Goal: Transaction & Acquisition: Purchase product/service

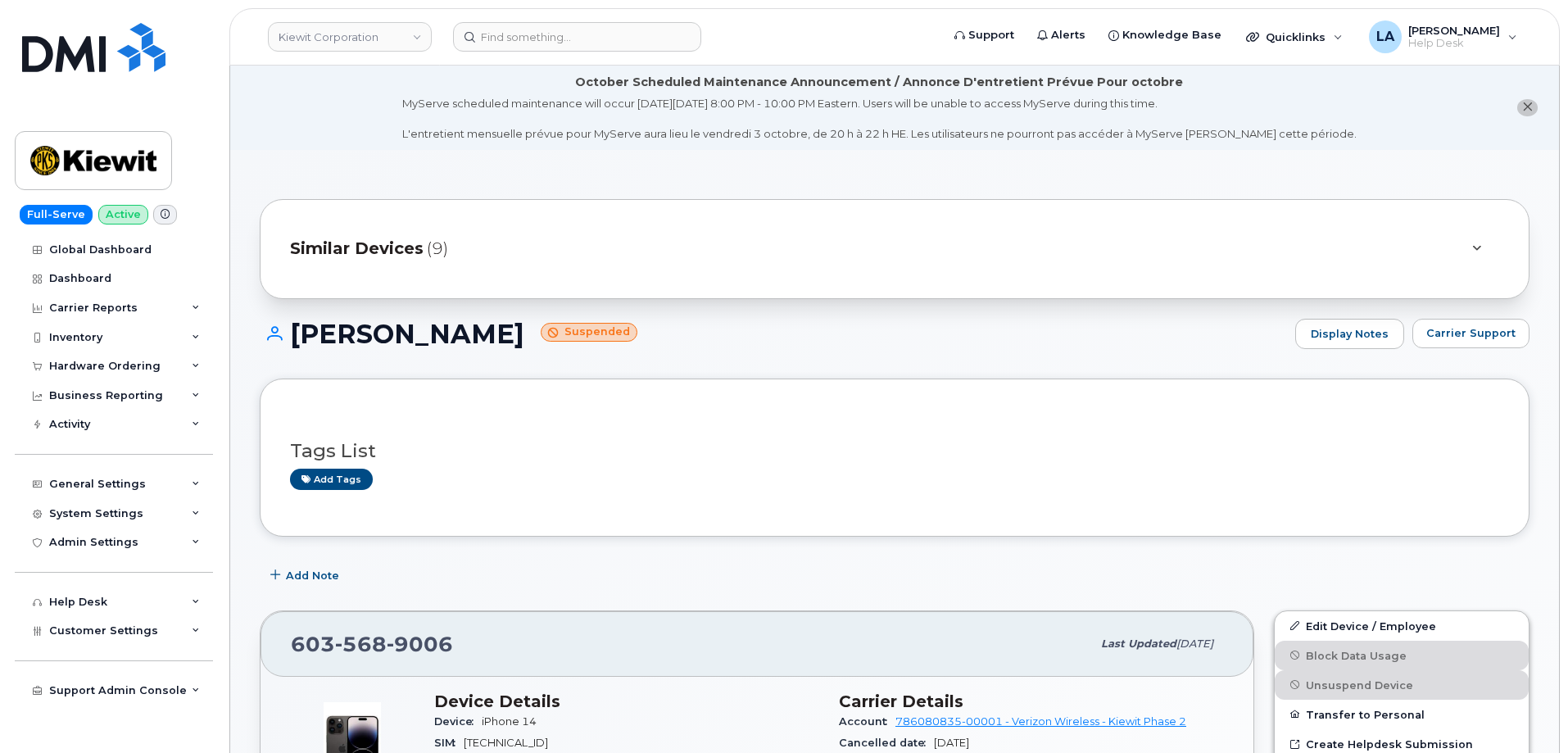
scroll to position [369, 0]
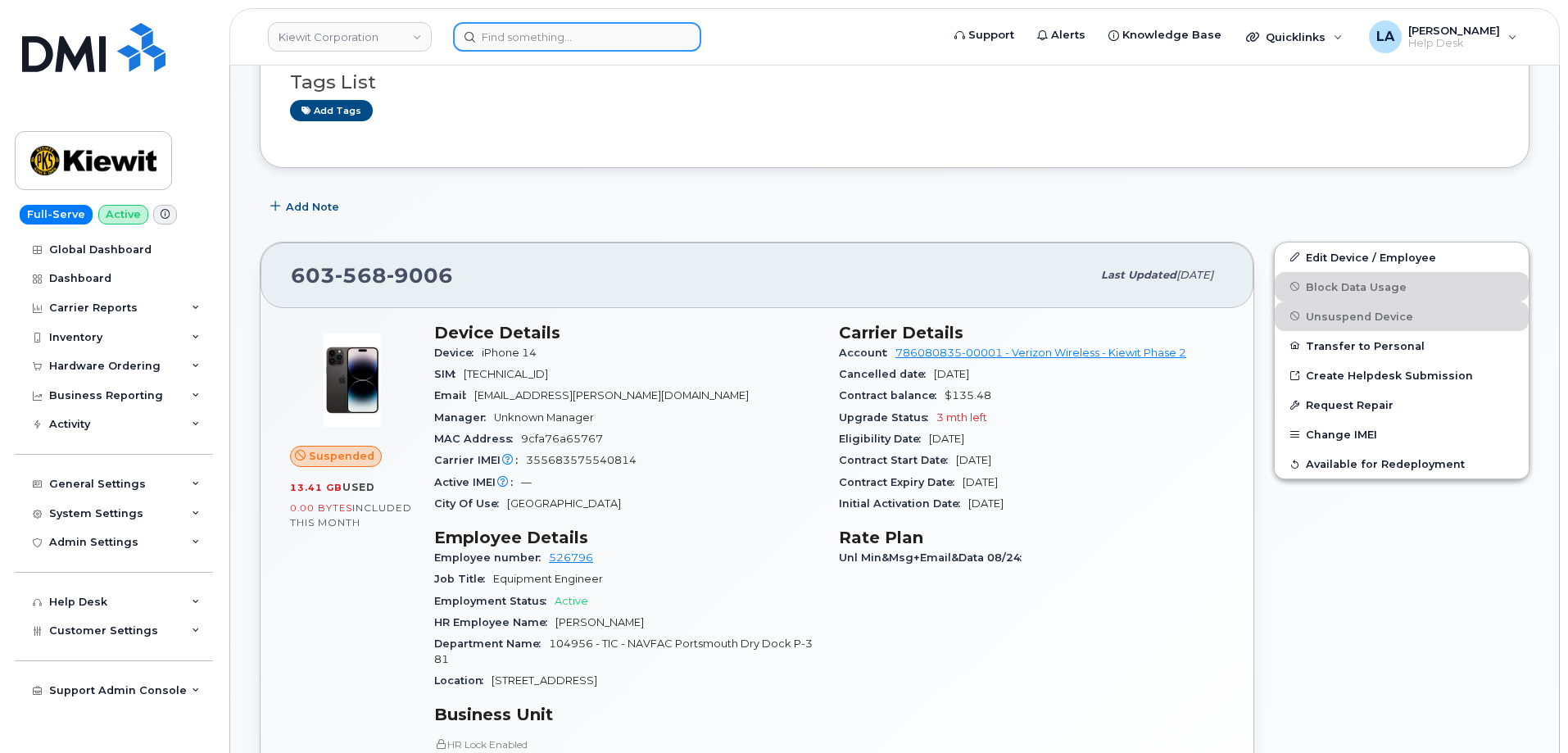
click at [641, 32] on input at bounding box center [578, 36] width 248 height 30
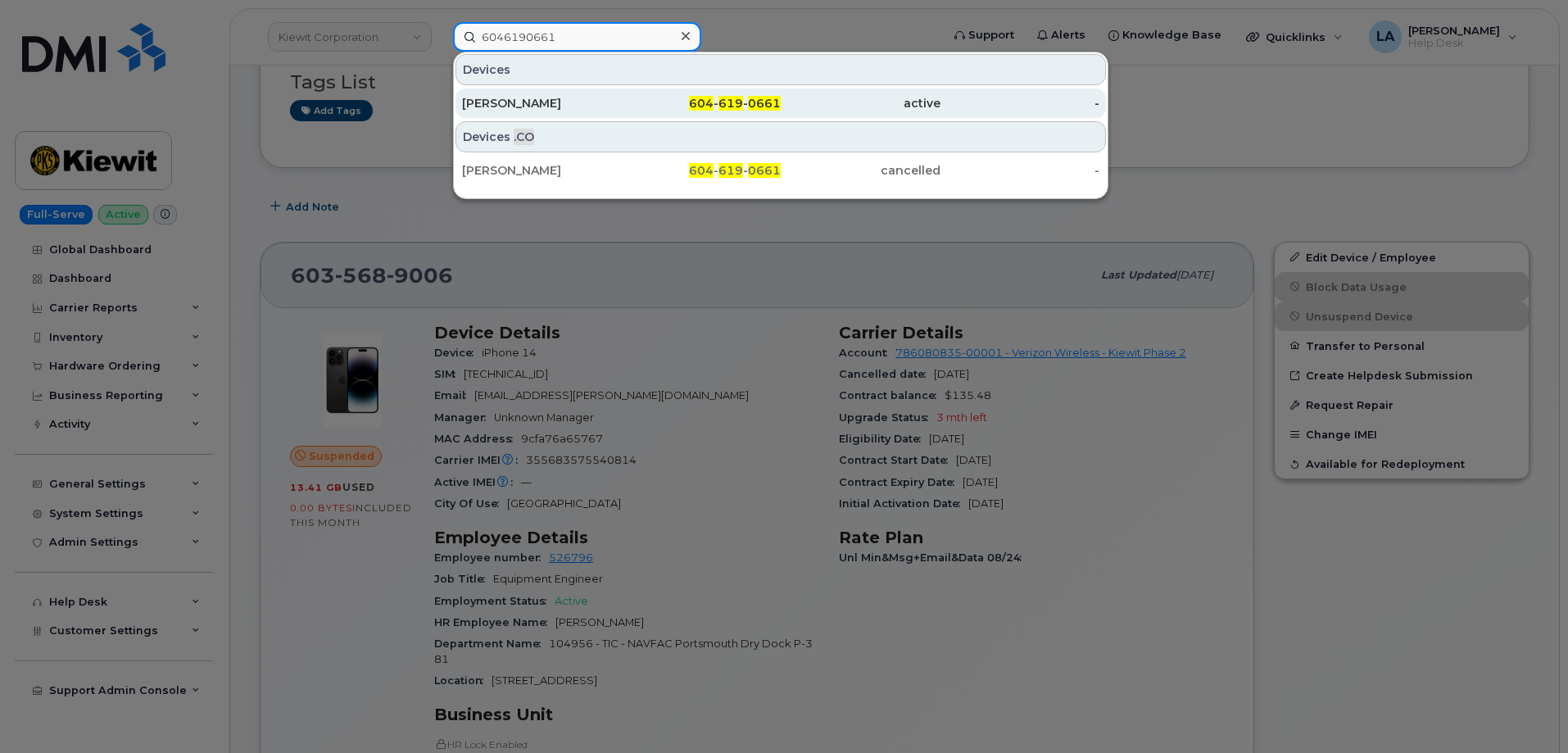
type input "6046190661"
click at [577, 105] on div "[PERSON_NAME]" at bounding box center [542, 103] width 160 height 16
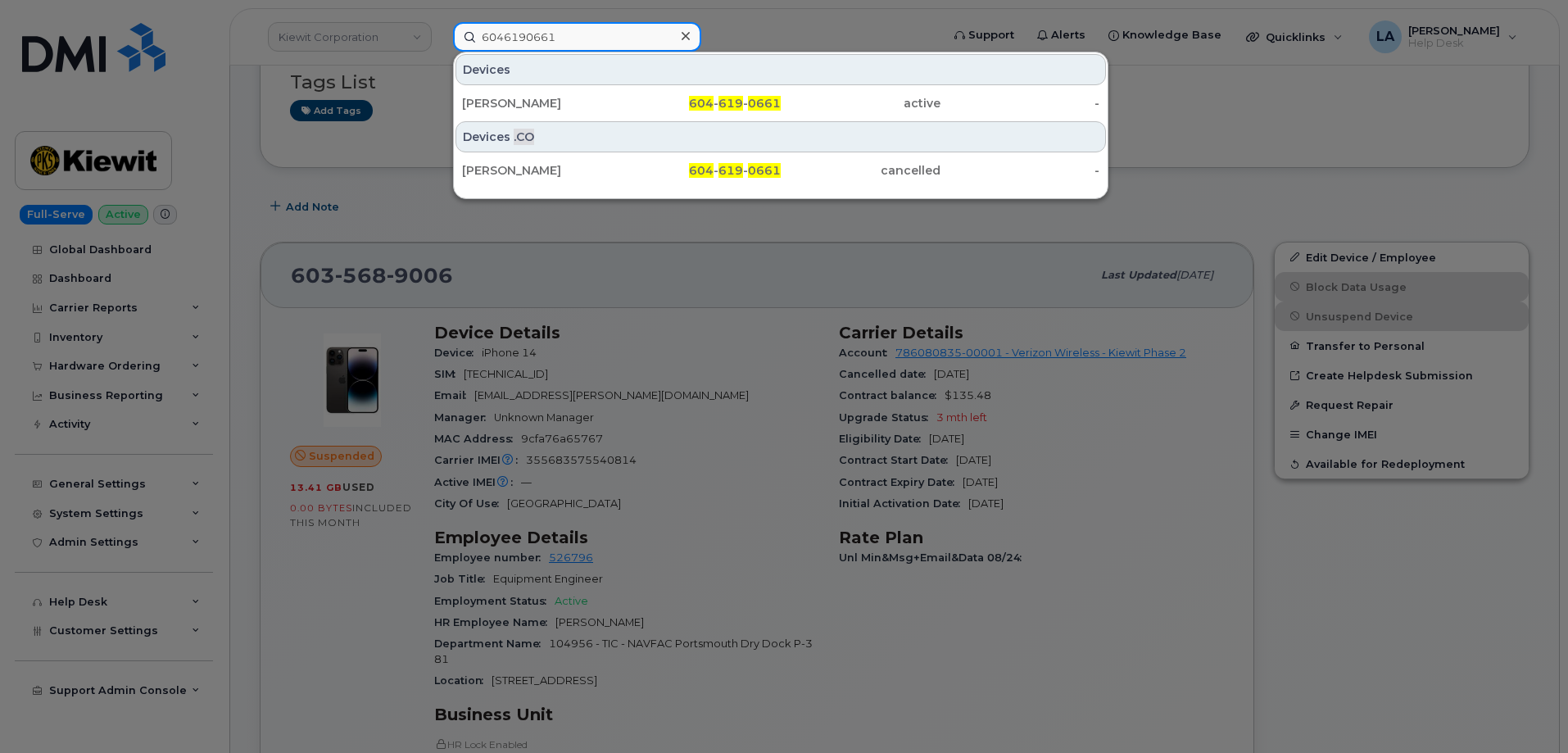
drag, startPoint x: 583, startPoint y: 27, endPoint x: 438, endPoint y: 28, distance: 145.0
click at [440, 28] on div "6046190661 Devices Matthew Lea 604 - 619 - 0661 active - Devices .CO Matthew Le…" at bounding box center [691, 36] width 503 height 30
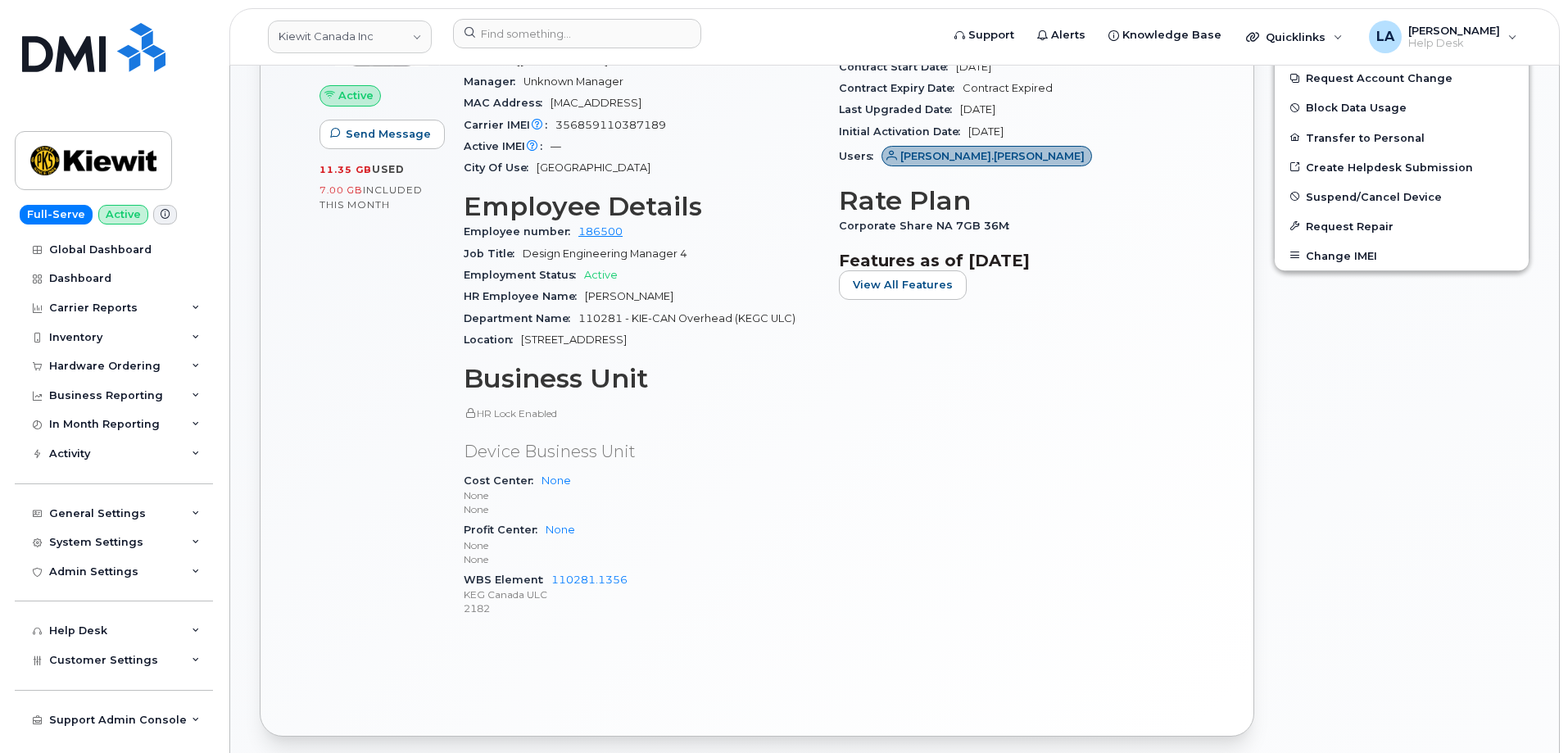
scroll to position [659, 0]
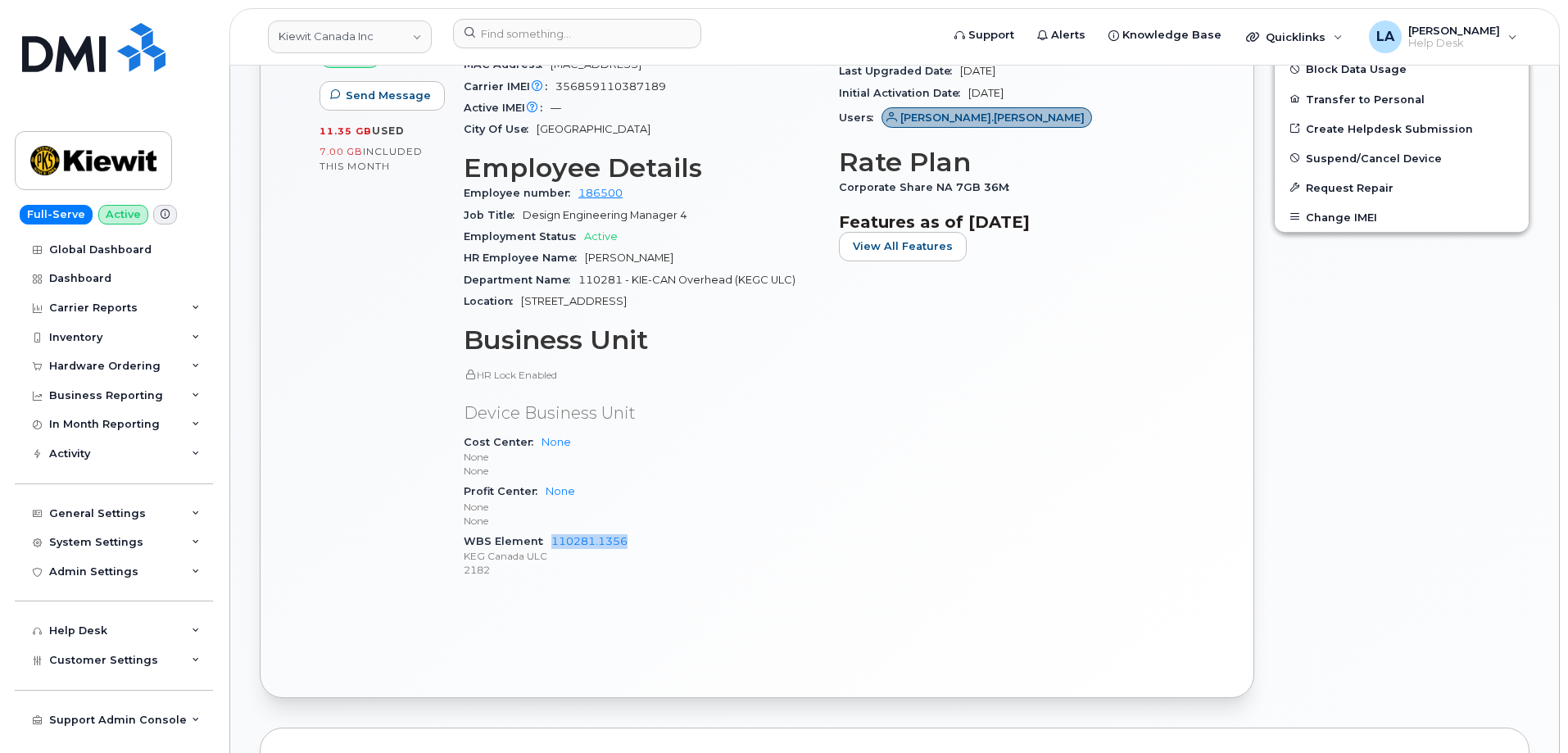
drag, startPoint x: 596, startPoint y: 529, endPoint x: 549, endPoint y: 529, distance: 47.0
click at [549, 532] on div "WBS Element 110281.1356 KEG Canada ULC 2182" at bounding box center [641, 556] width 355 height 50
copy link "110281.1356"
drag, startPoint x: 1568, startPoint y: 254, endPoint x: 1568, endPoint y: 184, distance: 70.0
click at [1568, 184] on body "Kiewit Canada Inc Support Alerts Knowledge Base Quicklinks Suspend / Cancel Dev…" at bounding box center [784, 718] width 1568 height 2753
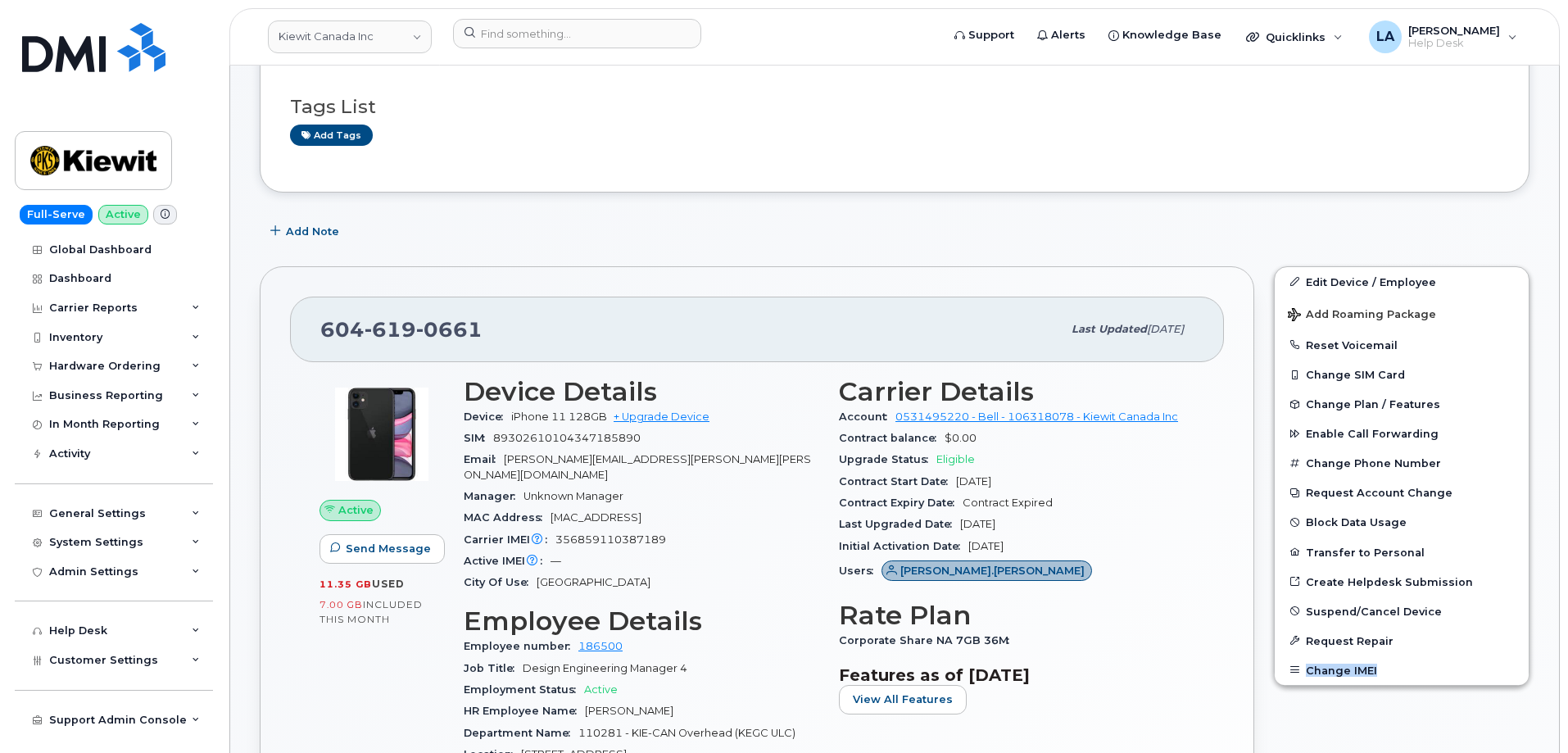
scroll to position [200, 0]
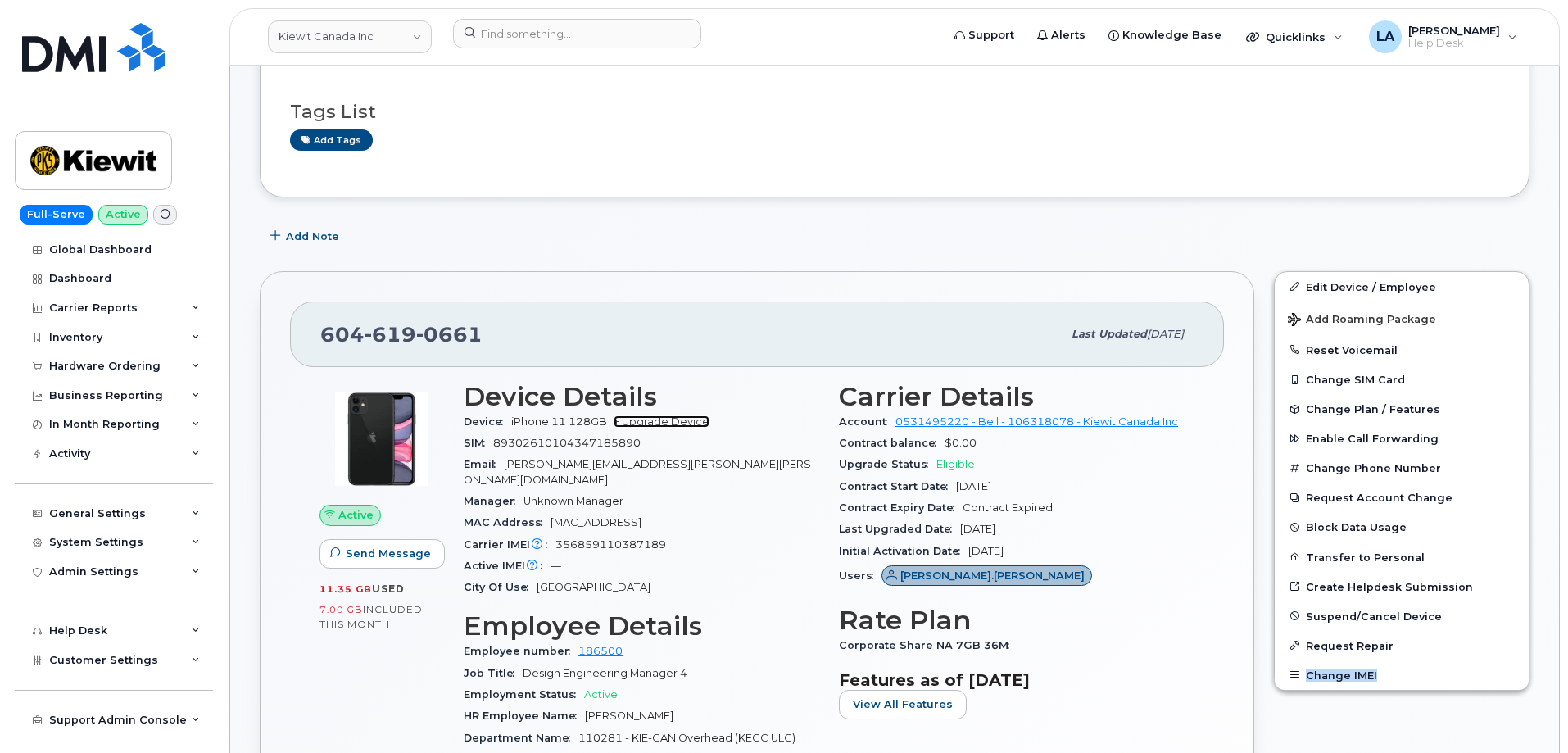
click at [651, 422] on link "+ Upgrade Device" at bounding box center [662, 422] width 96 height 13
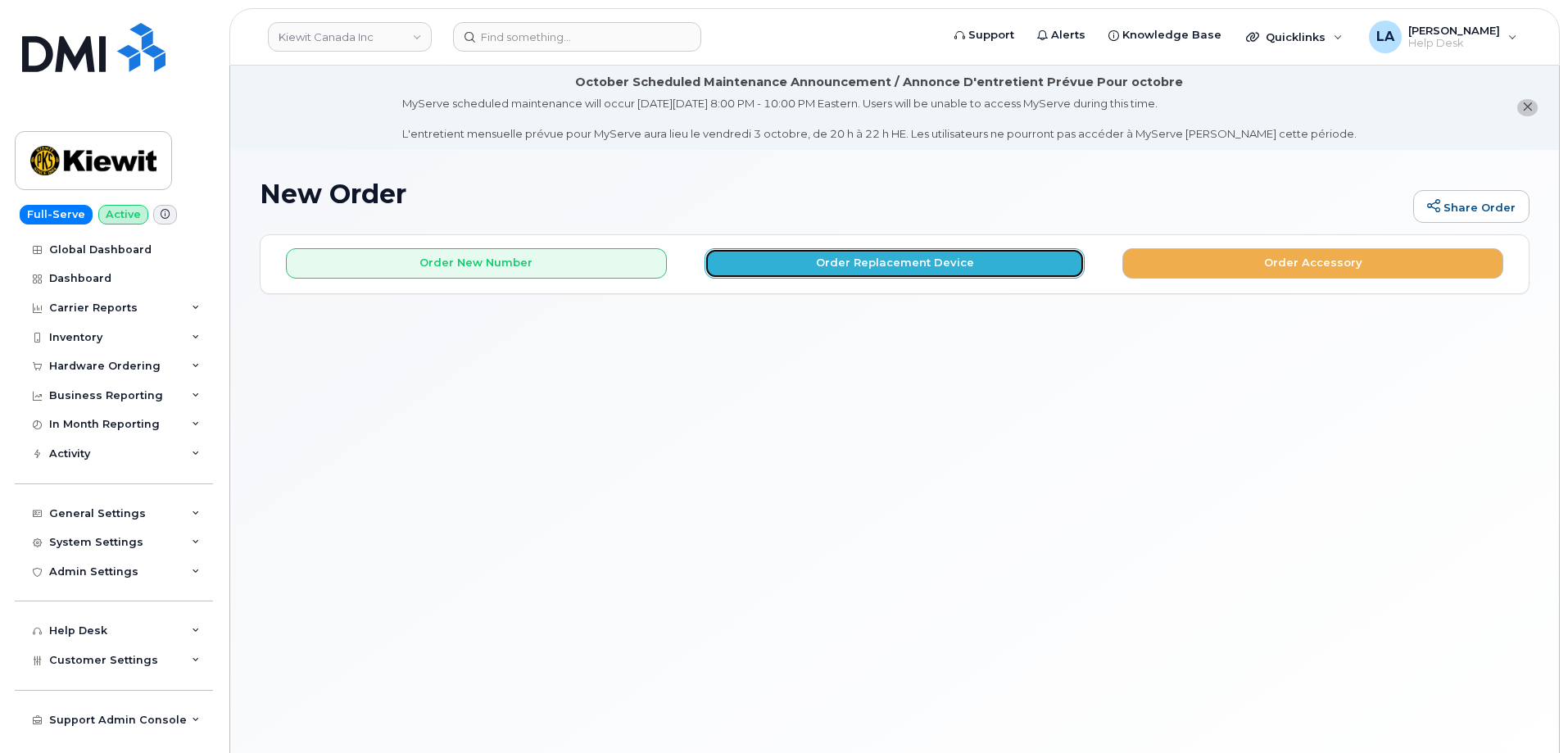
click at [877, 250] on button "Order Replacement Device" at bounding box center [895, 263] width 381 height 30
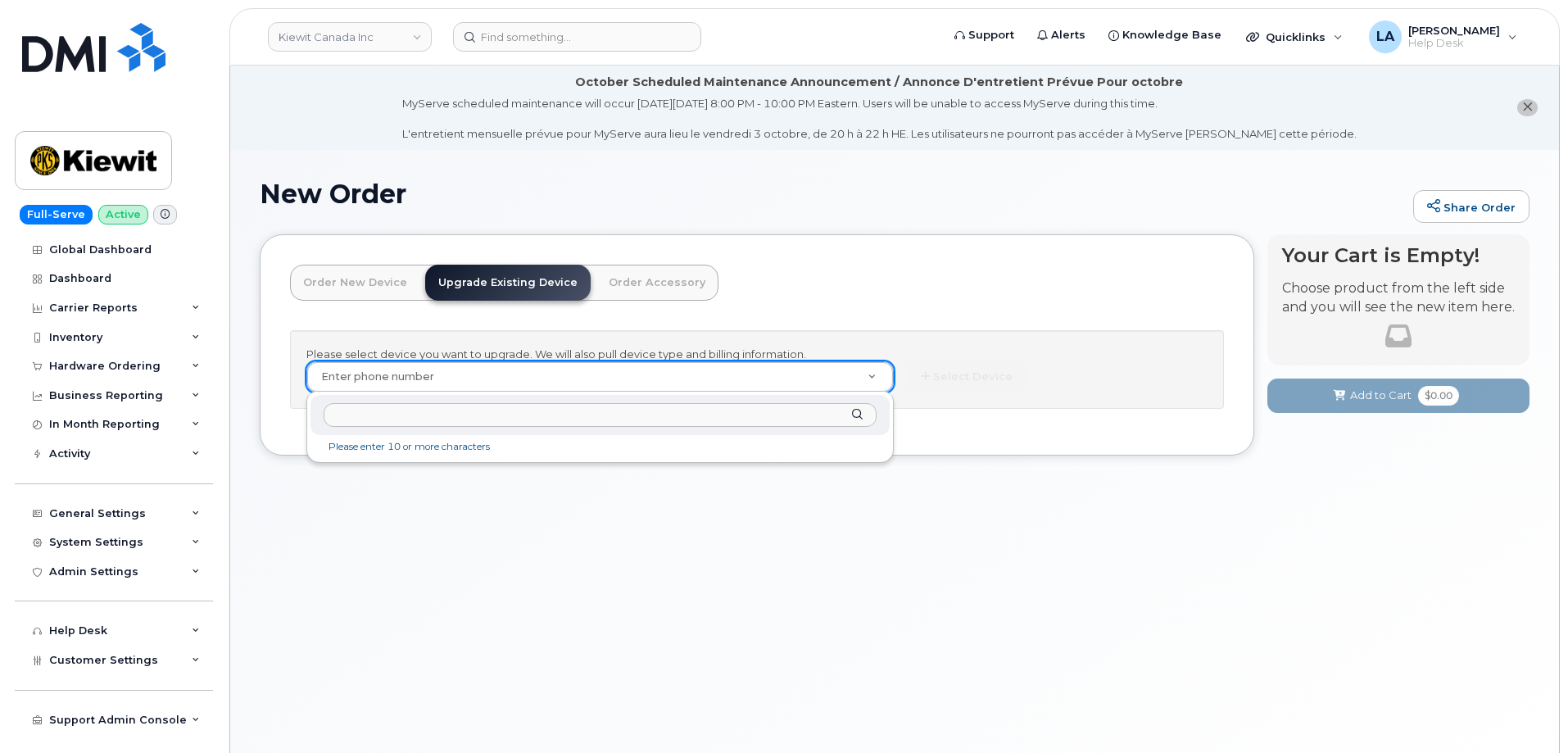
type input "110281.1356"
drag, startPoint x: 292, startPoint y: 412, endPoint x: 269, endPoint y: 412, distance: 23.0
click at [269, 412] on body "Kiewit Canada Inc Support Alerts Knowledge Base Quicklinks Suspend / Cancel Dev…" at bounding box center [784, 423] width 1568 height 846
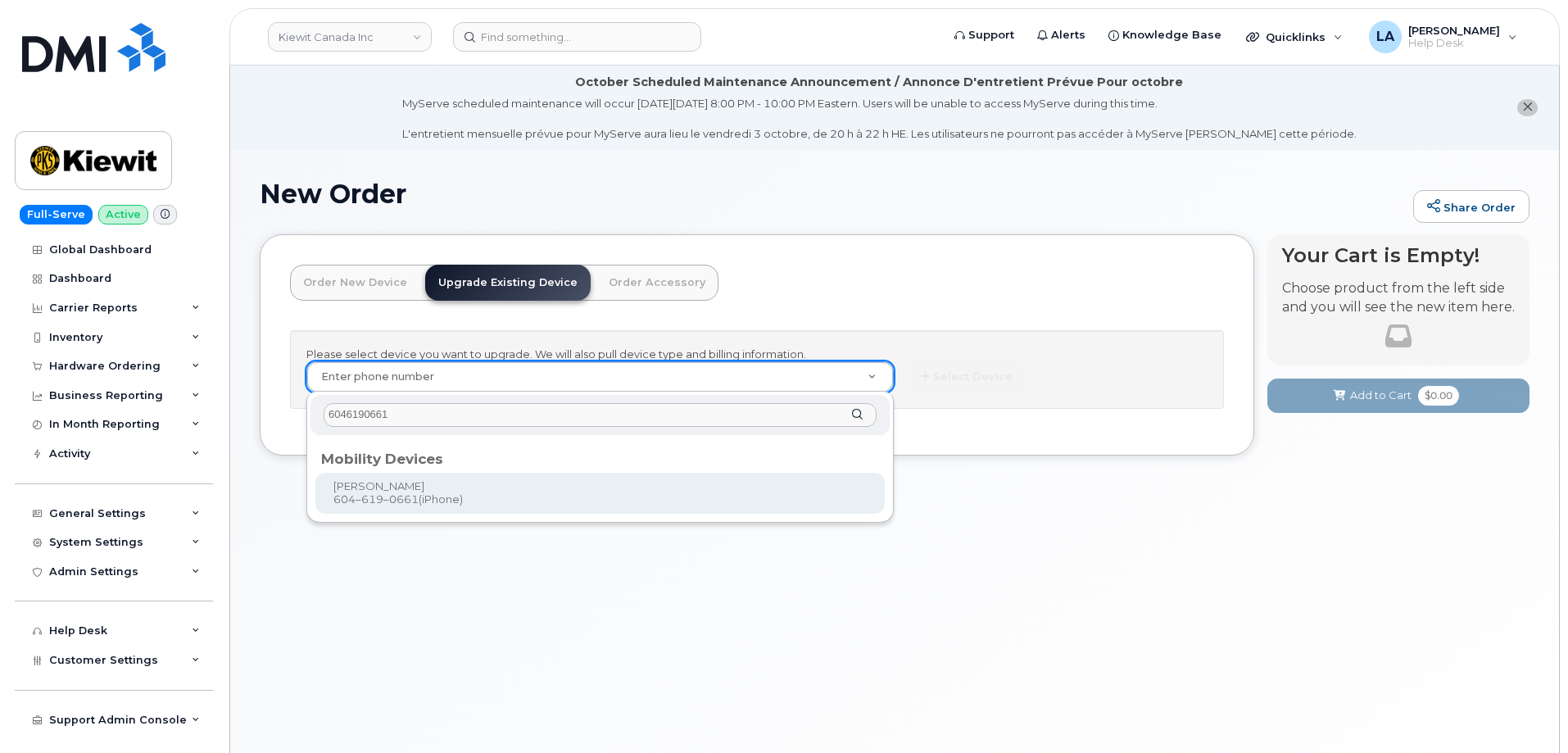
type input "6046190661"
type input "247571"
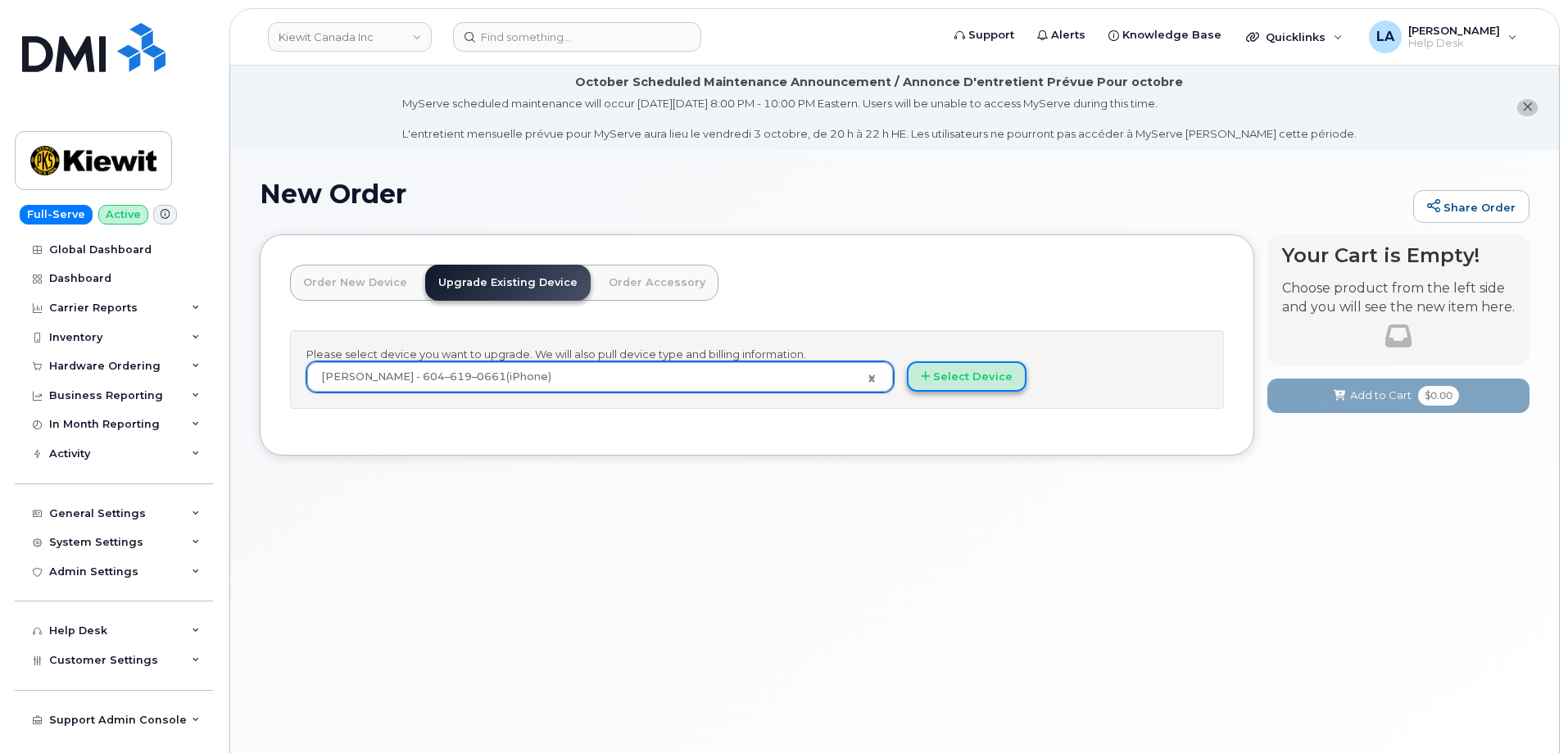
click at [970, 370] on button "Select Device" at bounding box center [967, 376] width 120 height 30
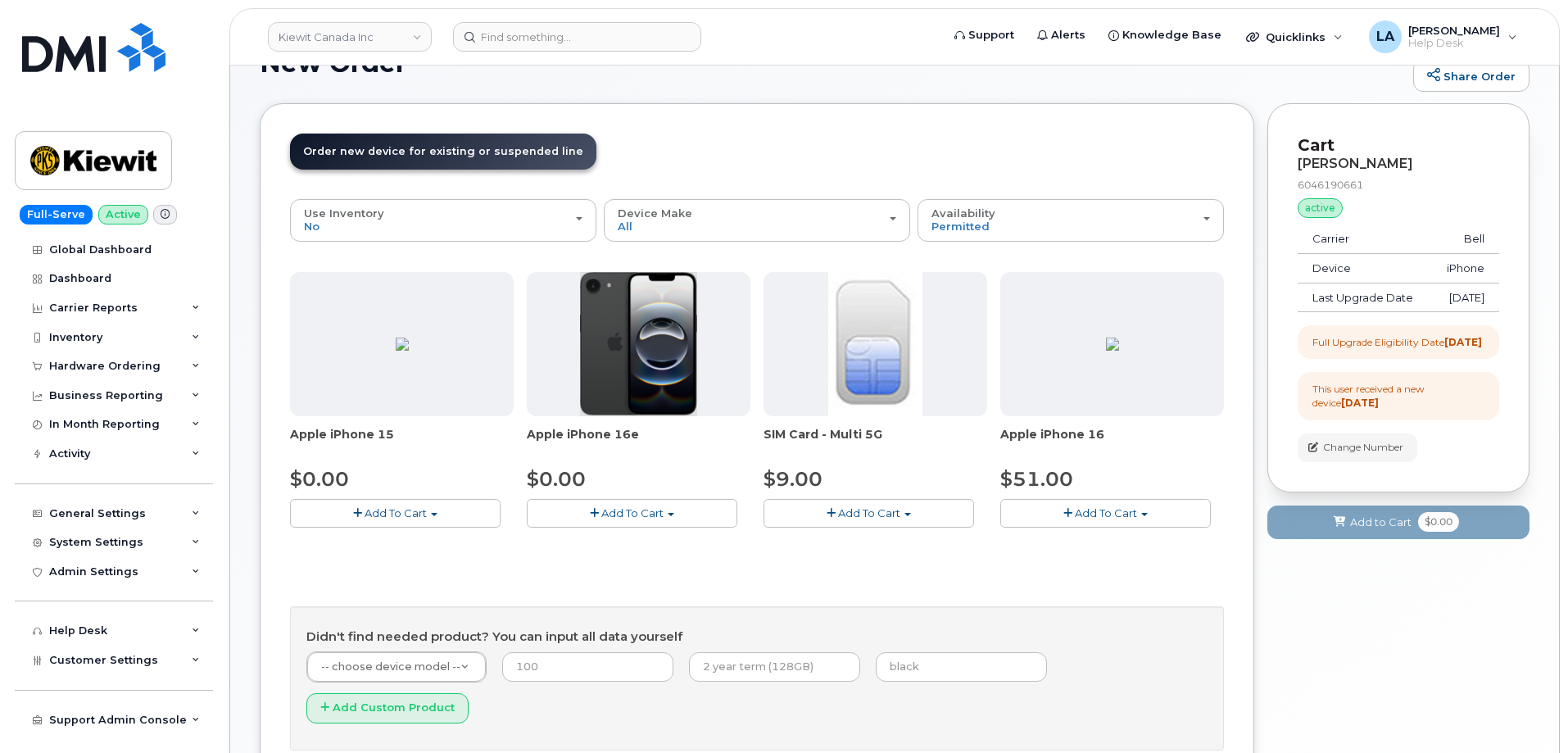
scroll to position [241, 0]
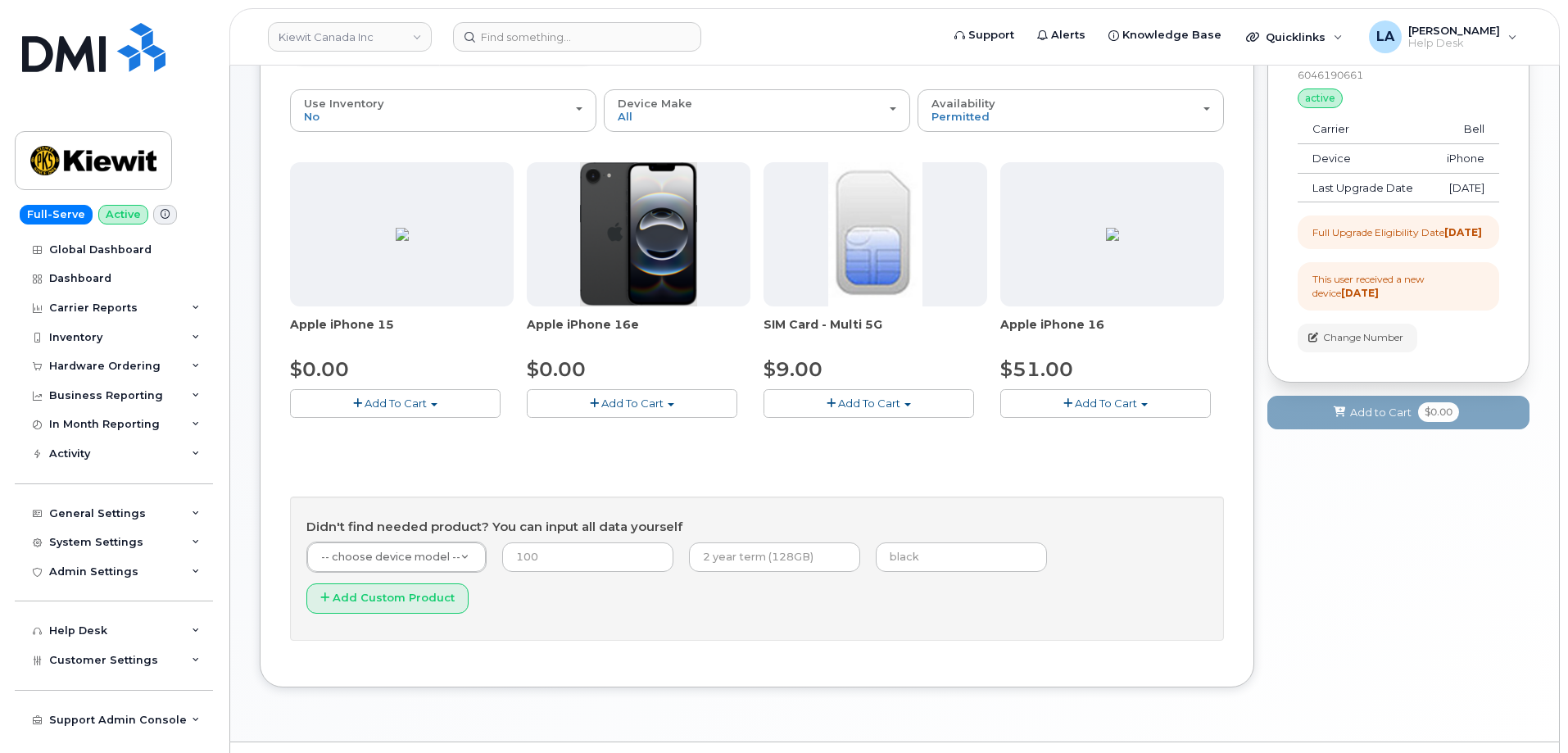
click at [1096, 400] on span "Add To Cart" at bounding box center [1105, 403] width 63 height 13
click at [1067, 455] on link "$51.00 - 3-year upgrade (128GB model)" at bounding box center [1130, 455] width 250 height 21
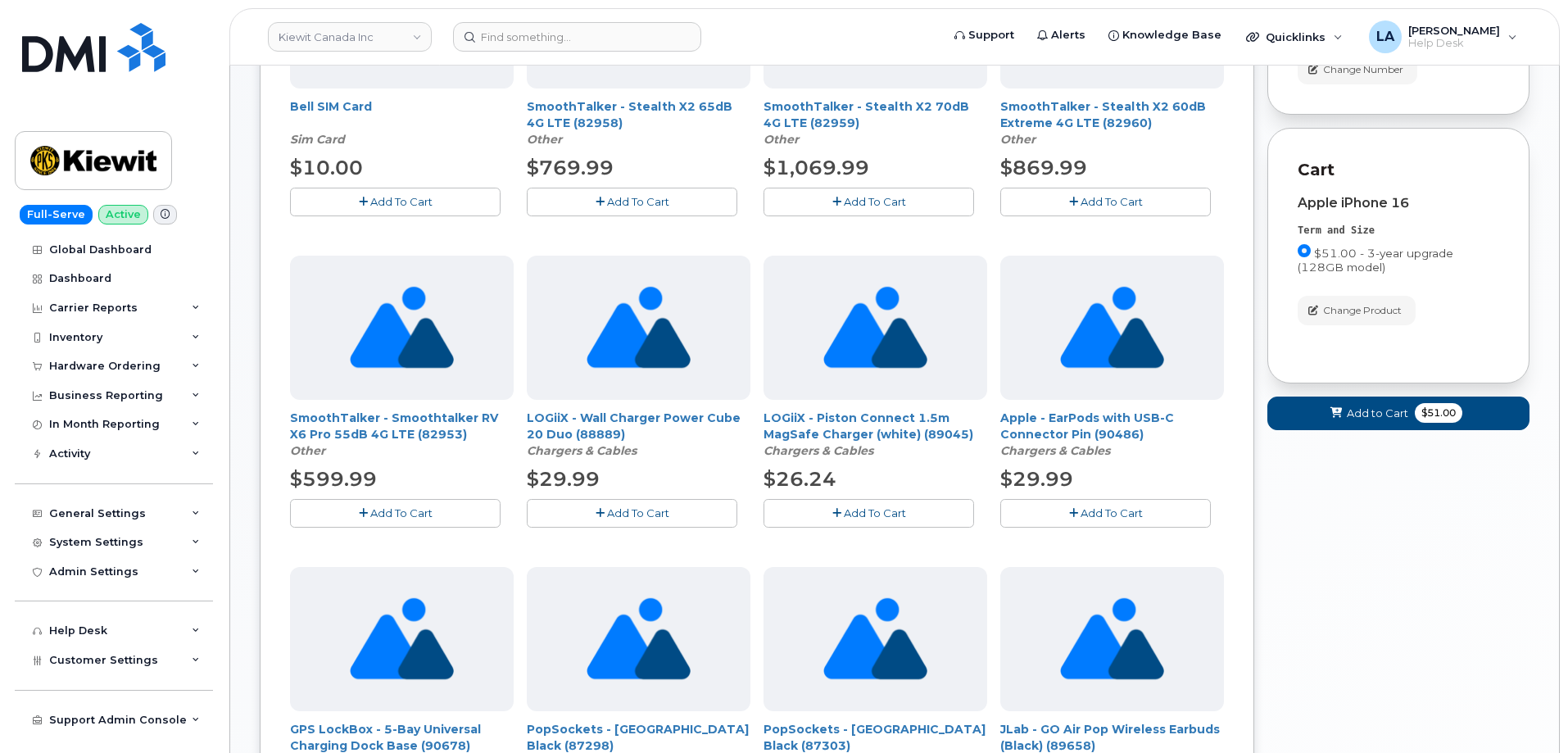
scroll to position [0, 0]
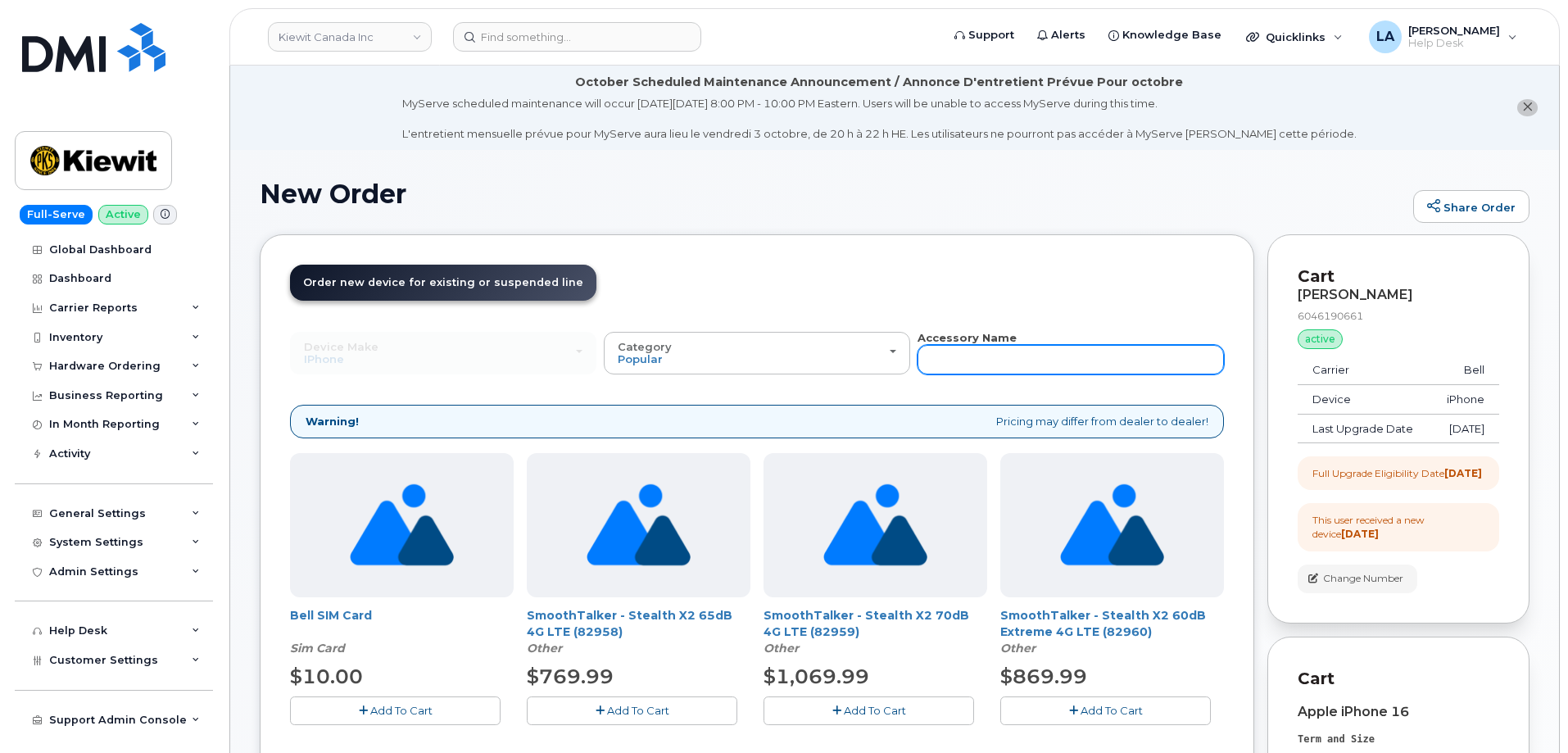
drag, startPoint x: 1030, startPoint y: 360, endPoint x: 1065, endPoint y: 337, distance: 41.9
click at [1030, 360] on input "text" at bounding box center [1071, 359] width 307 height 30
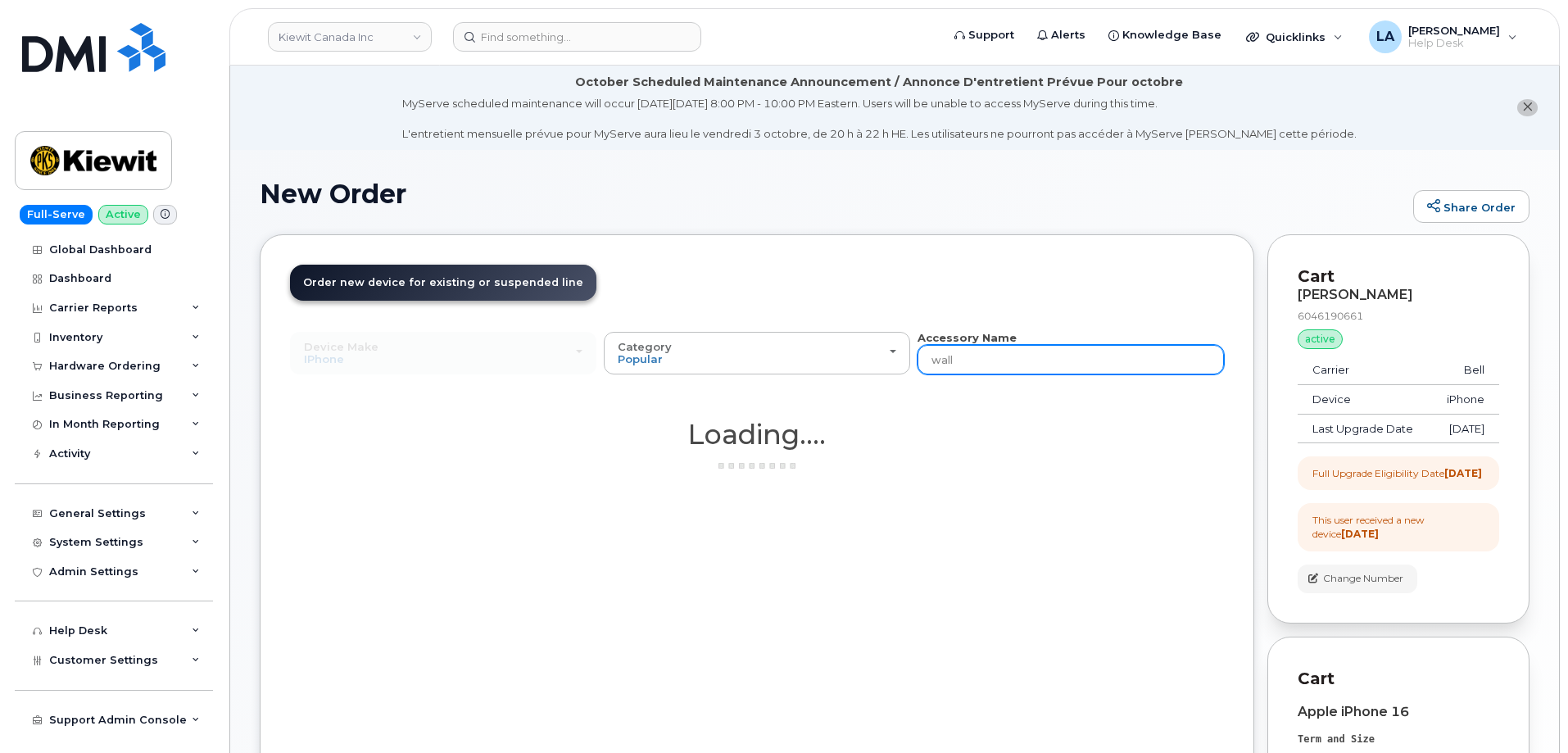
type input "wall"
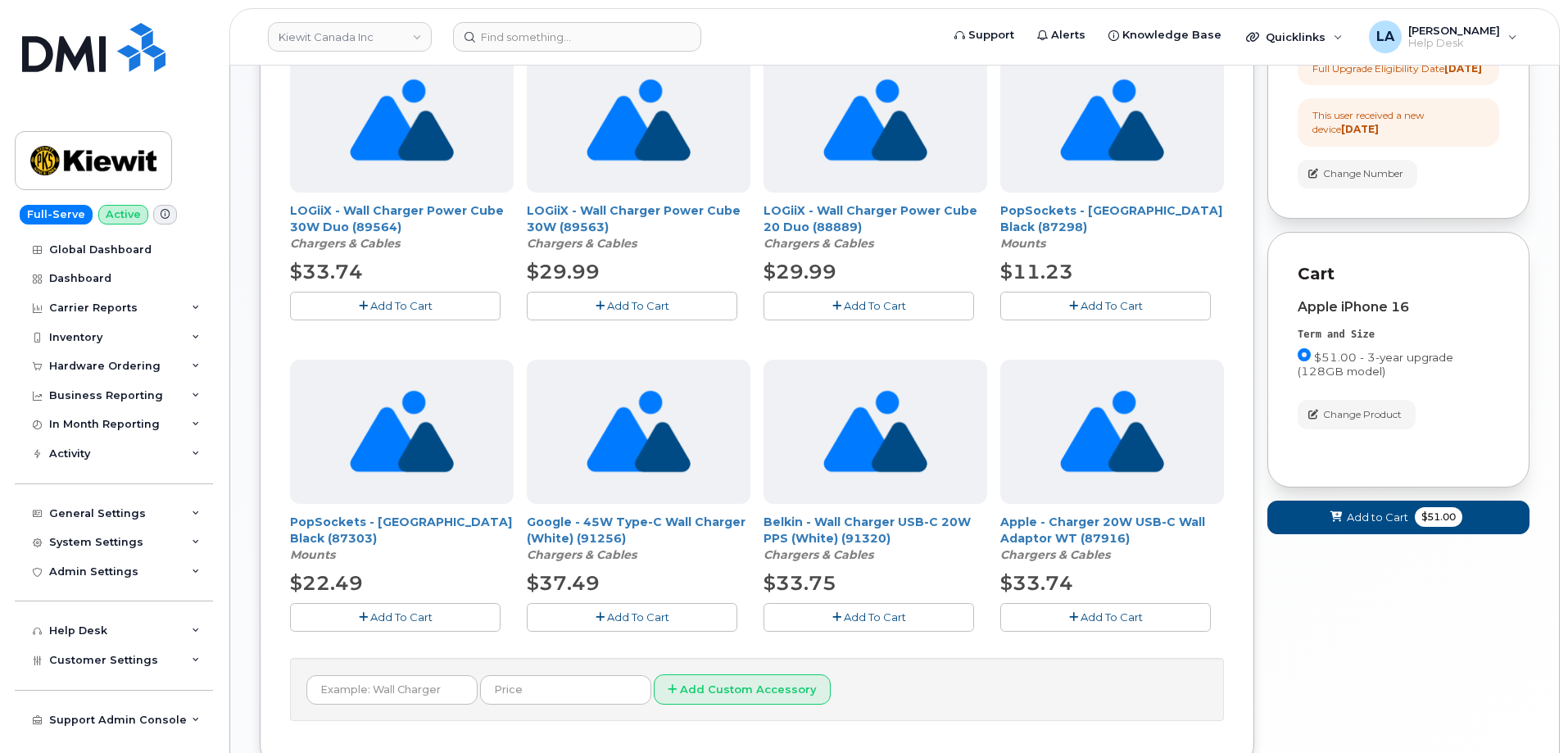
scroll to position [421, 0]
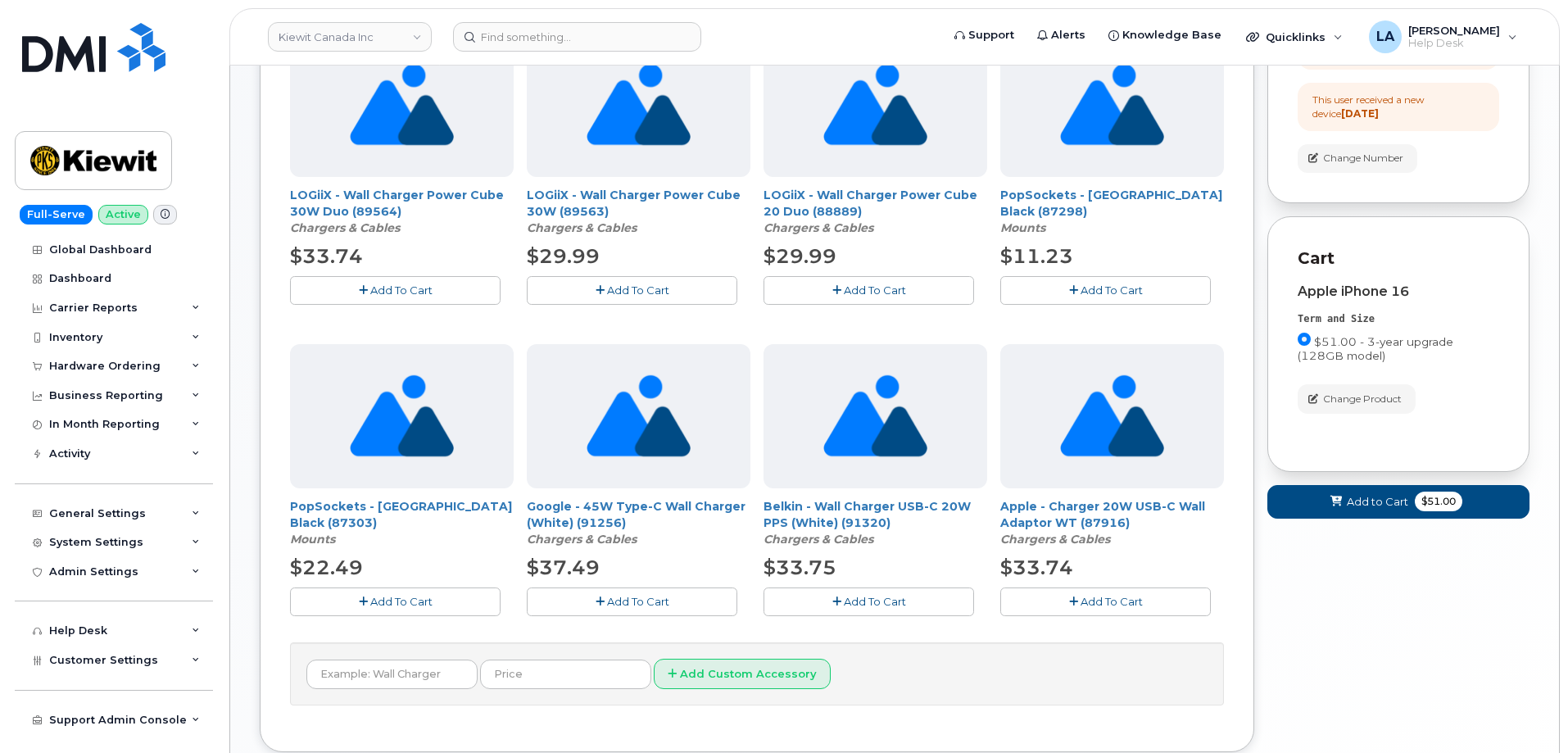
click at [1115, 601] on span "Add To Cart" at bounding box center [1112, 601] width 63 height 13
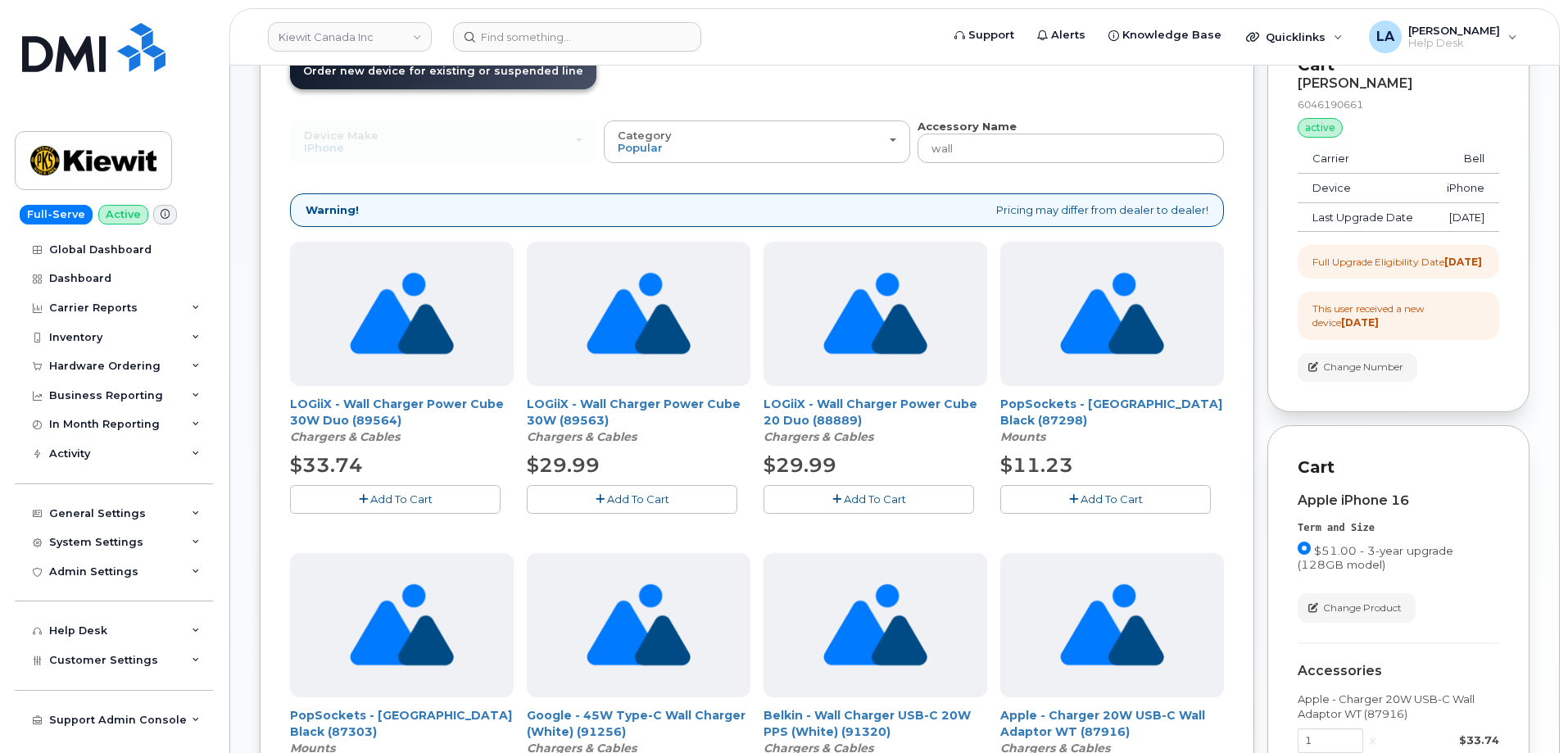
scroll to position [123, 0]
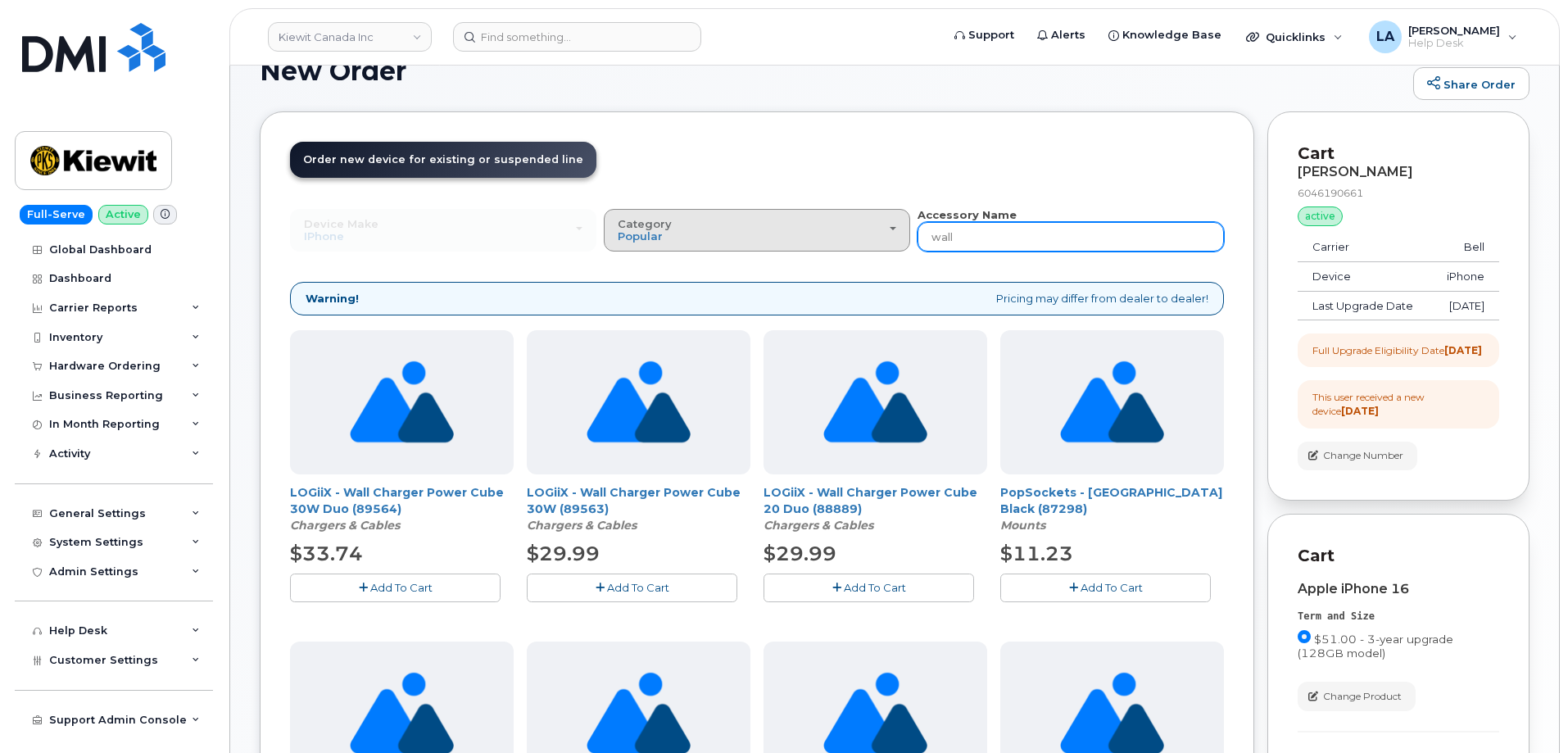
drag, startPoint x: 987, startPoint y: 236, endPoint x: 849, endPoint y: 240, distance: 138.1
click at [849, 240] on div "Device Make All Android Cell Phone HUB iPhone Modem Tablet All Android Cell Pho…" at bounding box center [757, 230] width 934 height 45
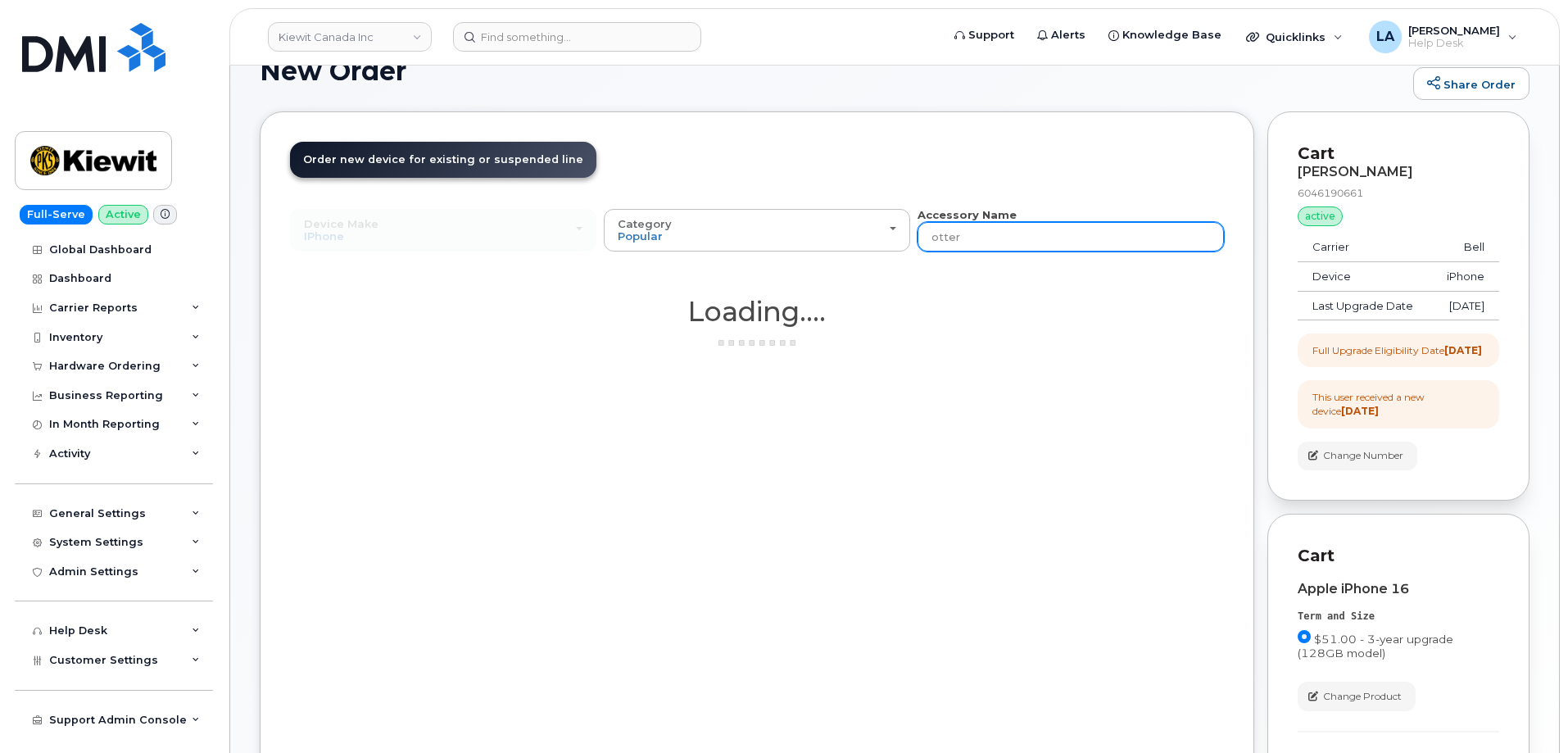
type input "otterbox"
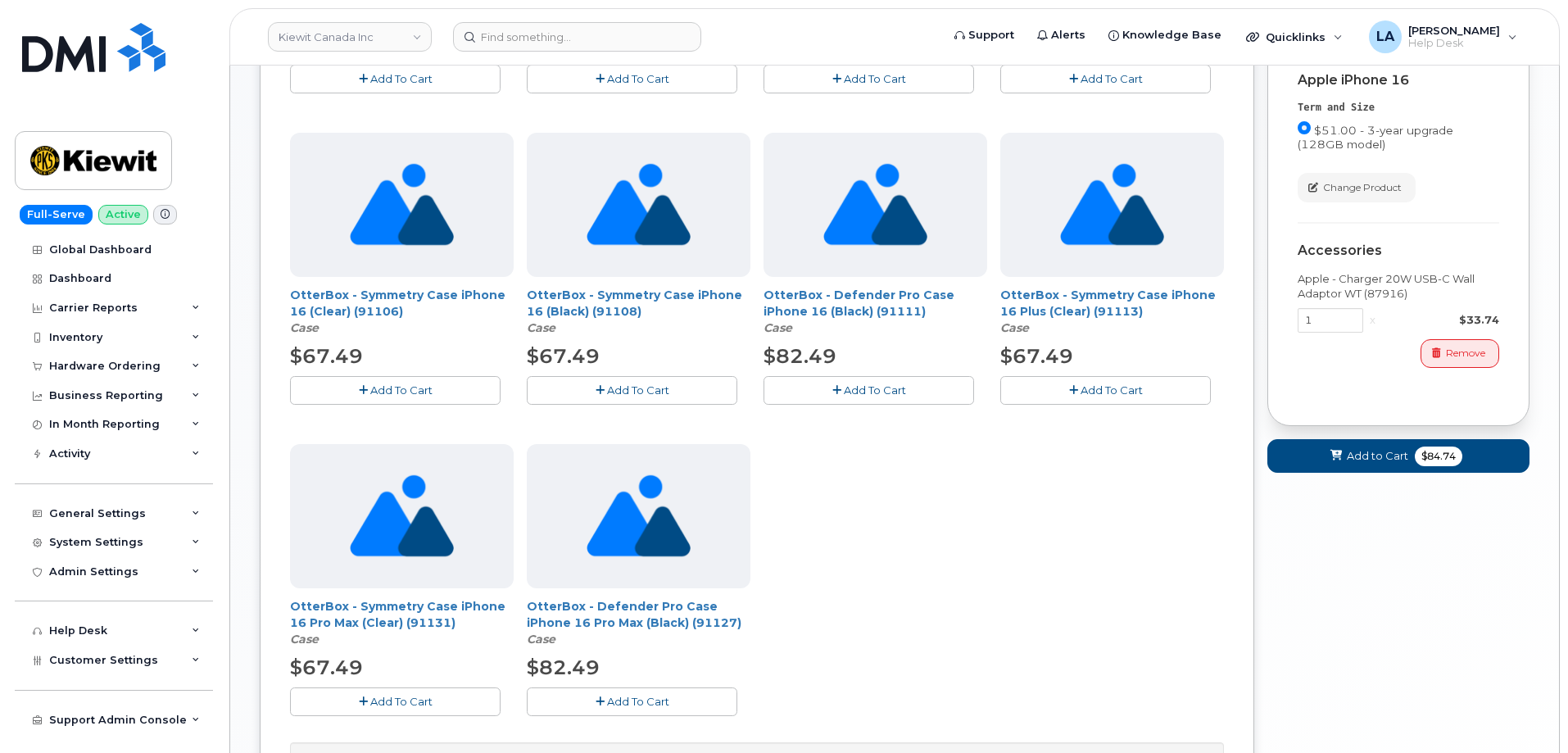
scroll to position [518, 0]
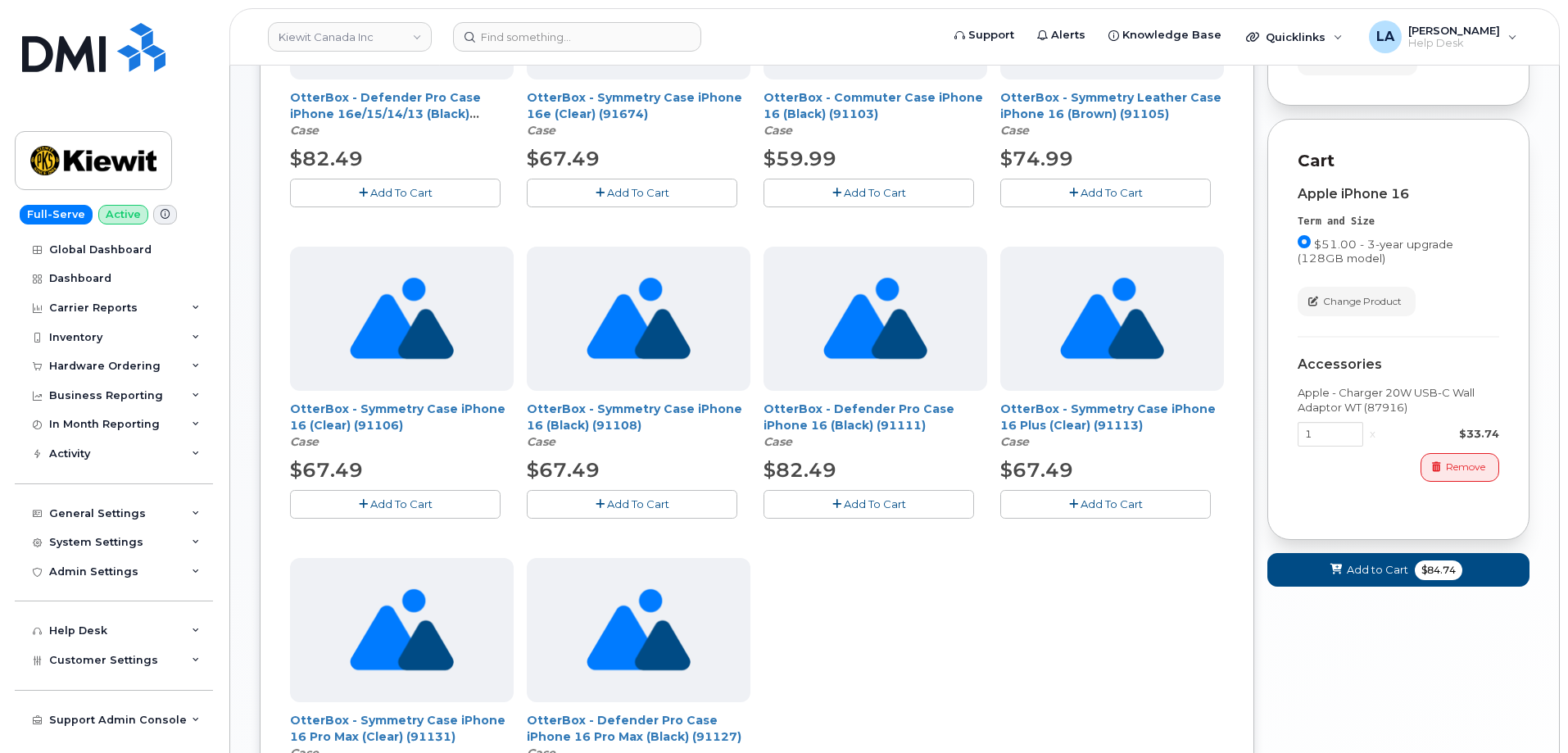
click at [637, 499] on span "Add To Cart" at bounding box center [638, 504] width 63 height 13
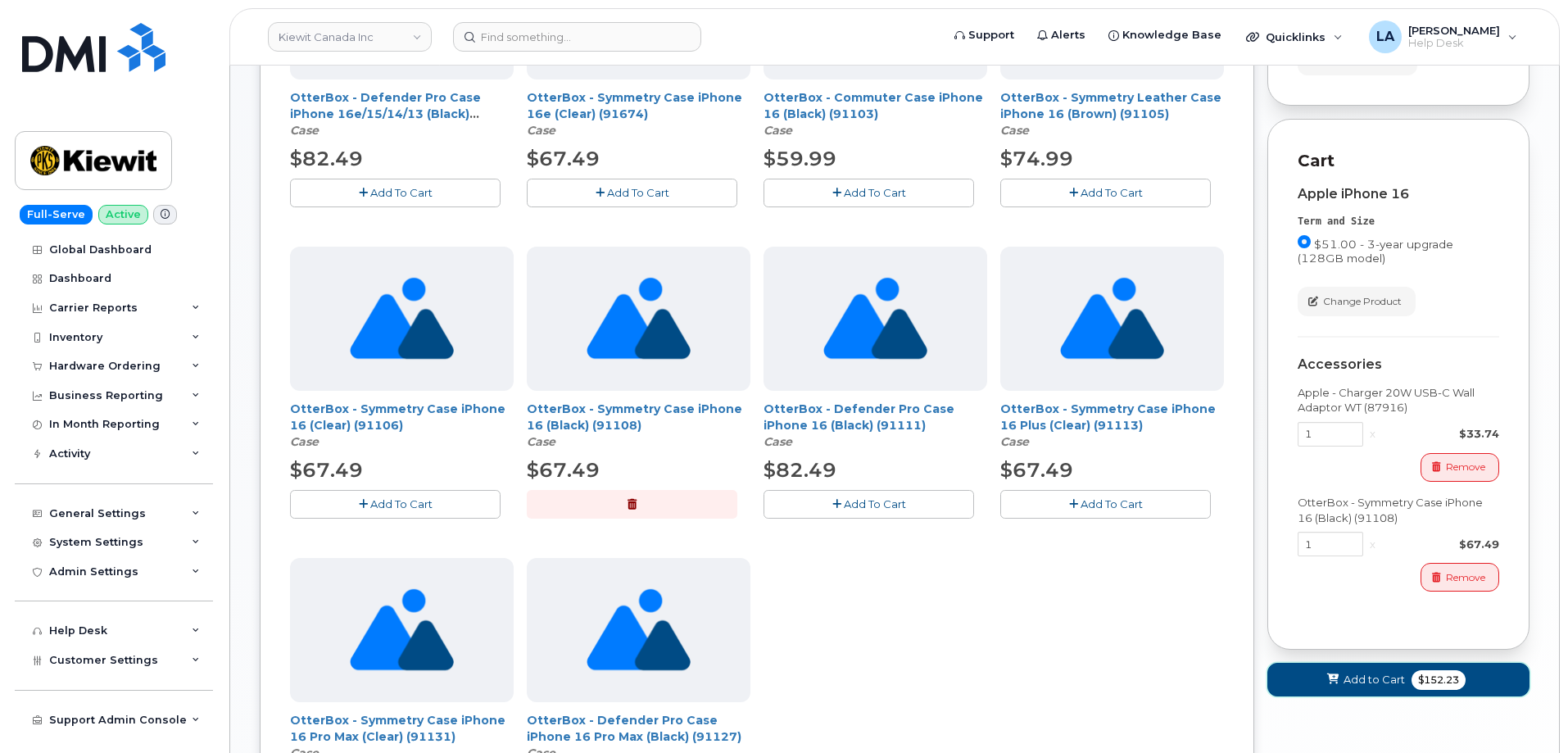
click at [1332, 688] on span at bounding box center [1333, 680] width 15 height 15
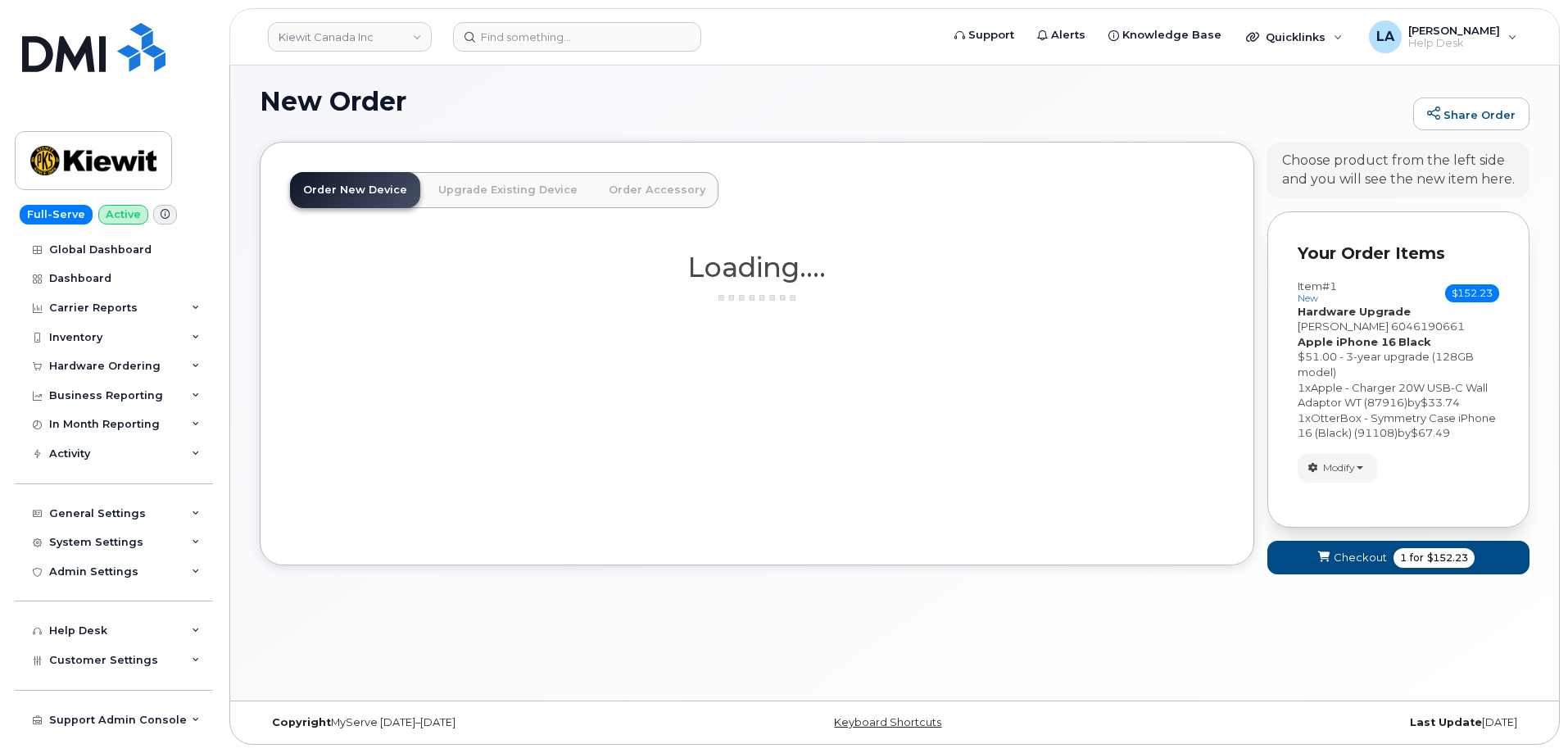
scroll to position [93, 0]
click at [1354, 553] on span "Checkout" at bounding box center [1360, 557] width 54 height 15
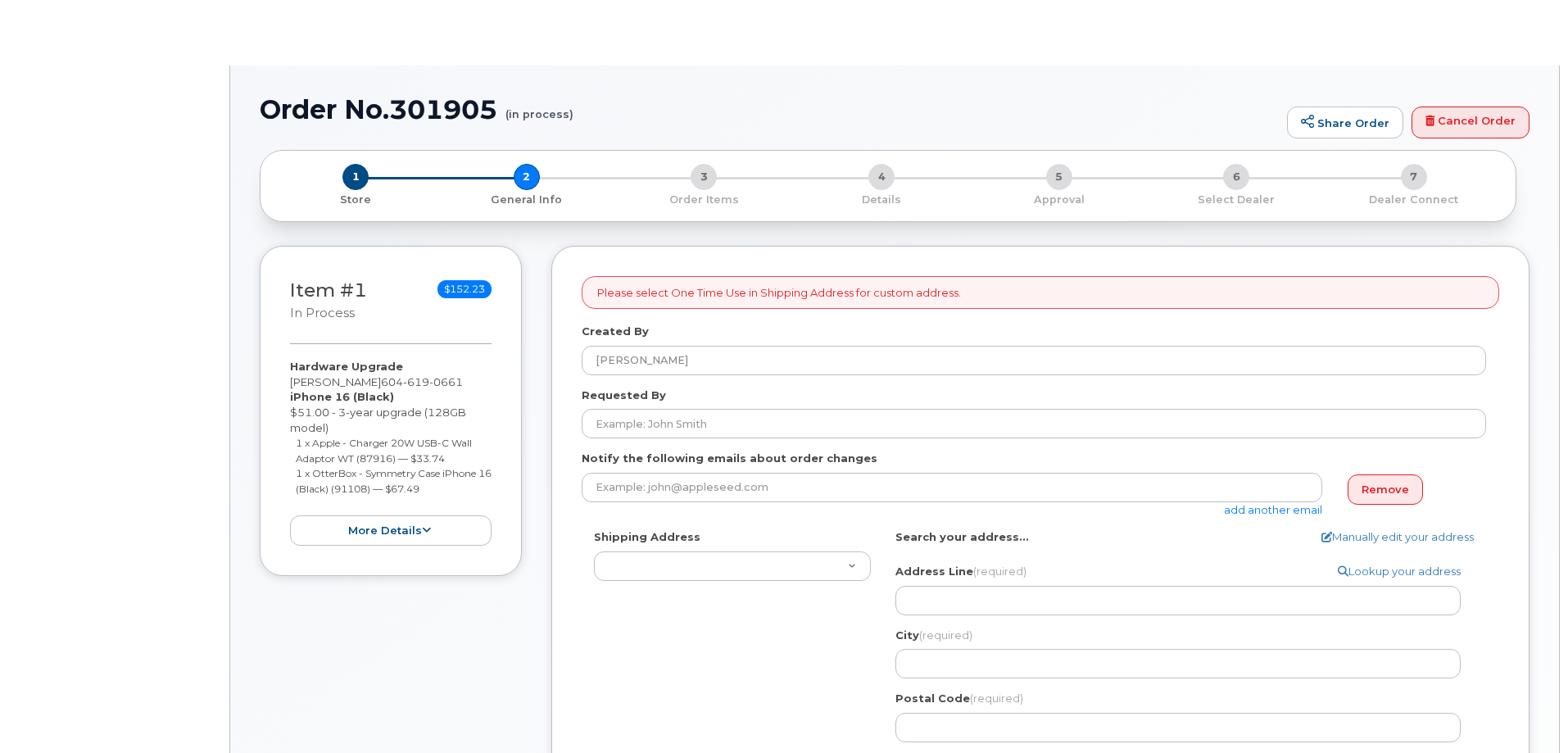
select select
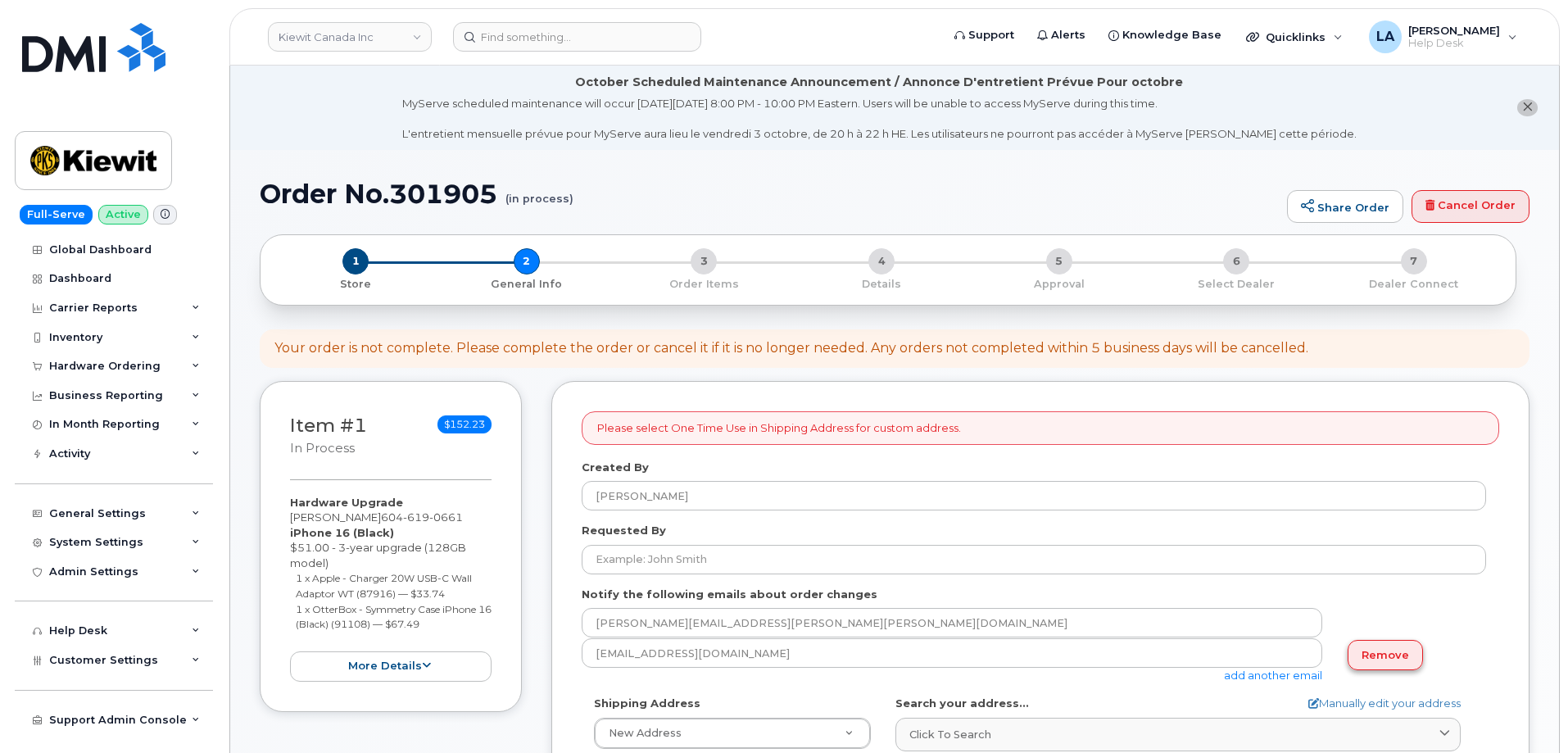
click at [1390, 650] on link "Remove" at bounding box center [1385, 655] width 75 height 30
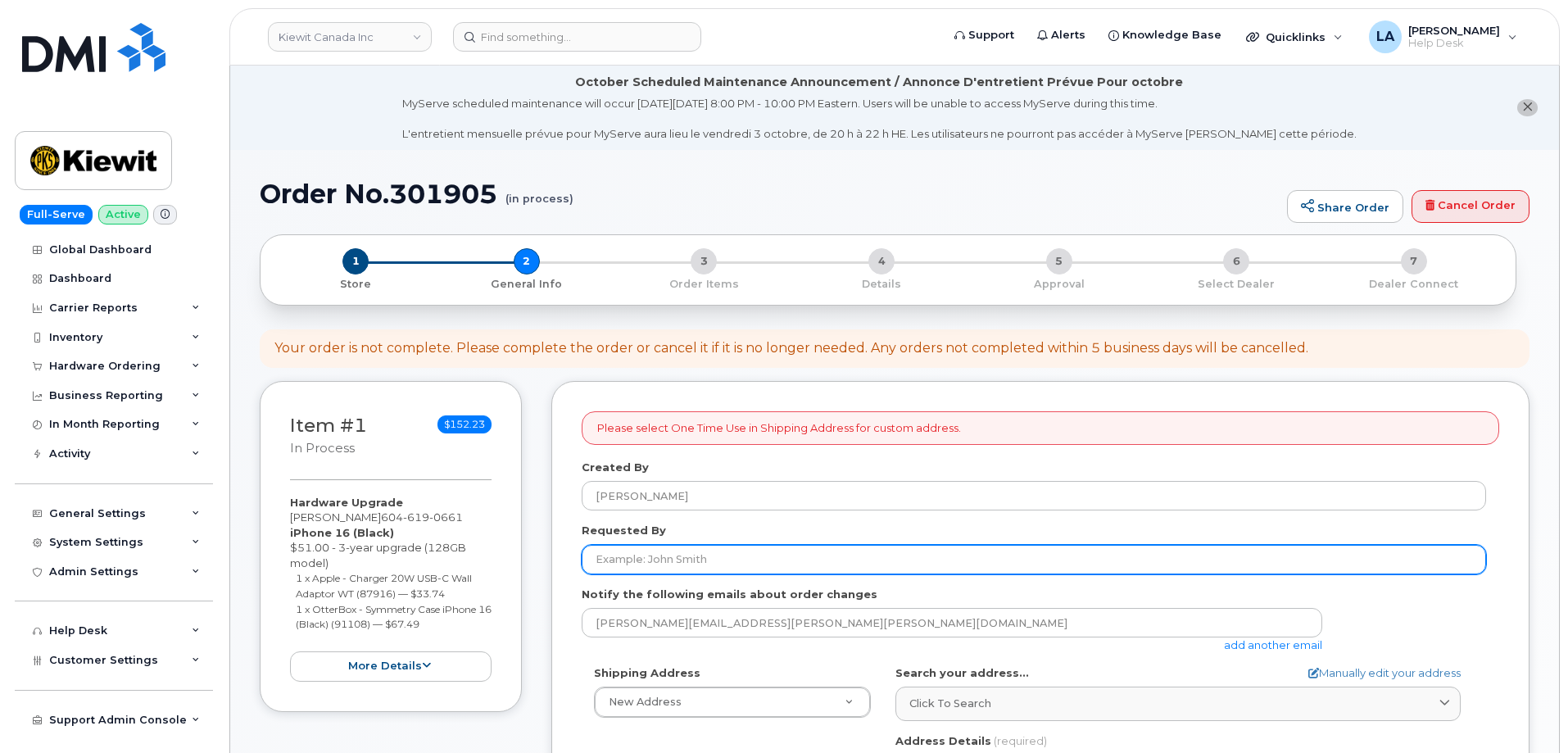
click at [701, 564] on input "Requested By" at bounding box center [1035, 560] width 905 height 30
paste input "Requested for [PERSON_NAME]"
drag, startPoint x: 675, startPoint y: 565, endPoint x: 560, endPoint y: 542, distance: 117.3
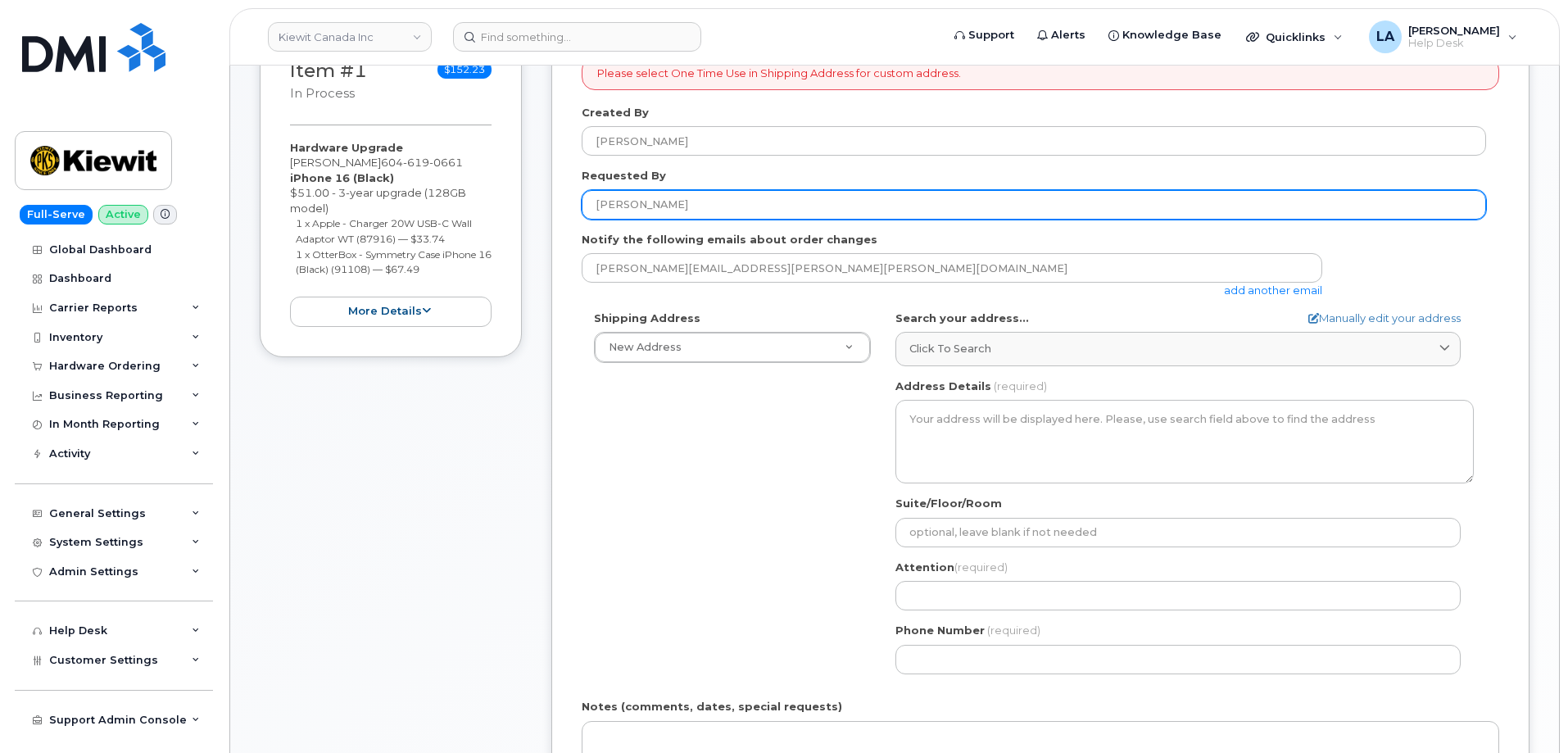
scroll to position [405, 0]
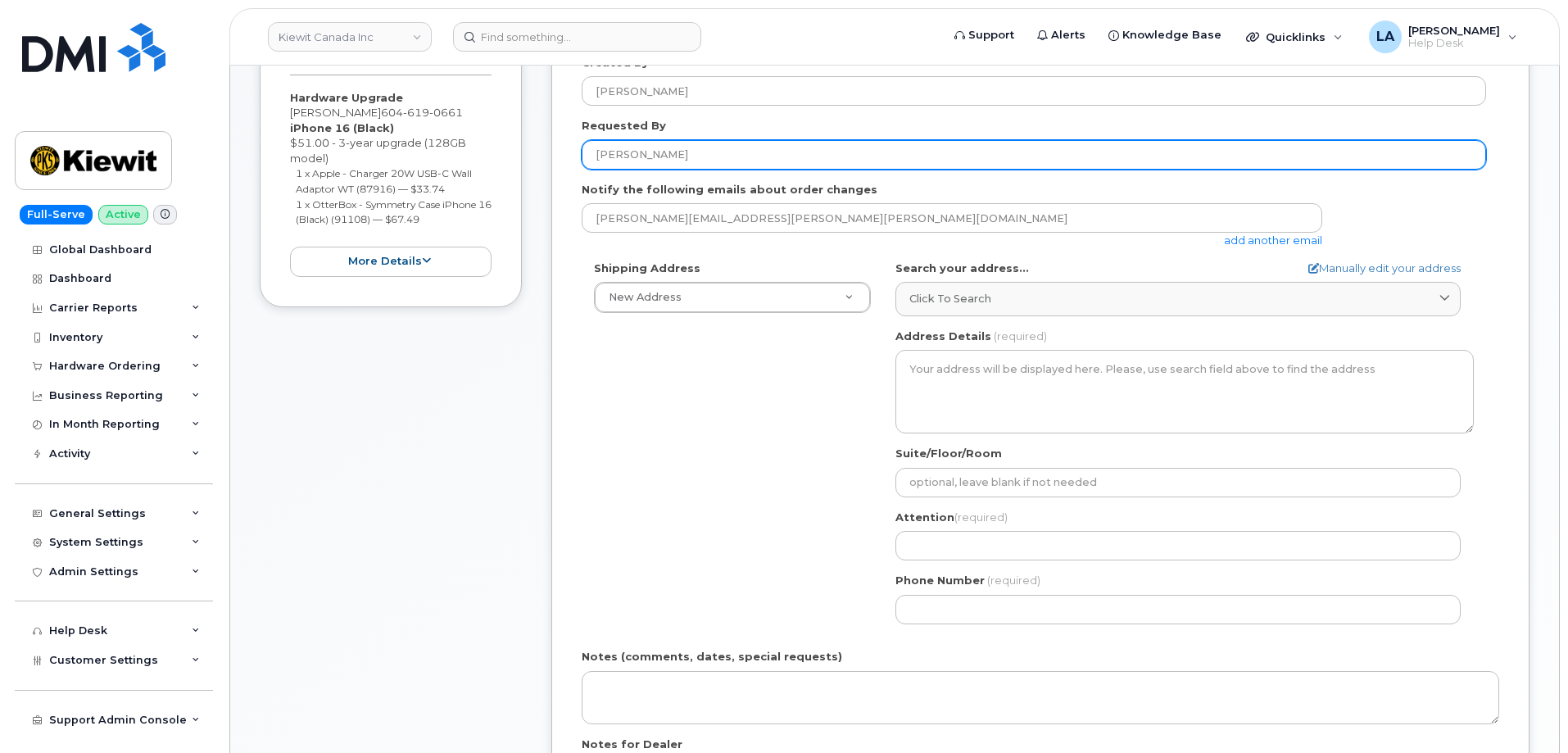
type input "[PERSON_NAME]"
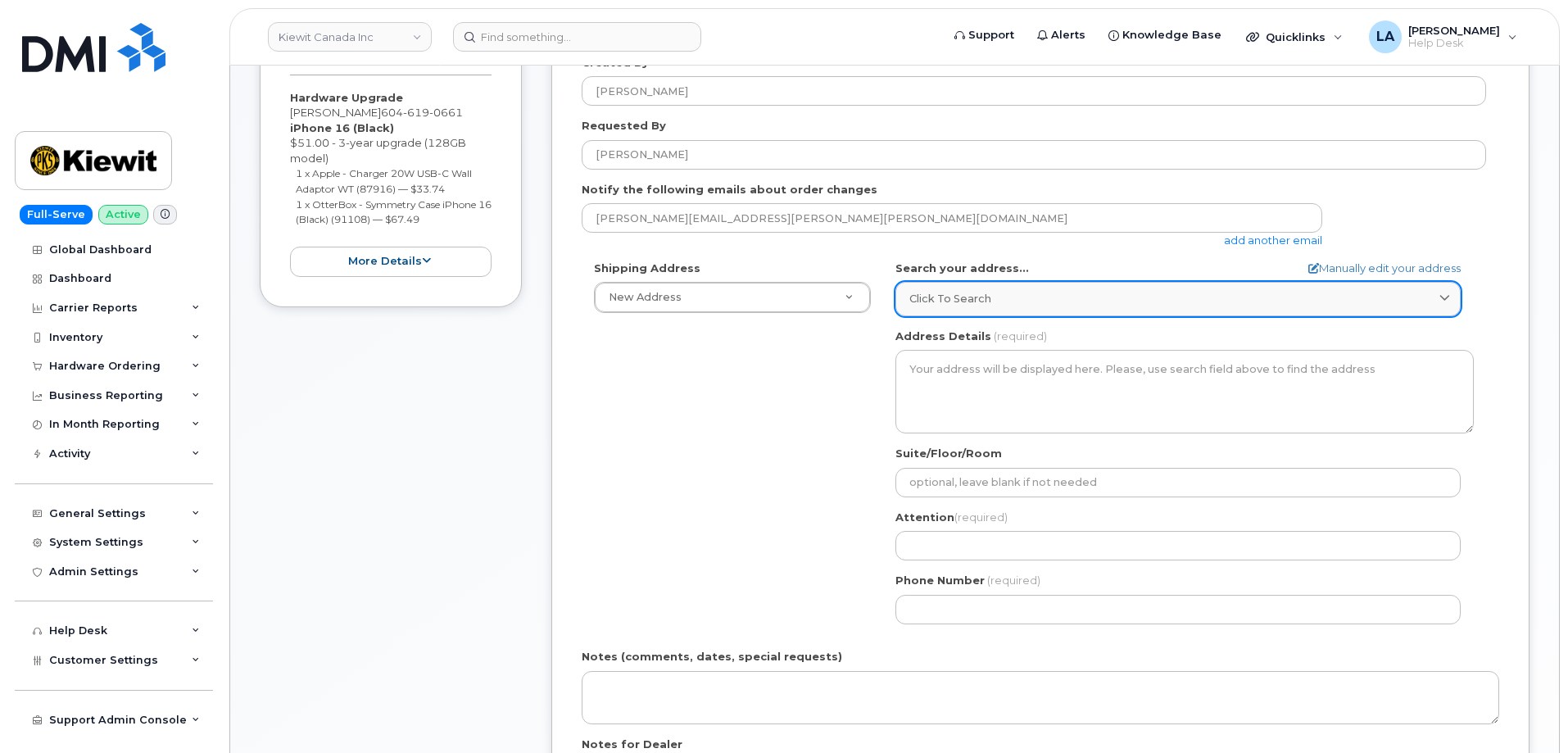
click at [1014, 307] on div "Click to search" at bounding box center [1178, 298] width 538 height 15
paste input "4333 Still Creek Drive"
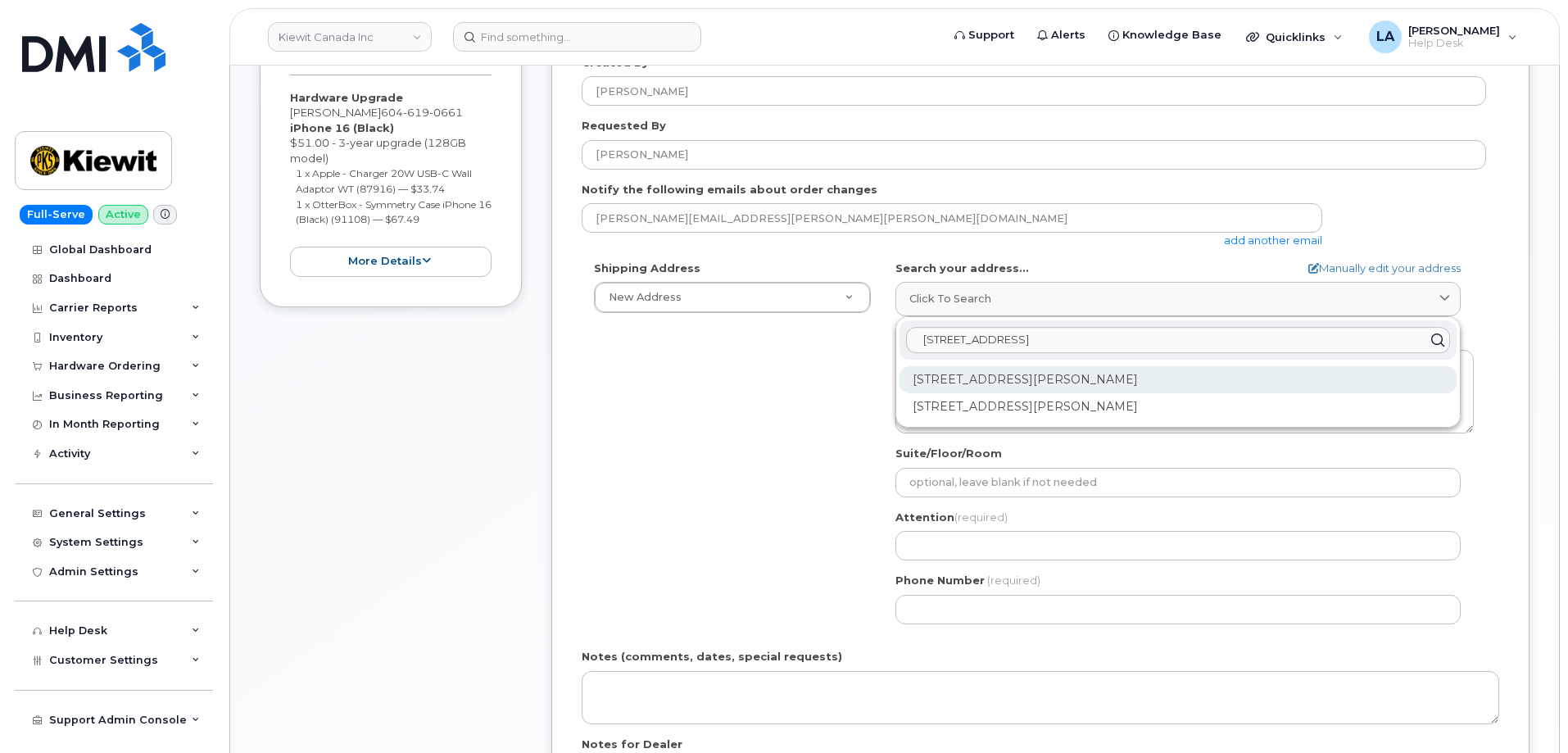
type input "4333 Still Creek Drive"
click at [1086, 373] on div "4333 Still Creek Dr Burnaby BC V5C 6S6" at bounding box center [1178, 380] width 557 height 27
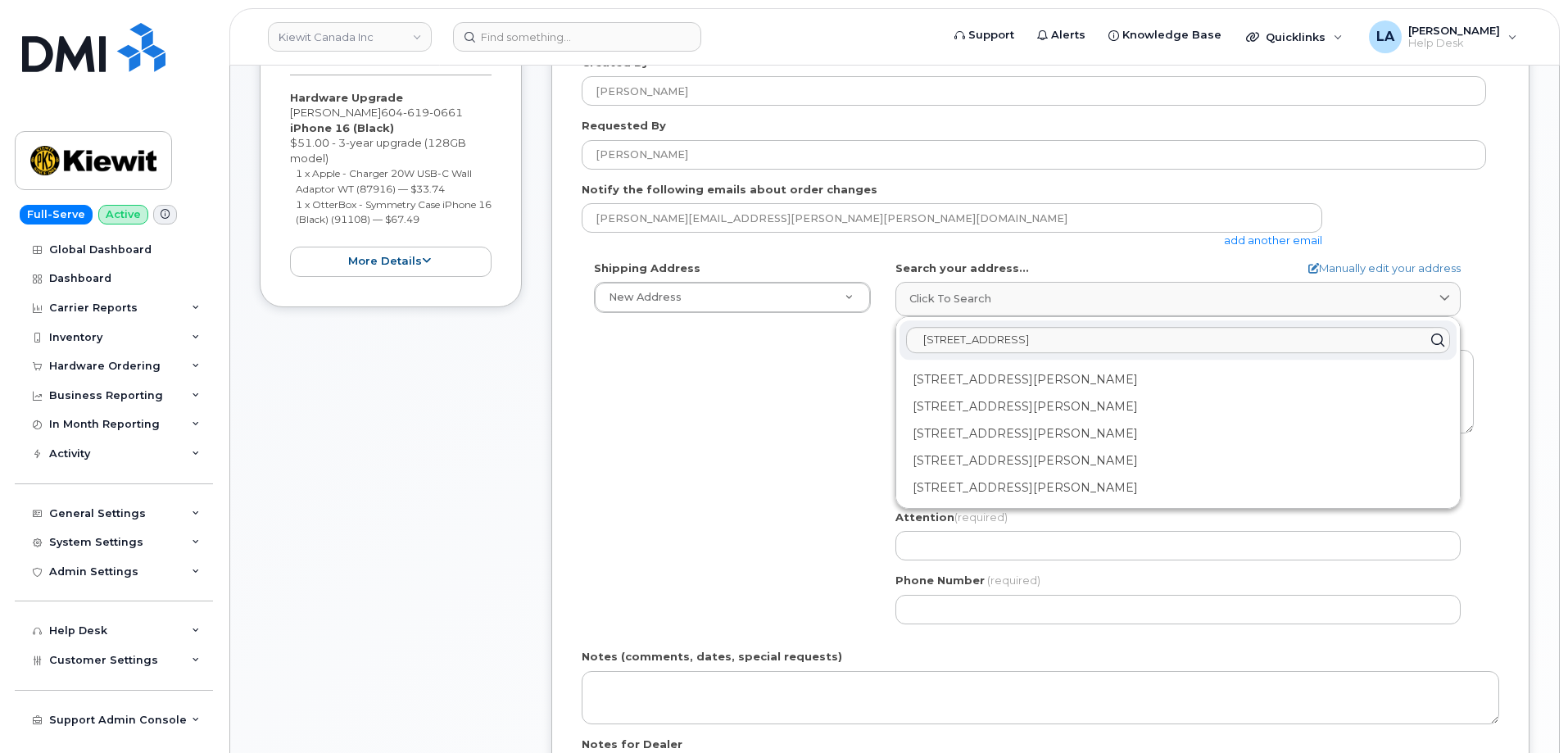
click at [779, 455] on div "Shipping Address New Address New Address Beaver Marine Limited Cahill-Ganotec, …" at bounding box center [1035, 448] width 905 height 376
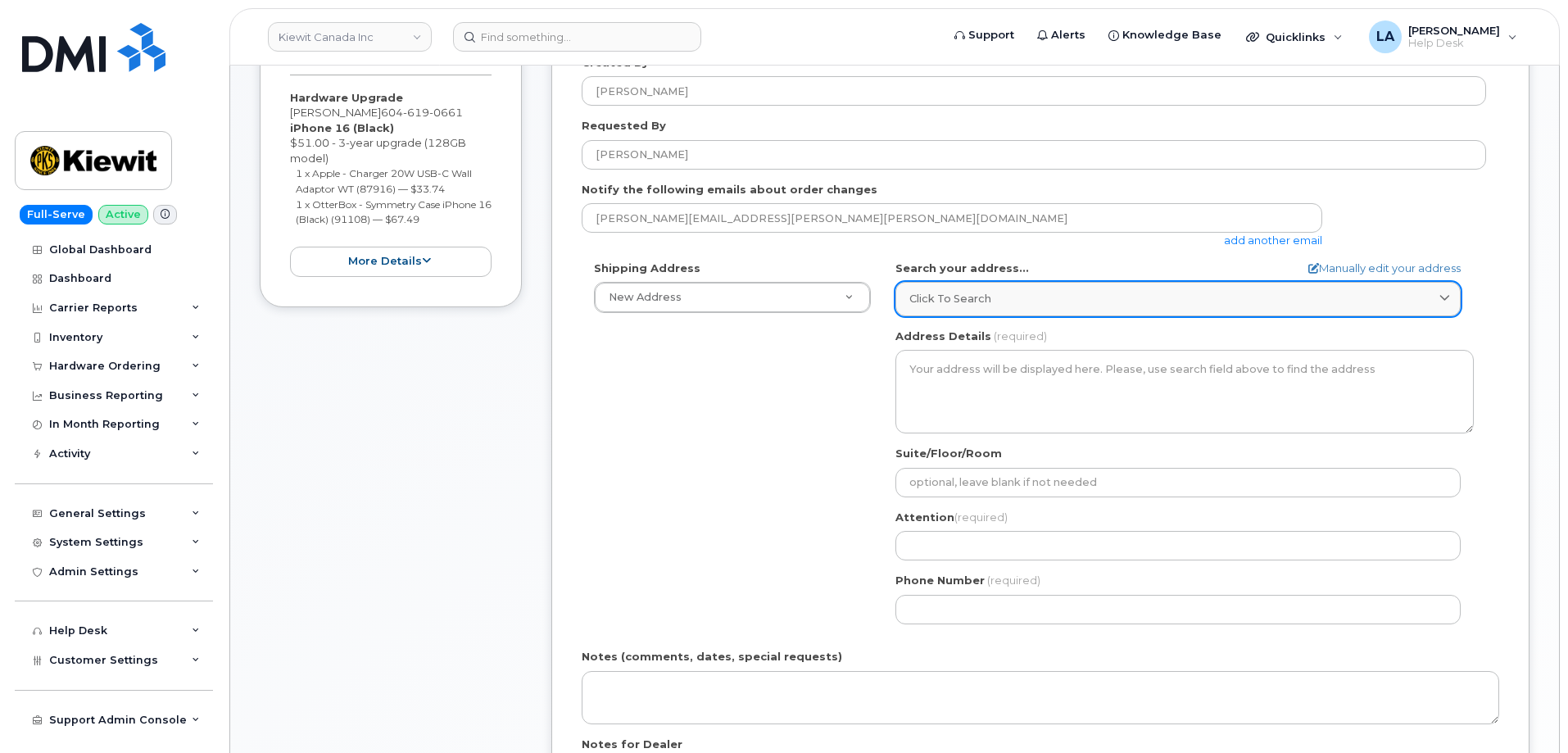
click at [1030, 296] on div "Click to search" at bounding box center [1178, 298] width 538 height 15
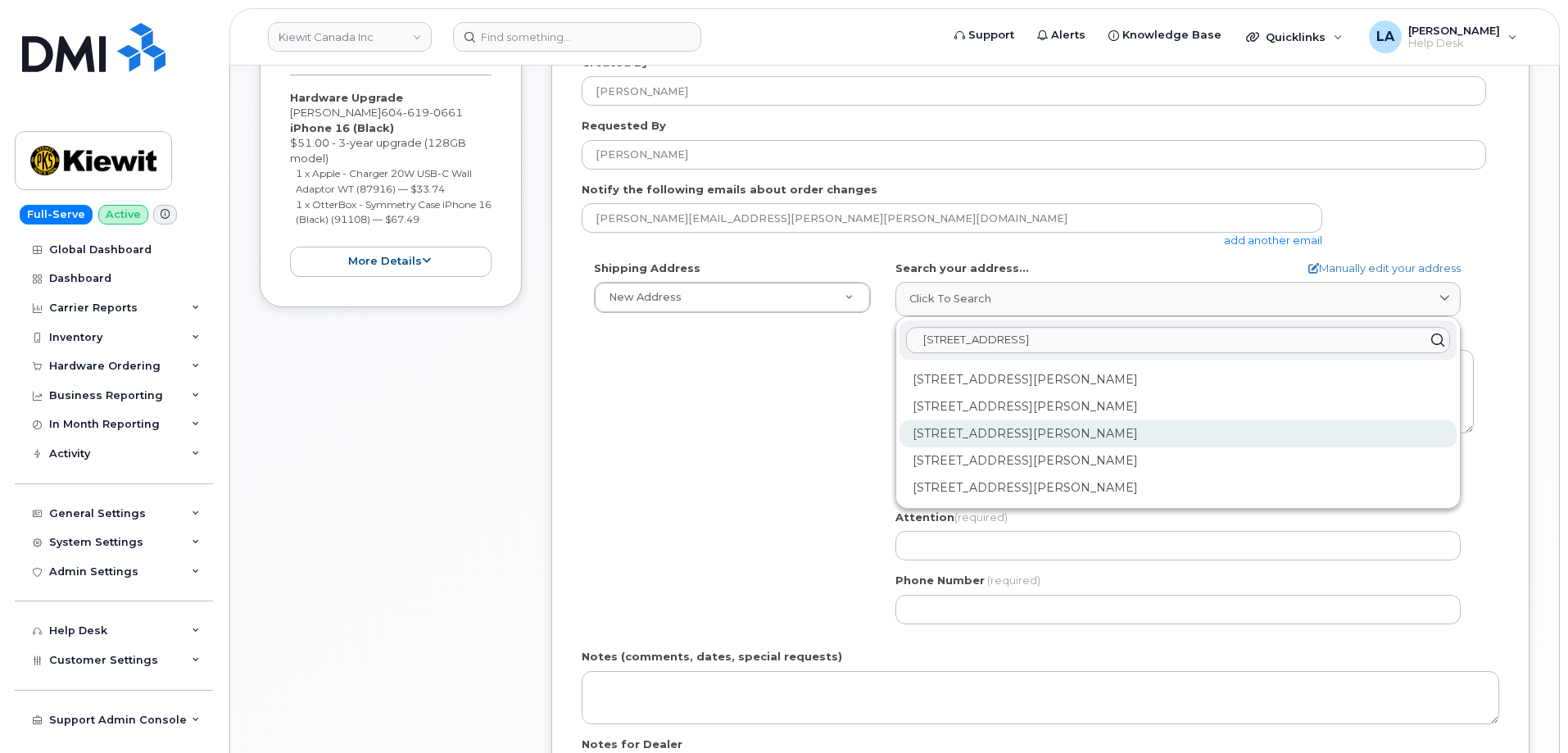
click at [1023, 433] on div "200-4333 Still Creek Dr Burnaby BC V5C 6S6" at bounding box center [1178, 435] width 557 height 27
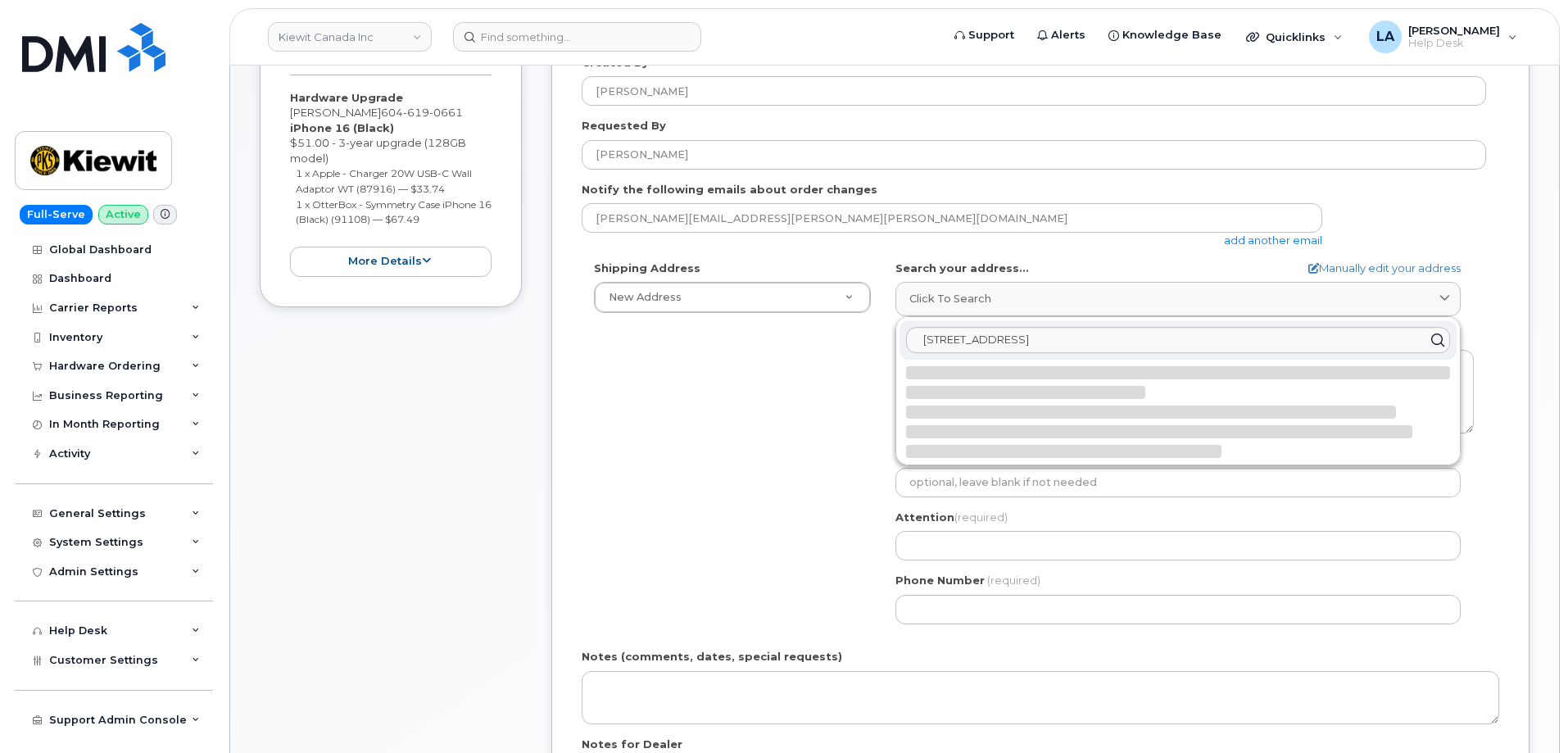
select select
type textarea "200-4333 Still Creek Dr BURNABY BC V5C 6S6 CANADA"
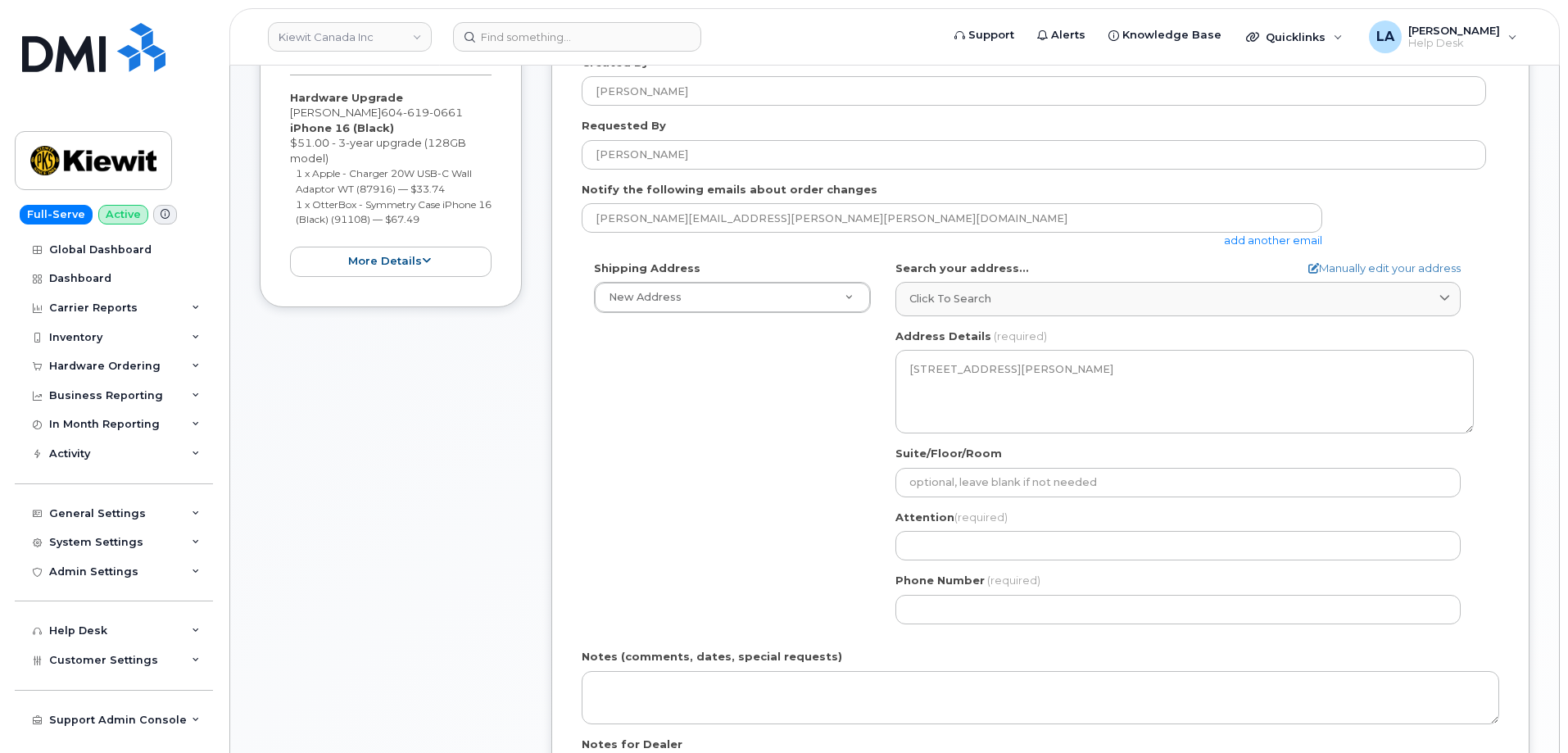
click at [781, 422] on div "Shipping Address New Address New Address Beaver Marine Limited Cahill-Ganotec, …" at bounding box center [1035, 448] width 905 height 376
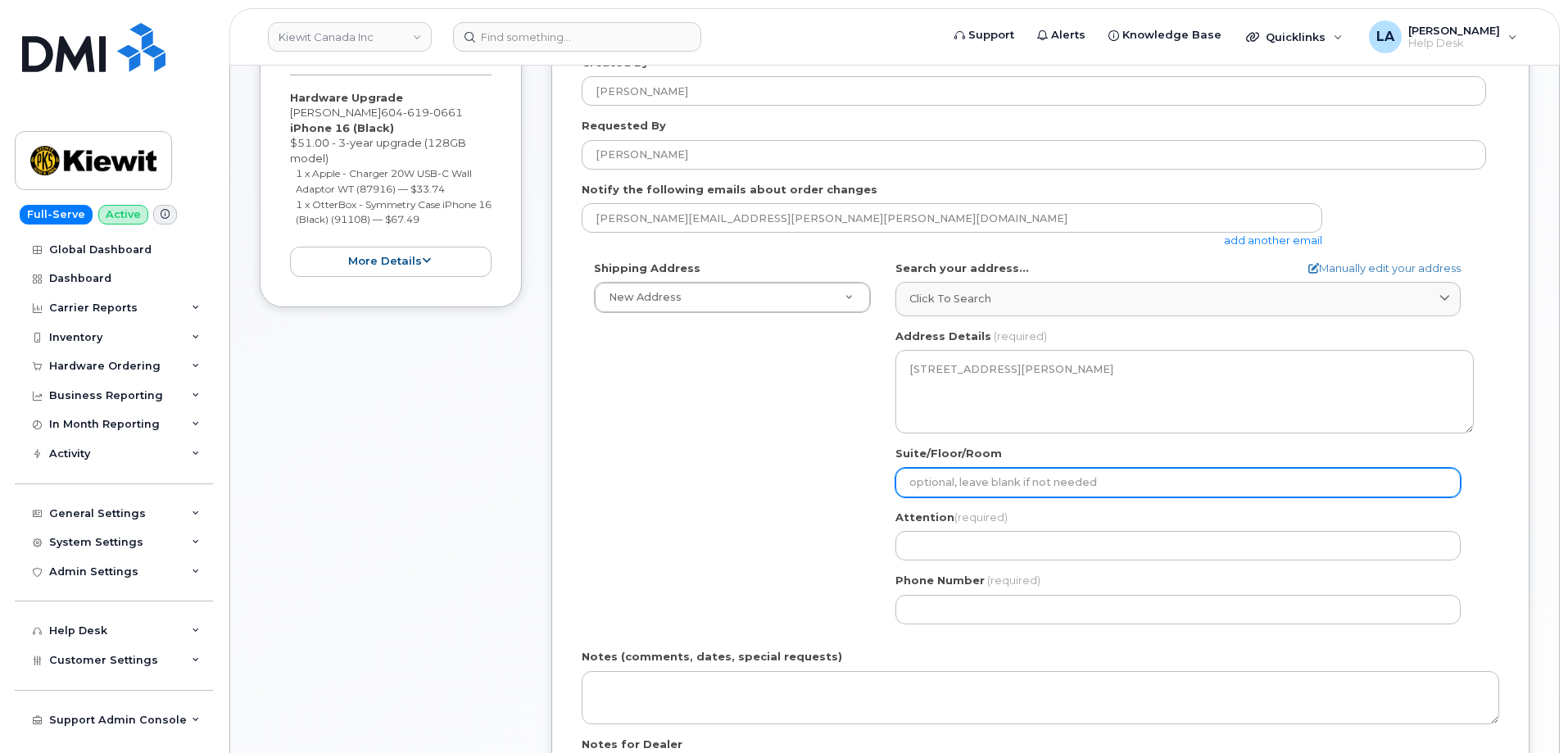
click at [972, 486] on input "Suite/Floor/Room" at bounding box center [1178, 483] width 565 height 30
paste input "Unit# 200"
select select
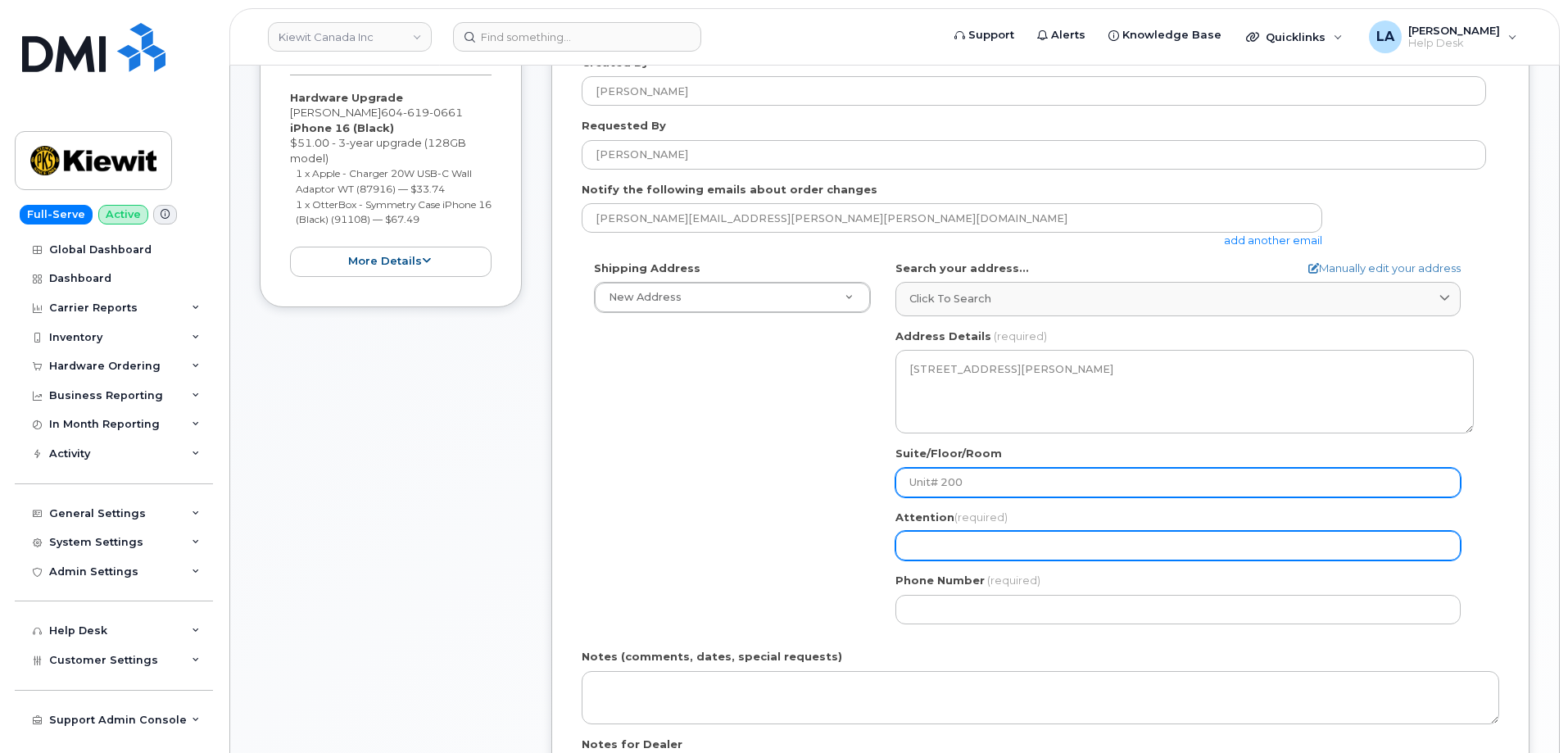
type input "Unit# 200"
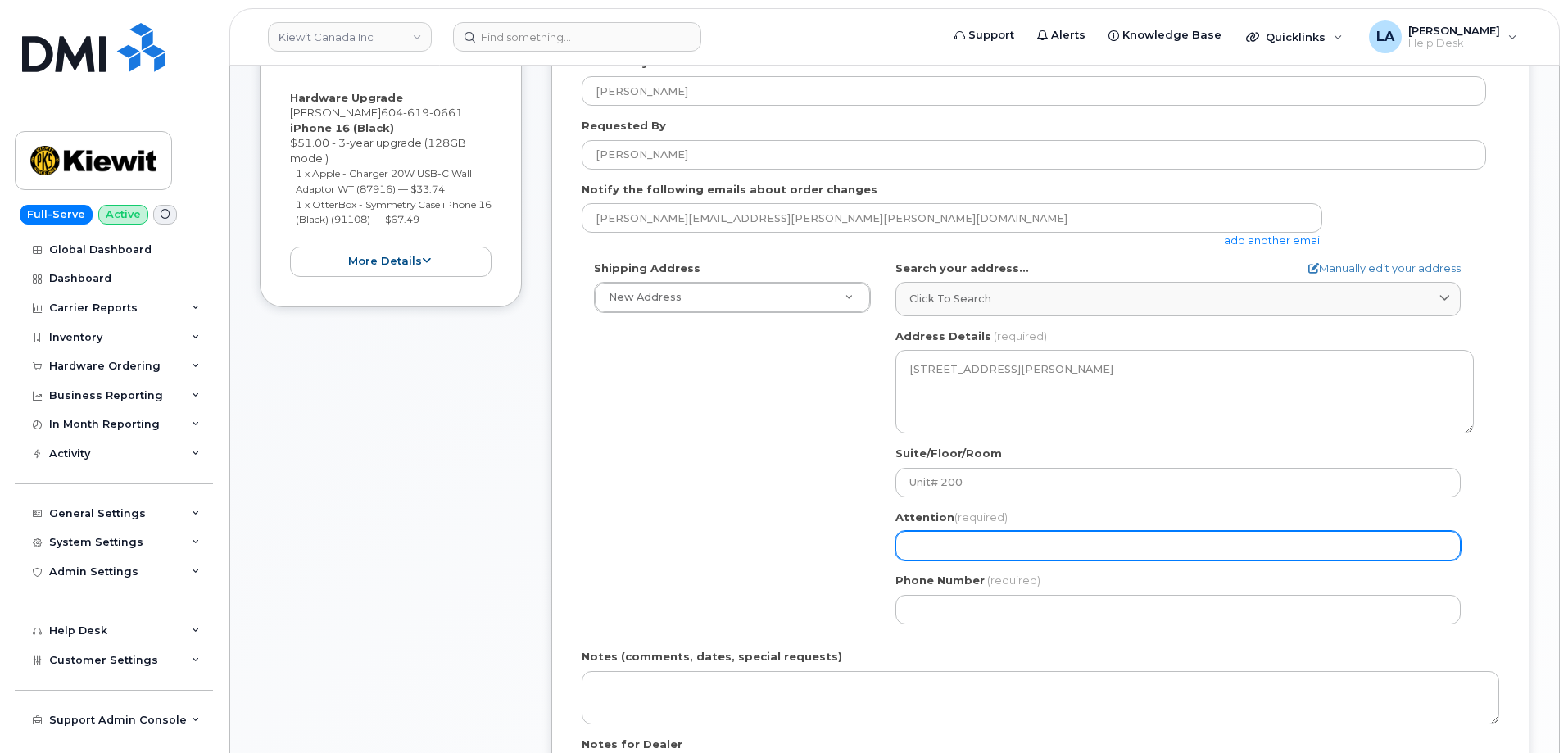
click at [935, 544] on input "Attention (required)" at bounding box center [1178, 546] width 565 height 30
click at [948, 541] on input "Attention (required)" at bounding box center [1178, 546] width 565 height 30
select select
type input "W"
select select
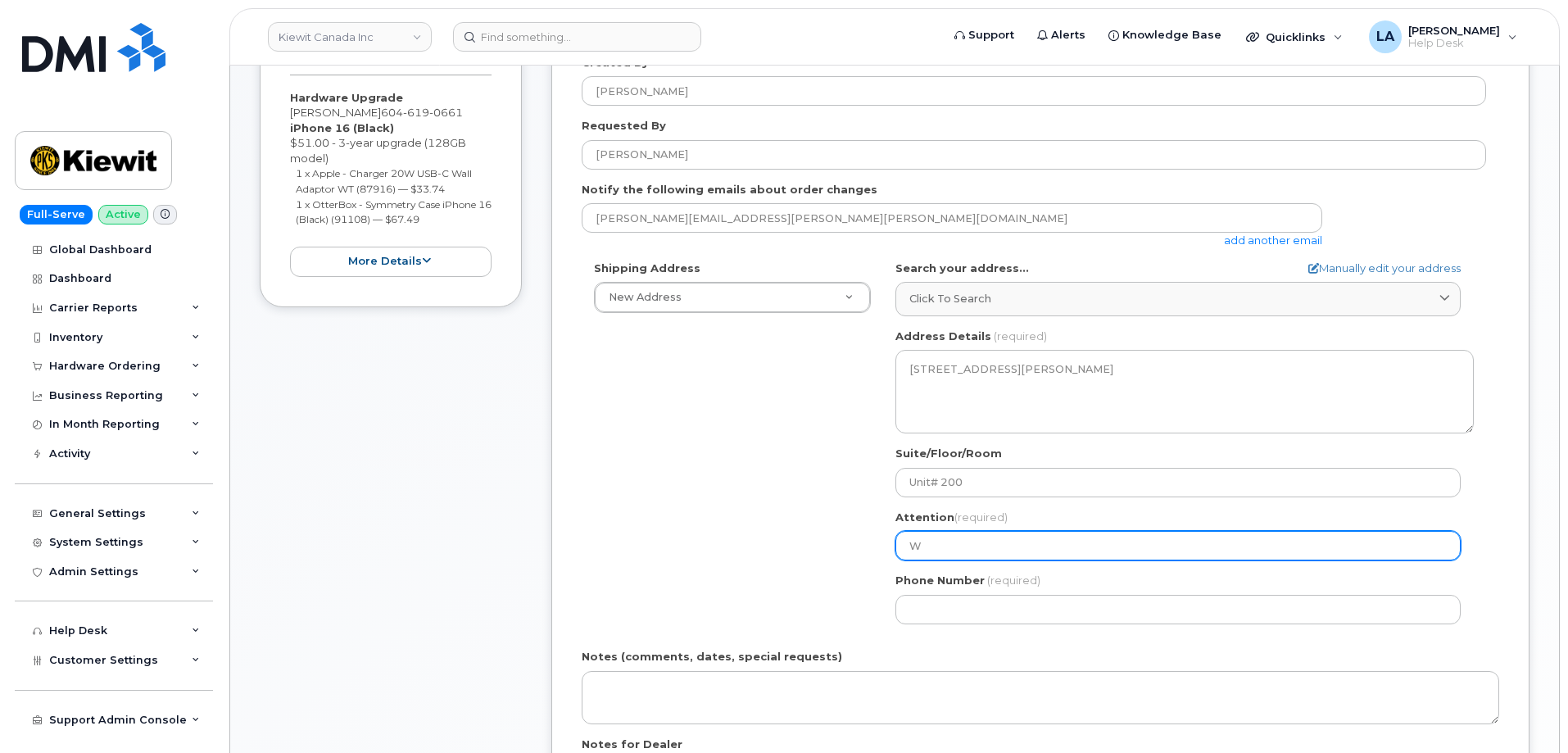
type input "We"
select select
type input "Wen"
select select
type input "Wend"
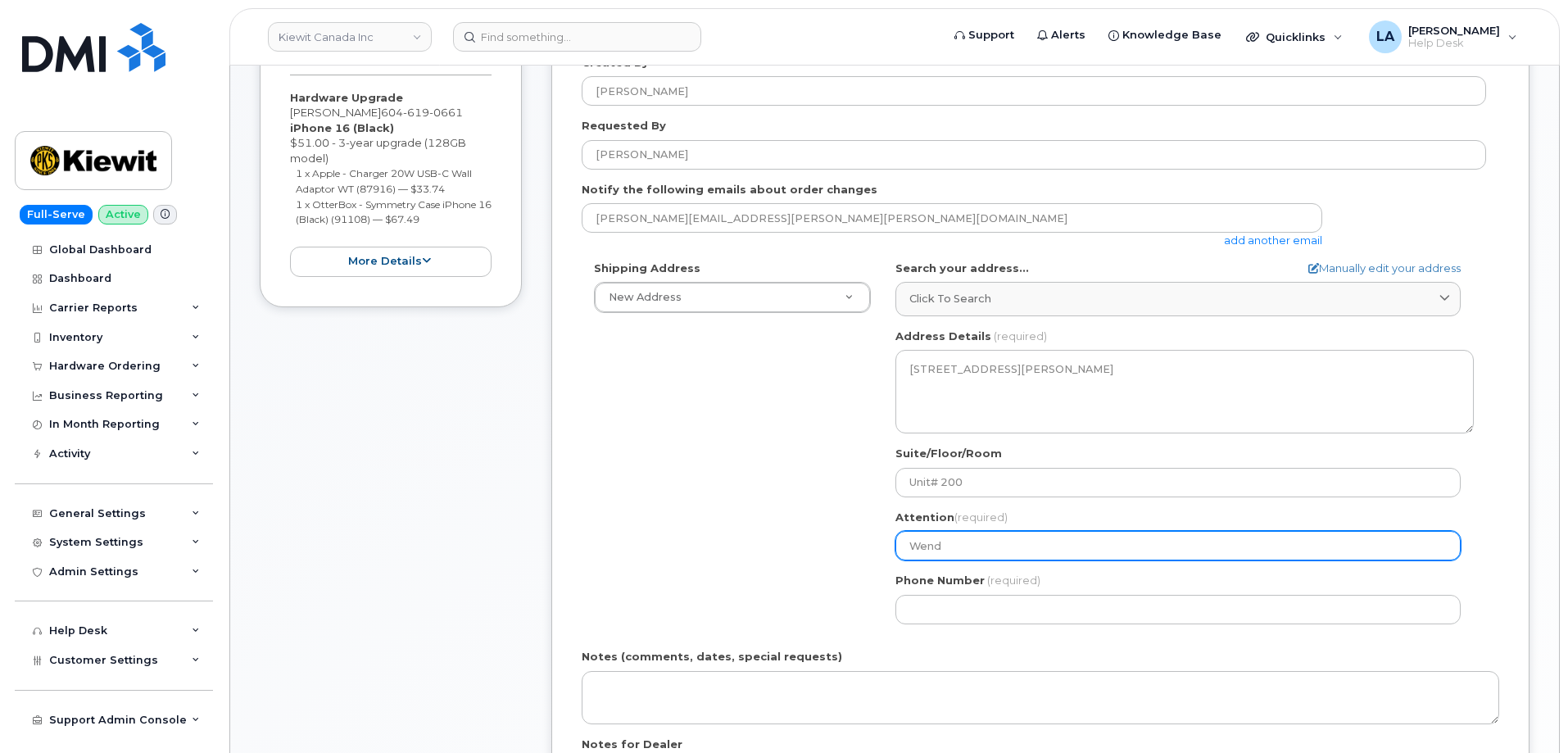
select select
type input "Wendy"
select select
type input "Wendy K"
select select
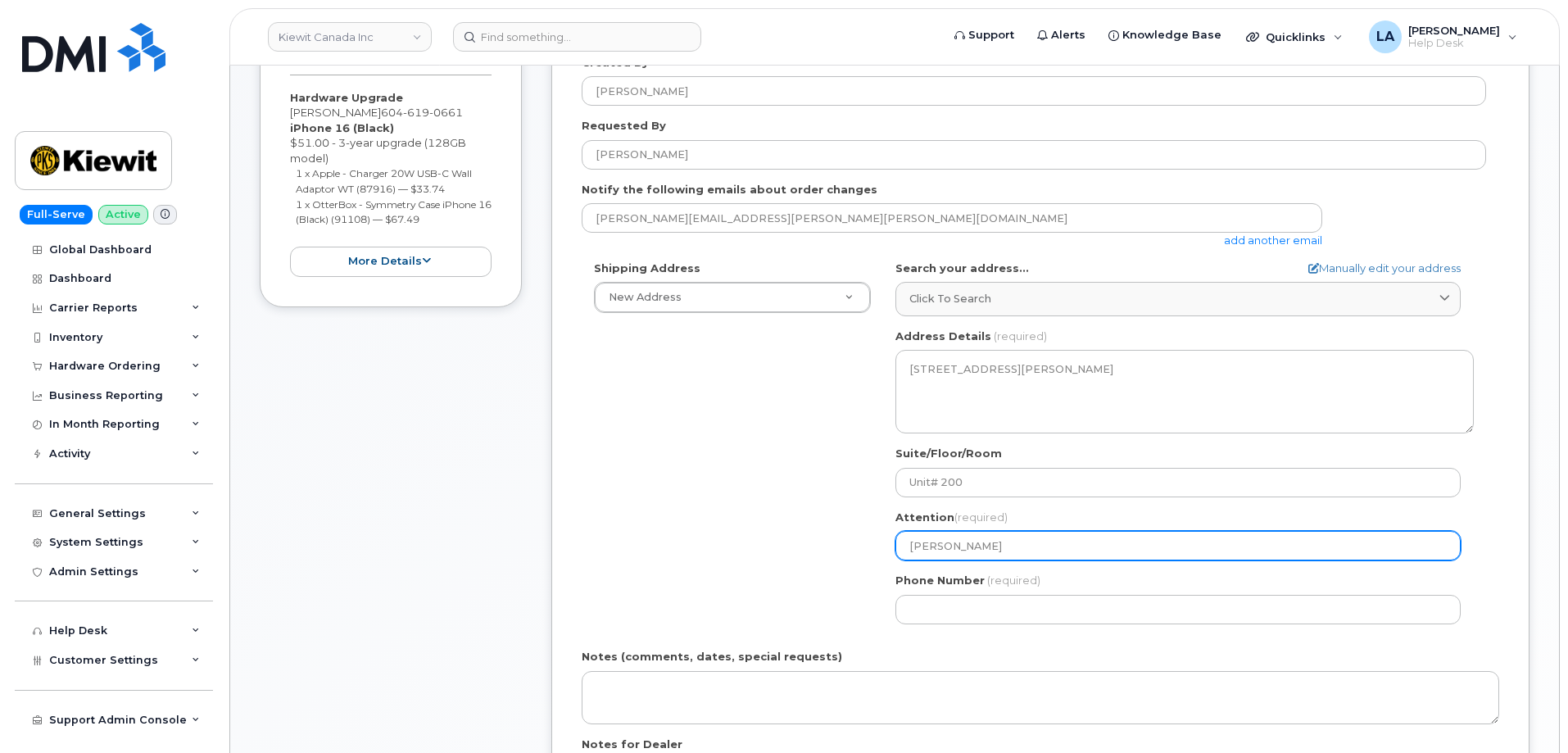
type input "Wendy Kr"
select select
type input "Wendy Kra"
select select
type input "Wendy Kram"
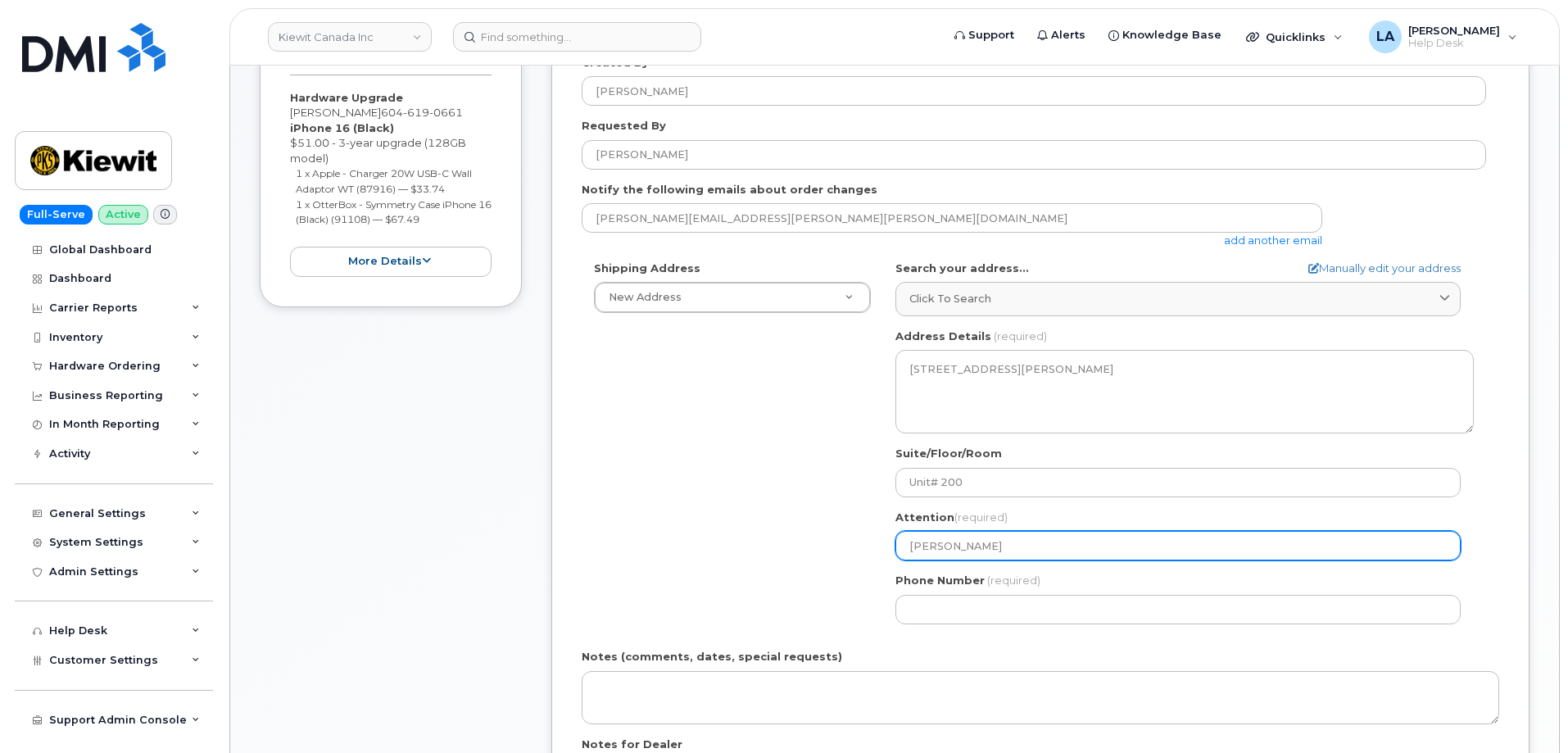
select select
type input "Wendy Krame"
select select
type input "Wendy Kramel"
select select
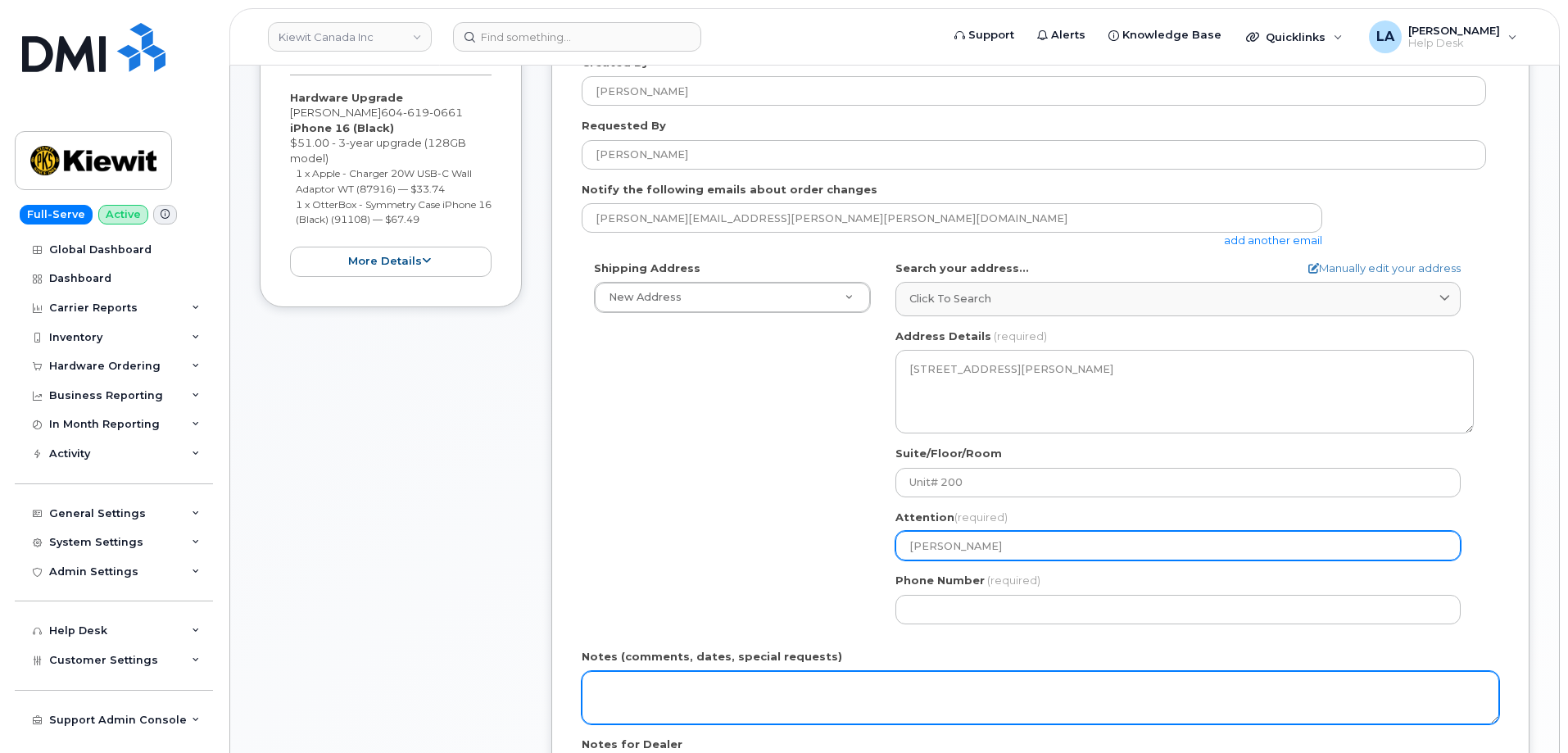
type input "[PERSON_NAME]"
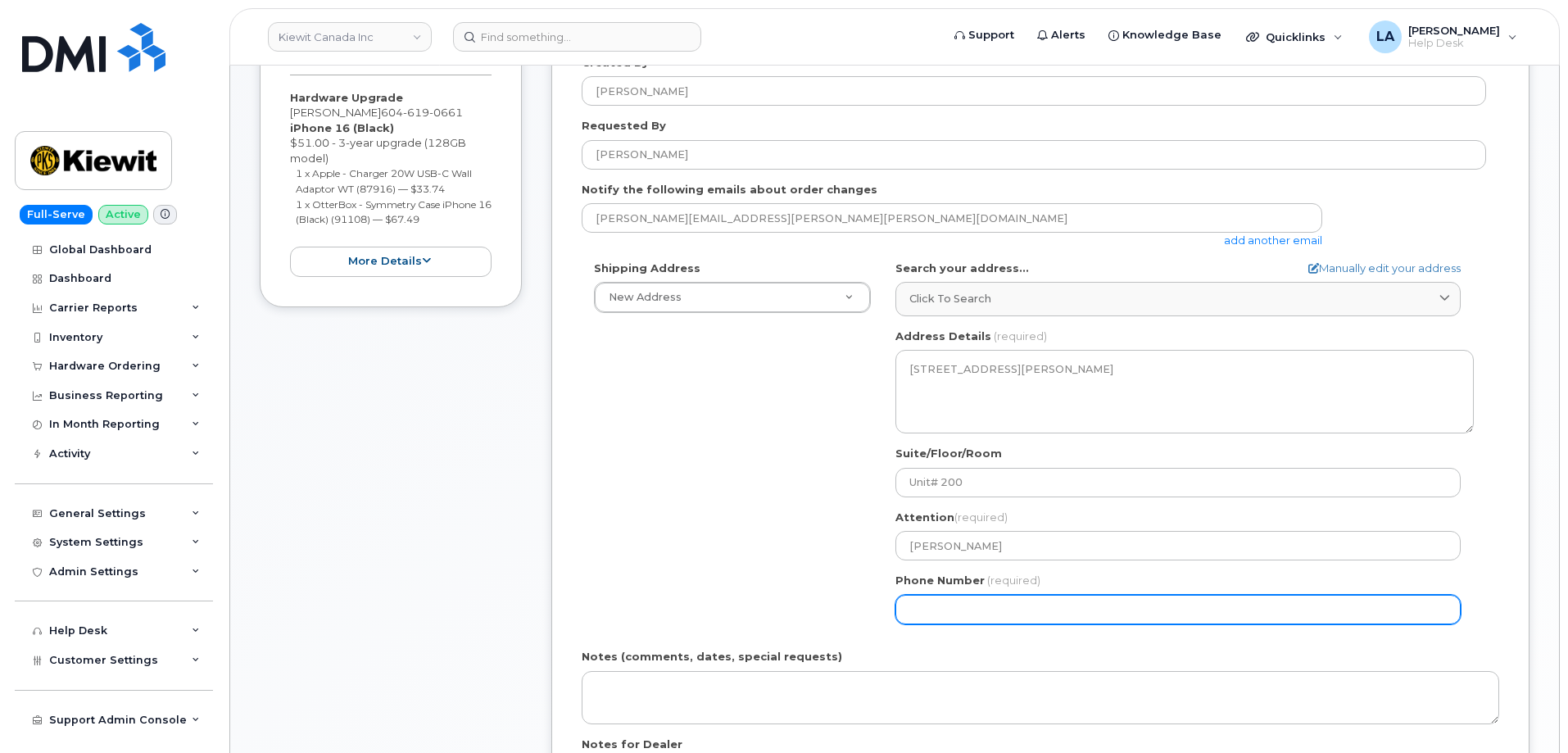
click at [1038, 609] on input "Phone Number" at bounding box center [1178, 610] width 565 height 30
paste input "6043774496"
select select
type input "6043774496"
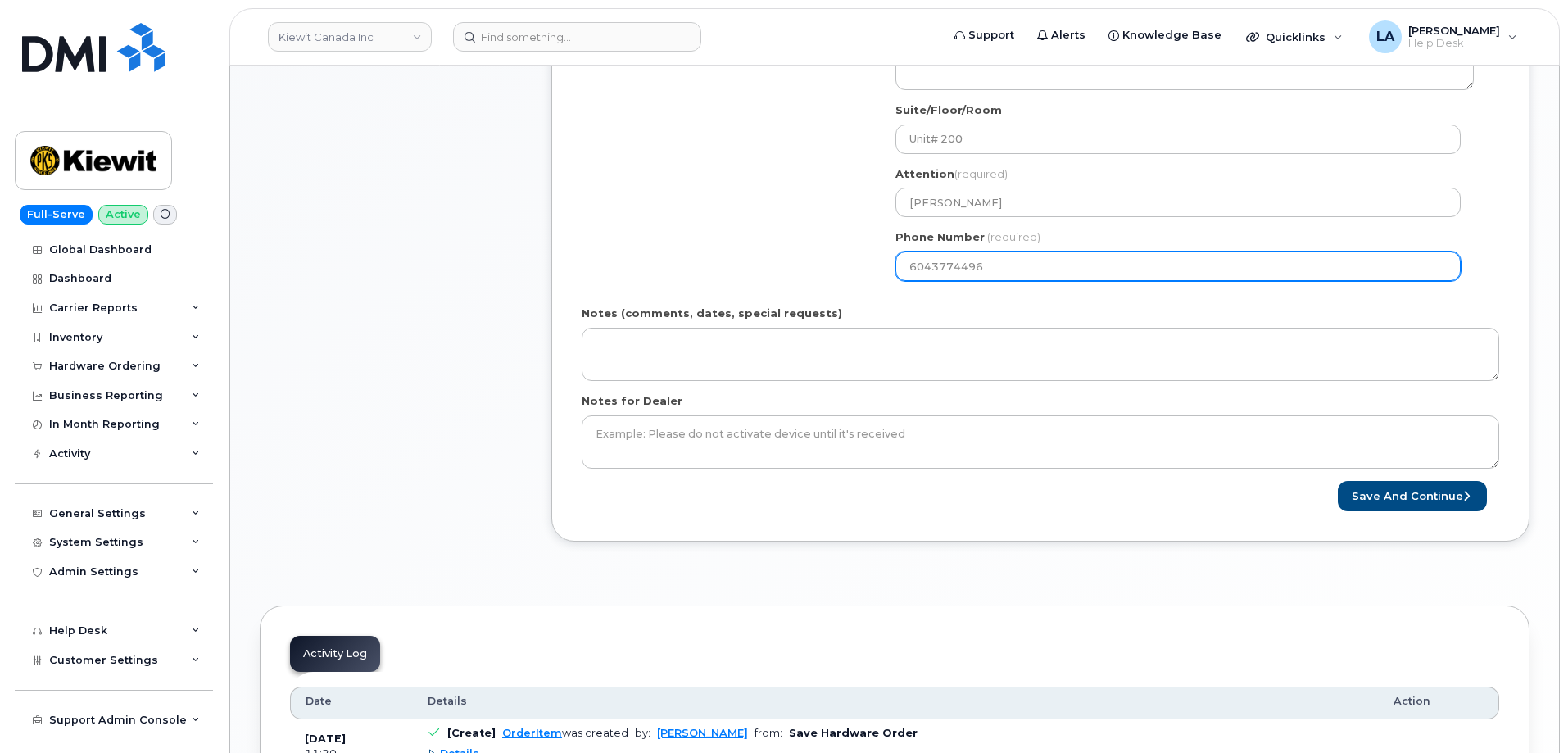
scroll to position [771, 0]
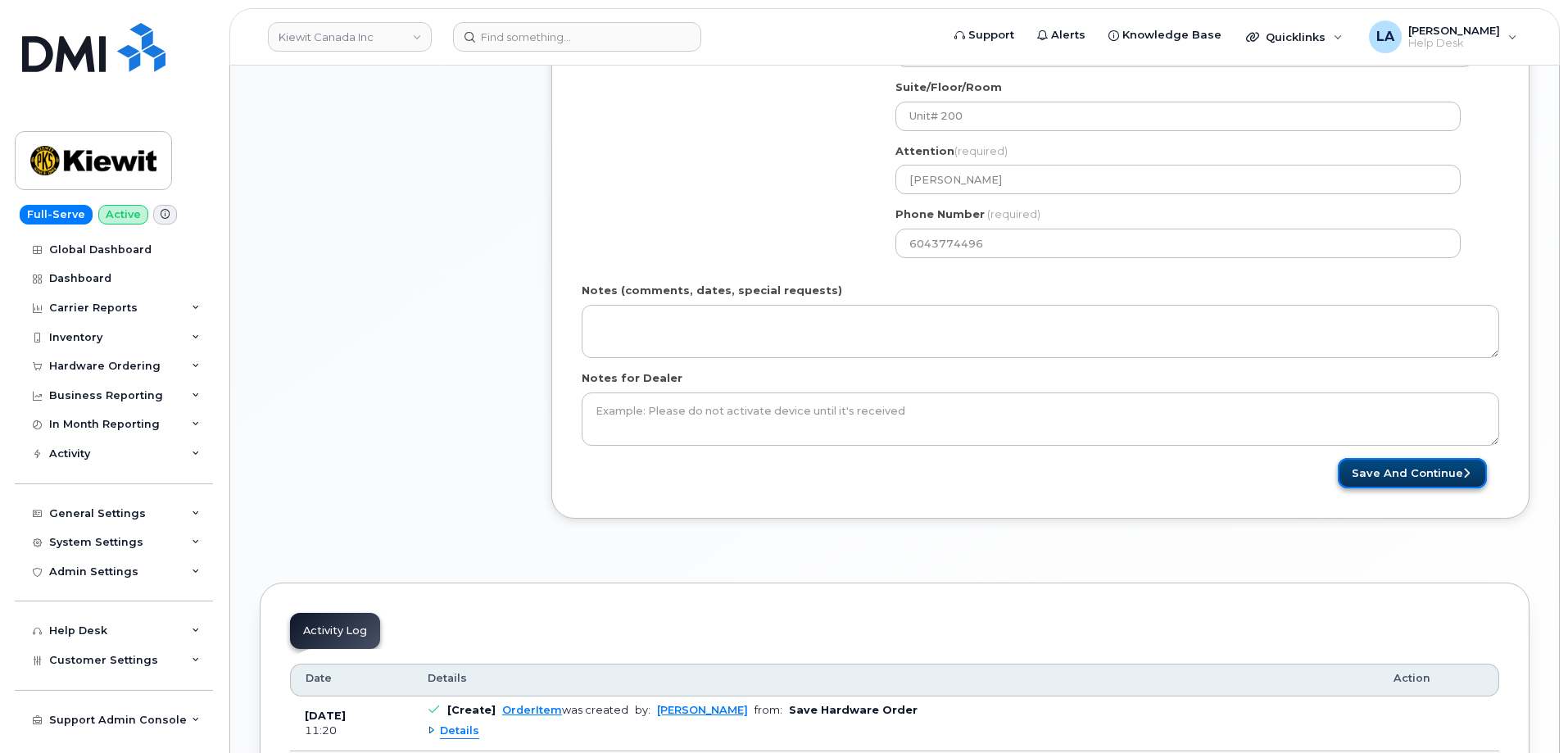
click at [1408, 477] on button "Save and Continue" at bounding box center [1413, 473] width 149 height 30
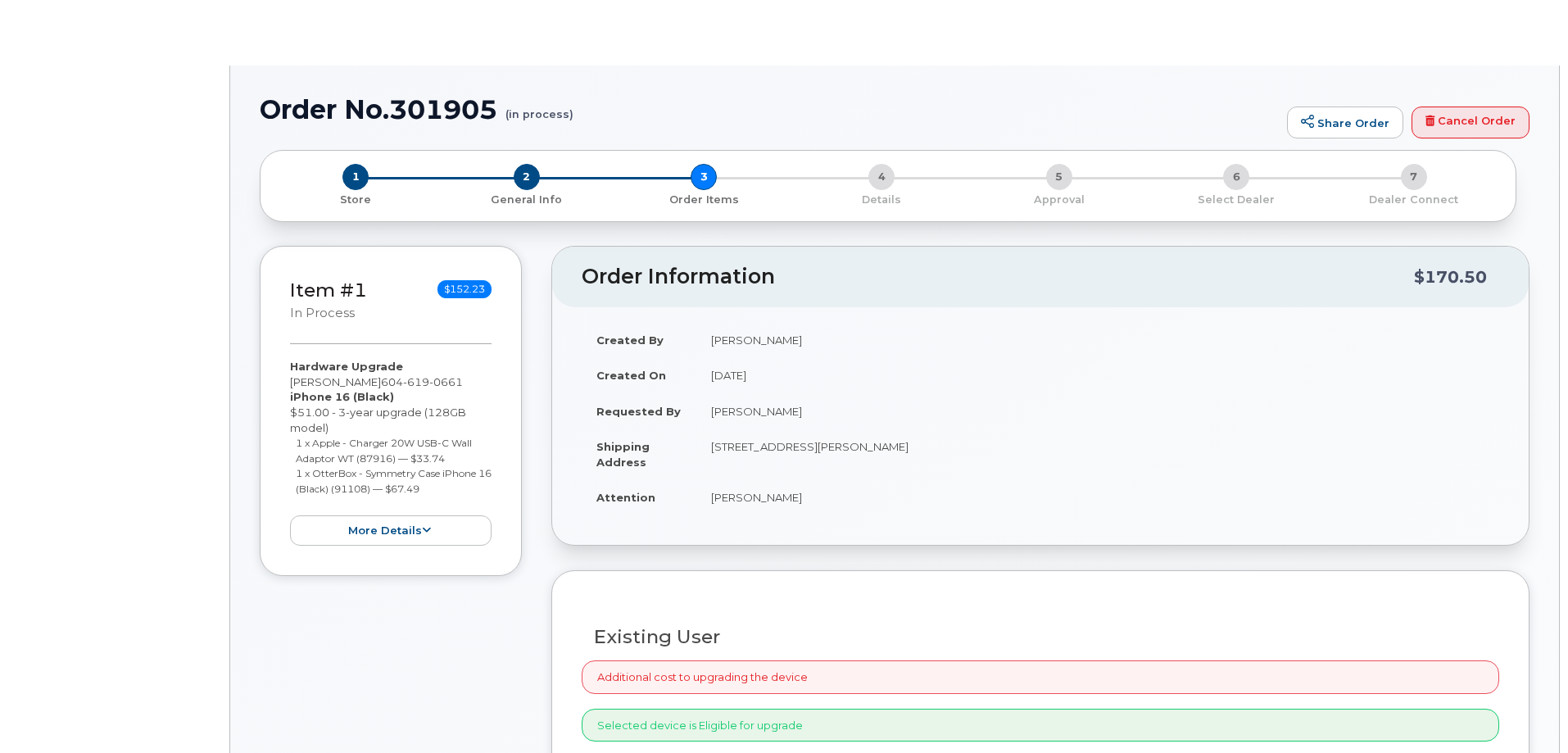
type input "[PERSON_NAME]"
radio input "true"
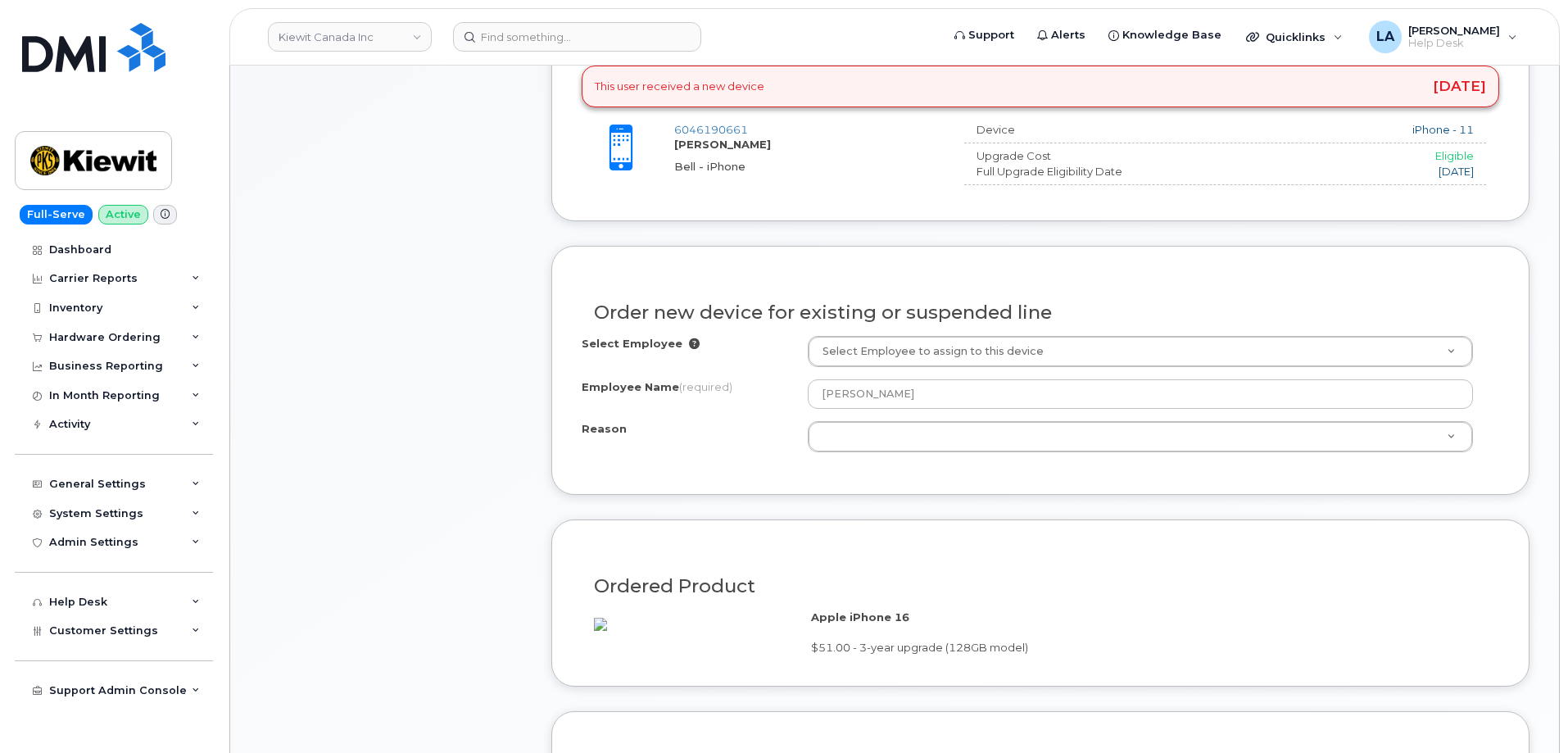
scroll to position [814, 0]
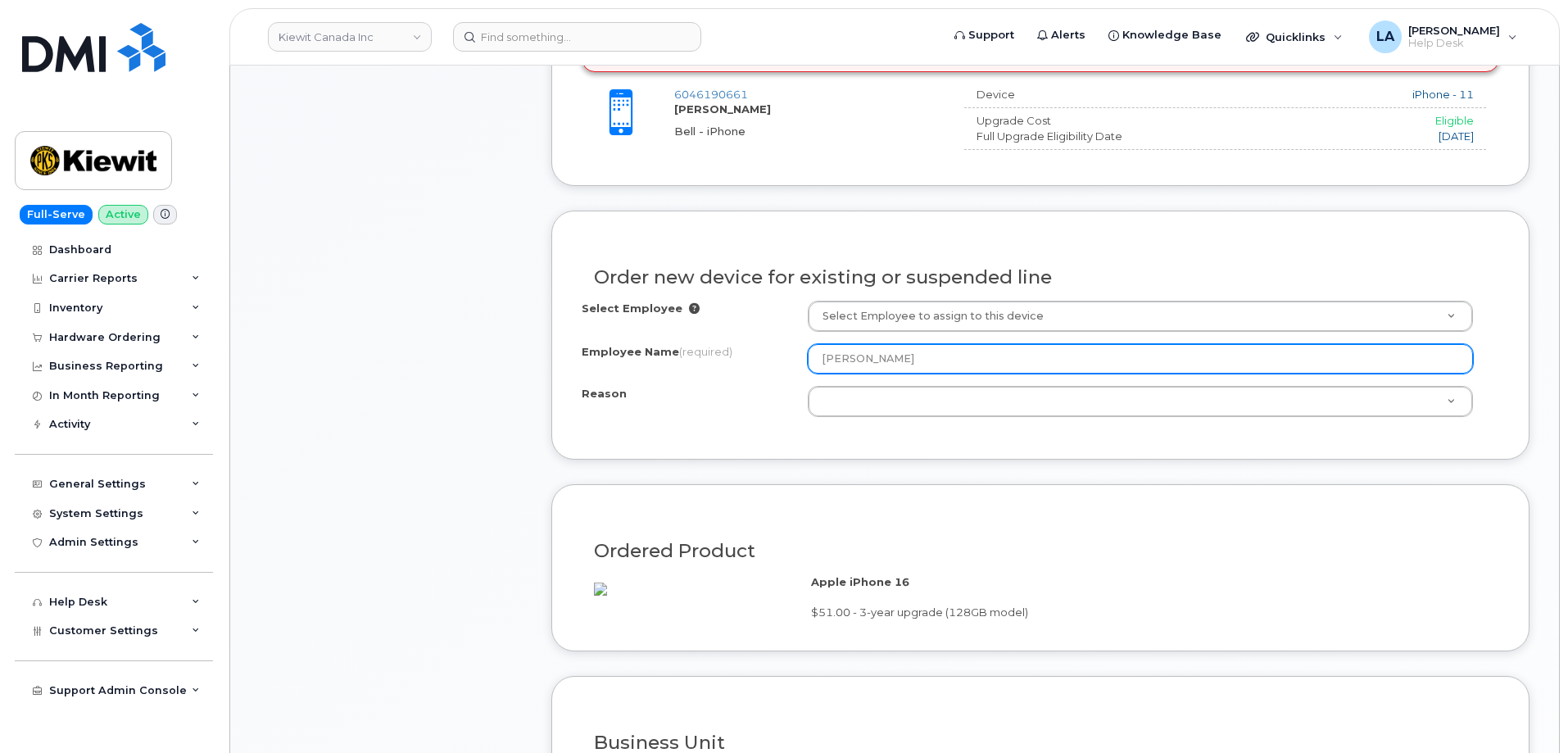
drag, startPoint x: 885, startPoint y: 359, endPoint x: 785, endPoint y: 359, distance: 100.0
click at [785, 359] on div "Employee Name (required) Matthew Lea" at bounding box center [1041, 358] width 918 height 30
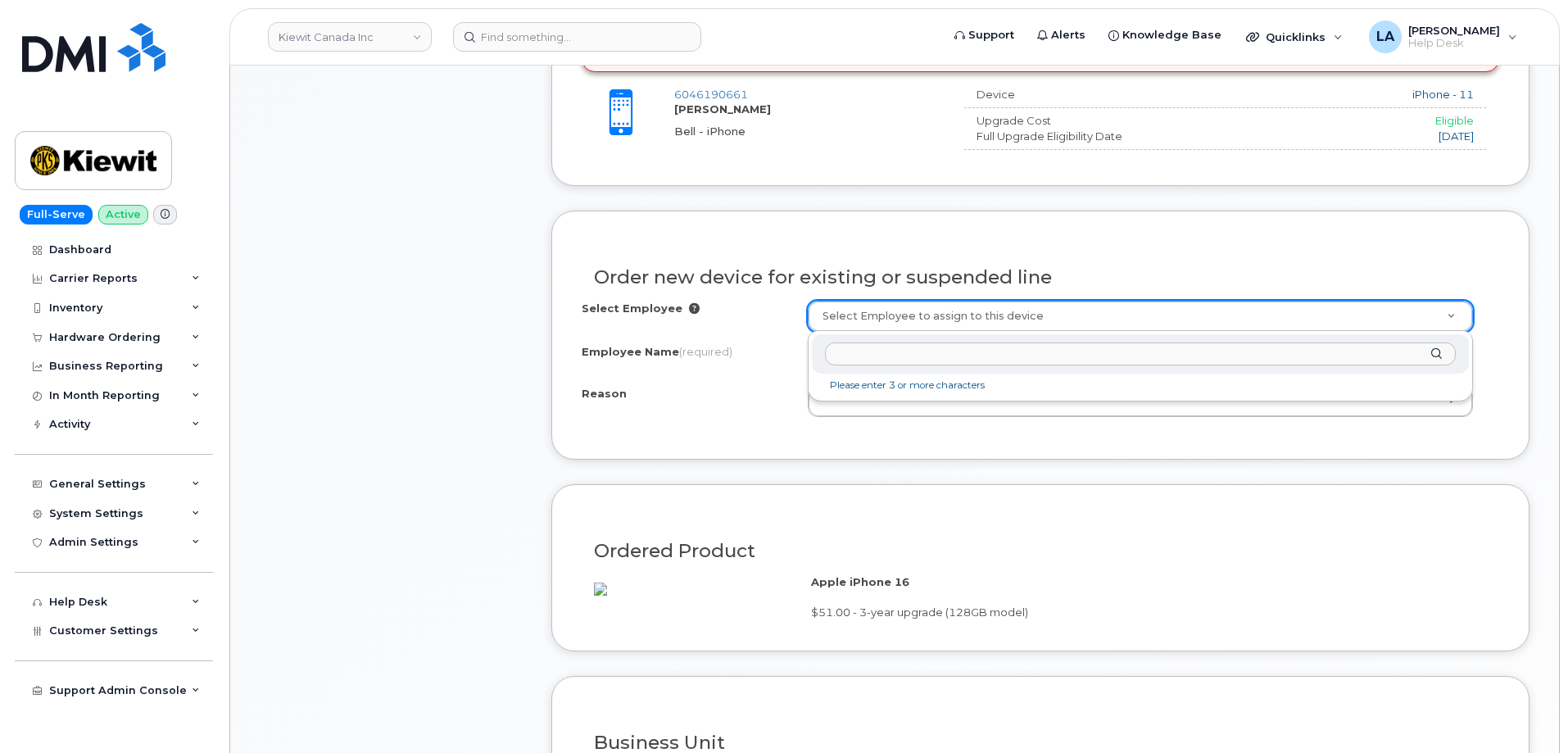
click at [902, 356] on input "text" at bounding box center [1141, 355] width 631 height 24
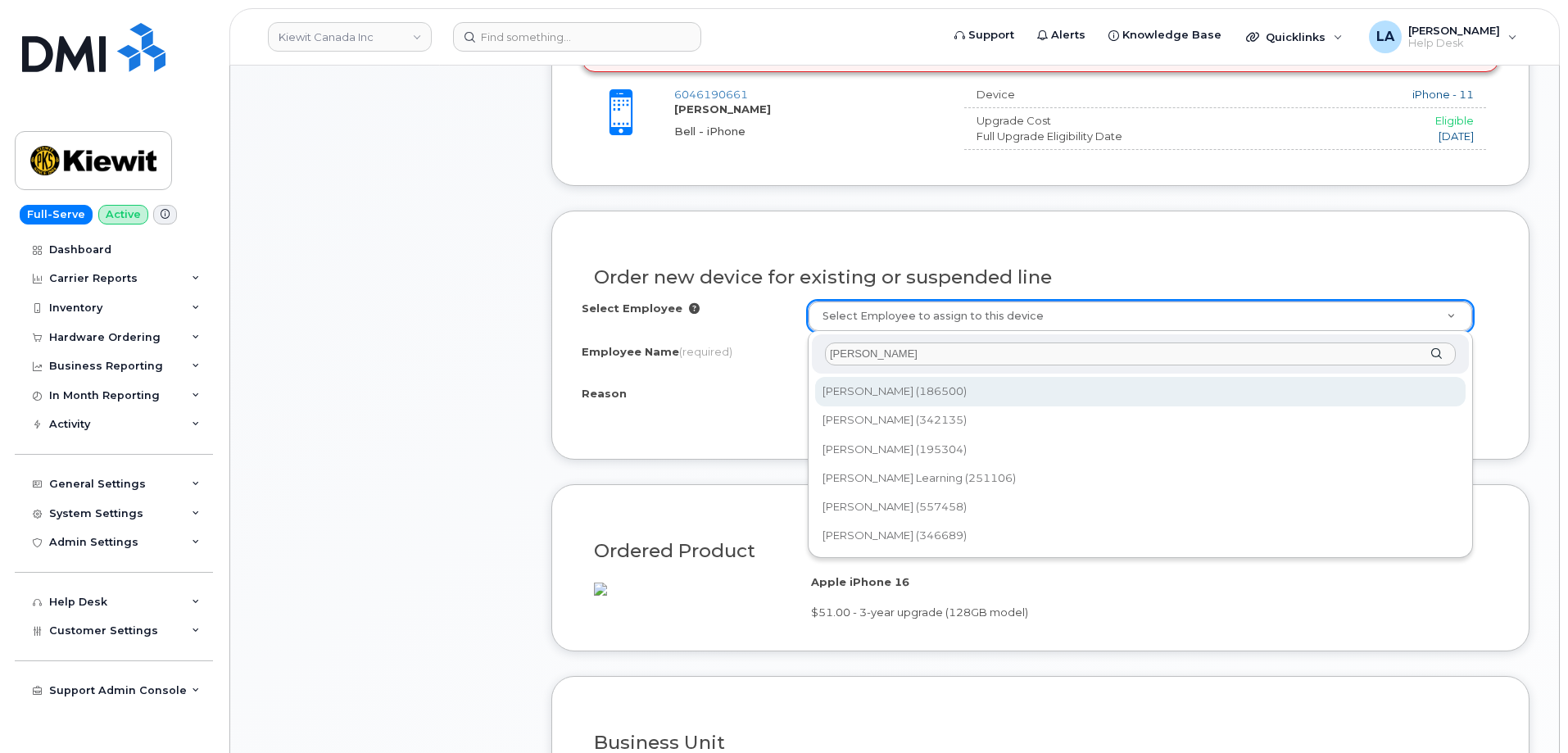
type input "[PERSON_NAME]"
type input "1068188"
select select
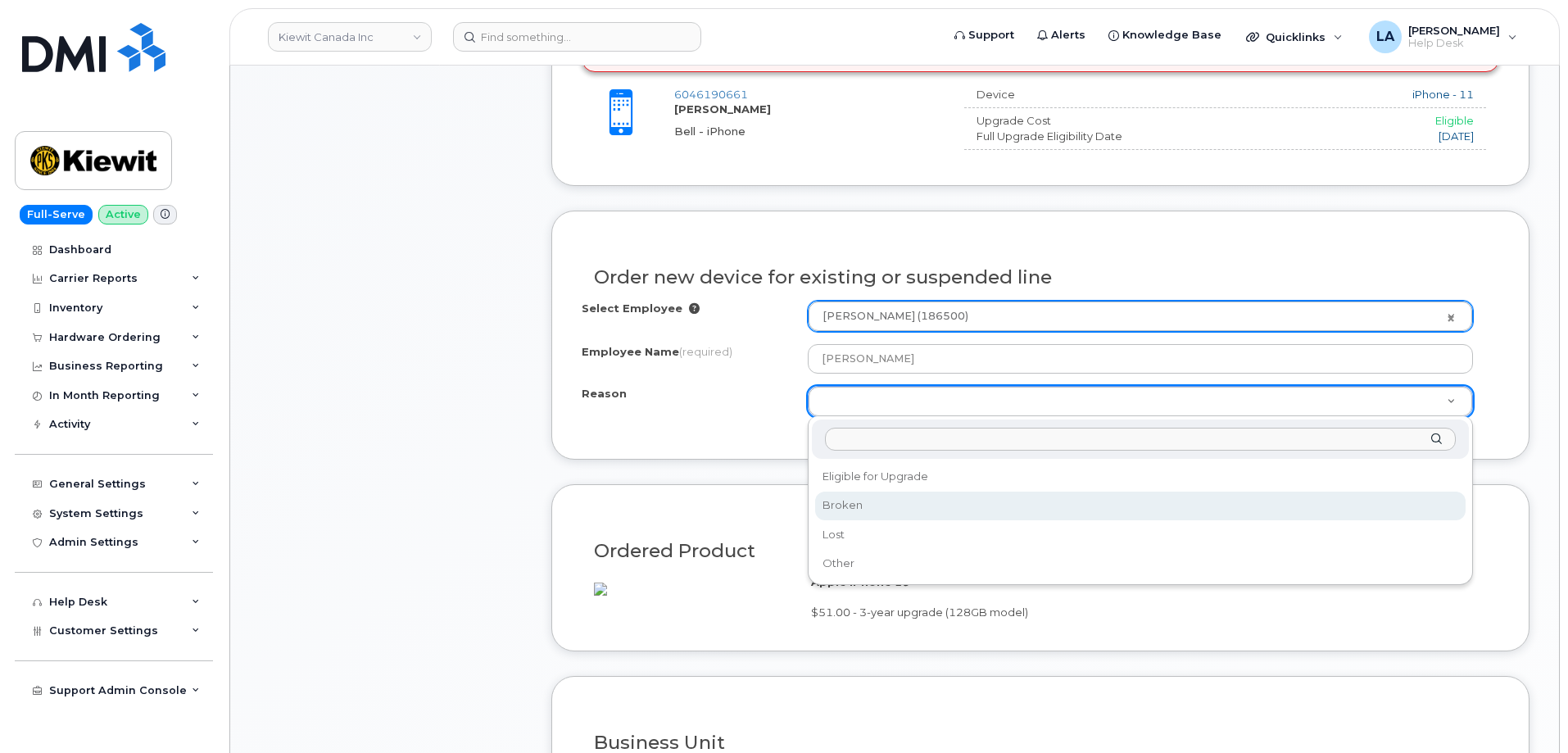
select select "broken"
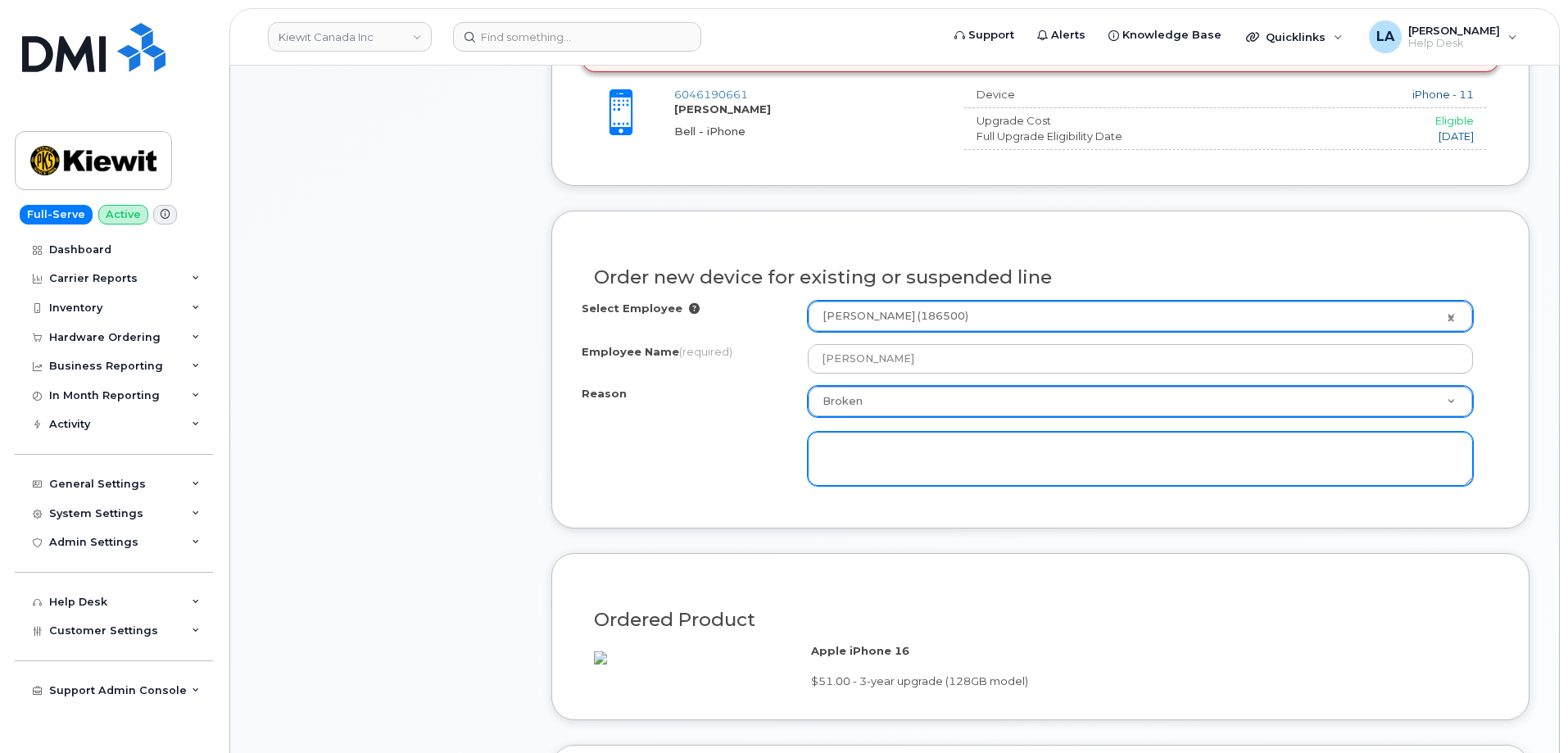
click at [914, 455] on textarea at bounding box center [1141, 459] width 666 height 54
type textarea "Battery port is failing. it is loose."
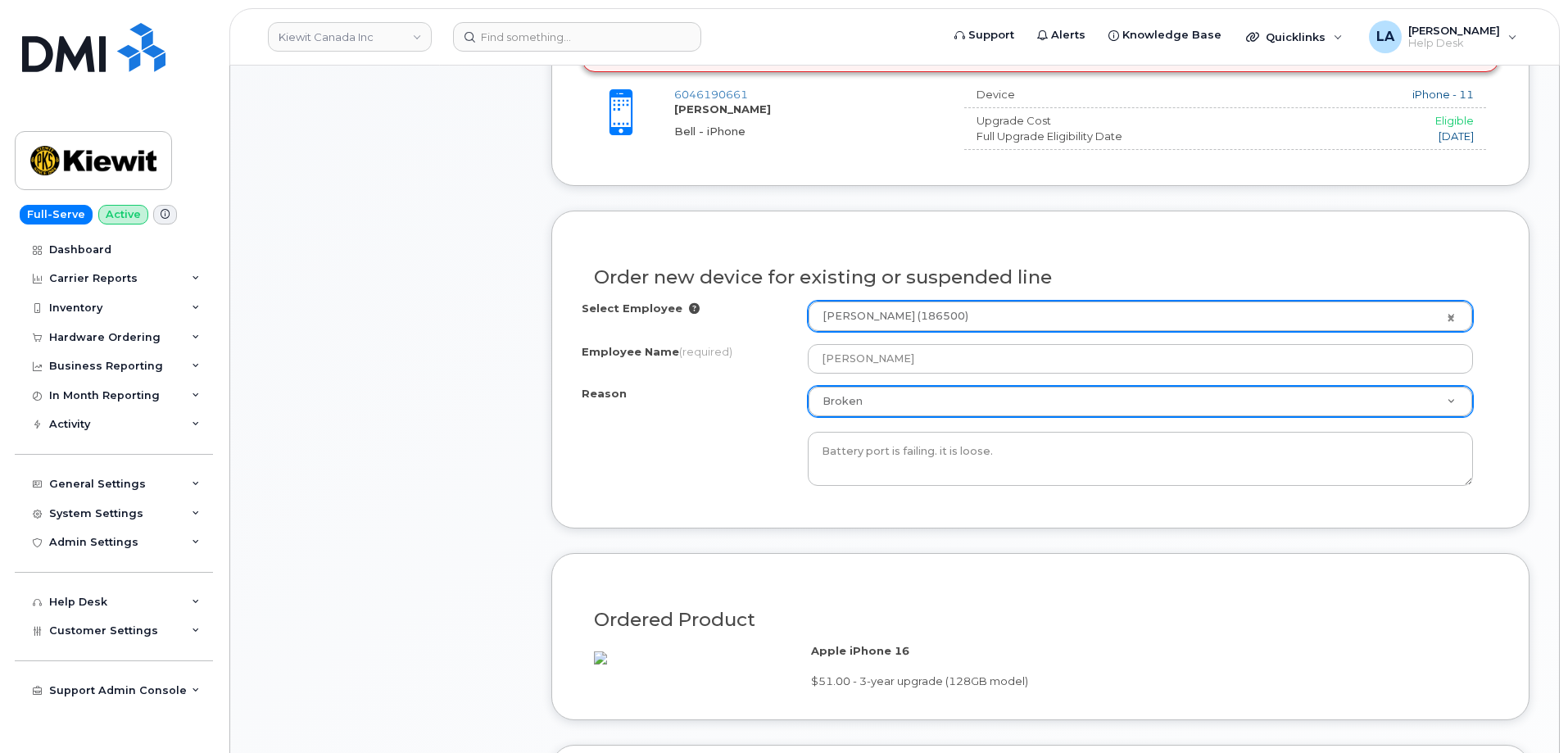
click at [1457, 573] on div "Ordered Product Apple iPhone 16 $51.00 - 3-year upgrade (128GB model)" at bounding box center [1040, 637] width 979 height 167
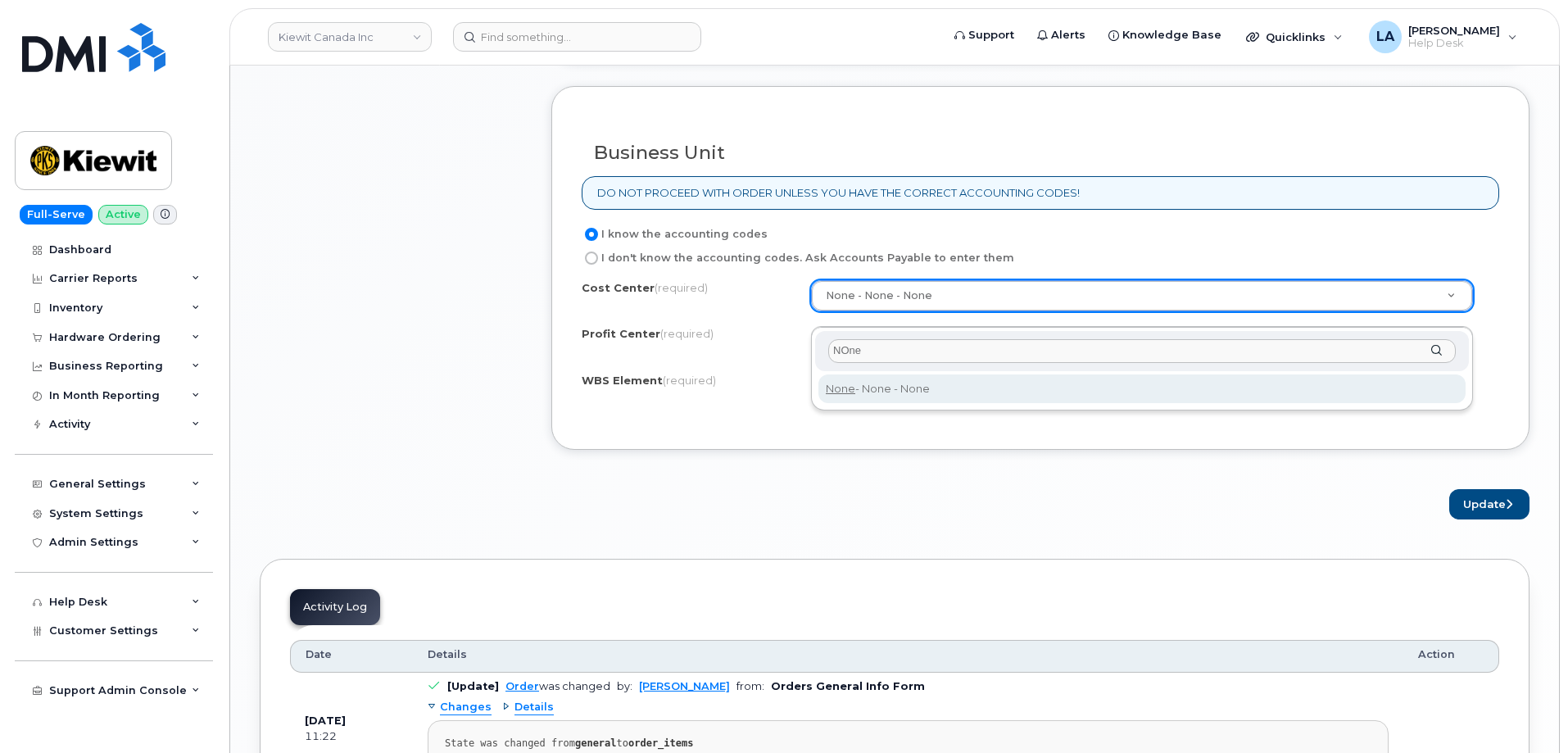
type input "NOne"
type input "None"
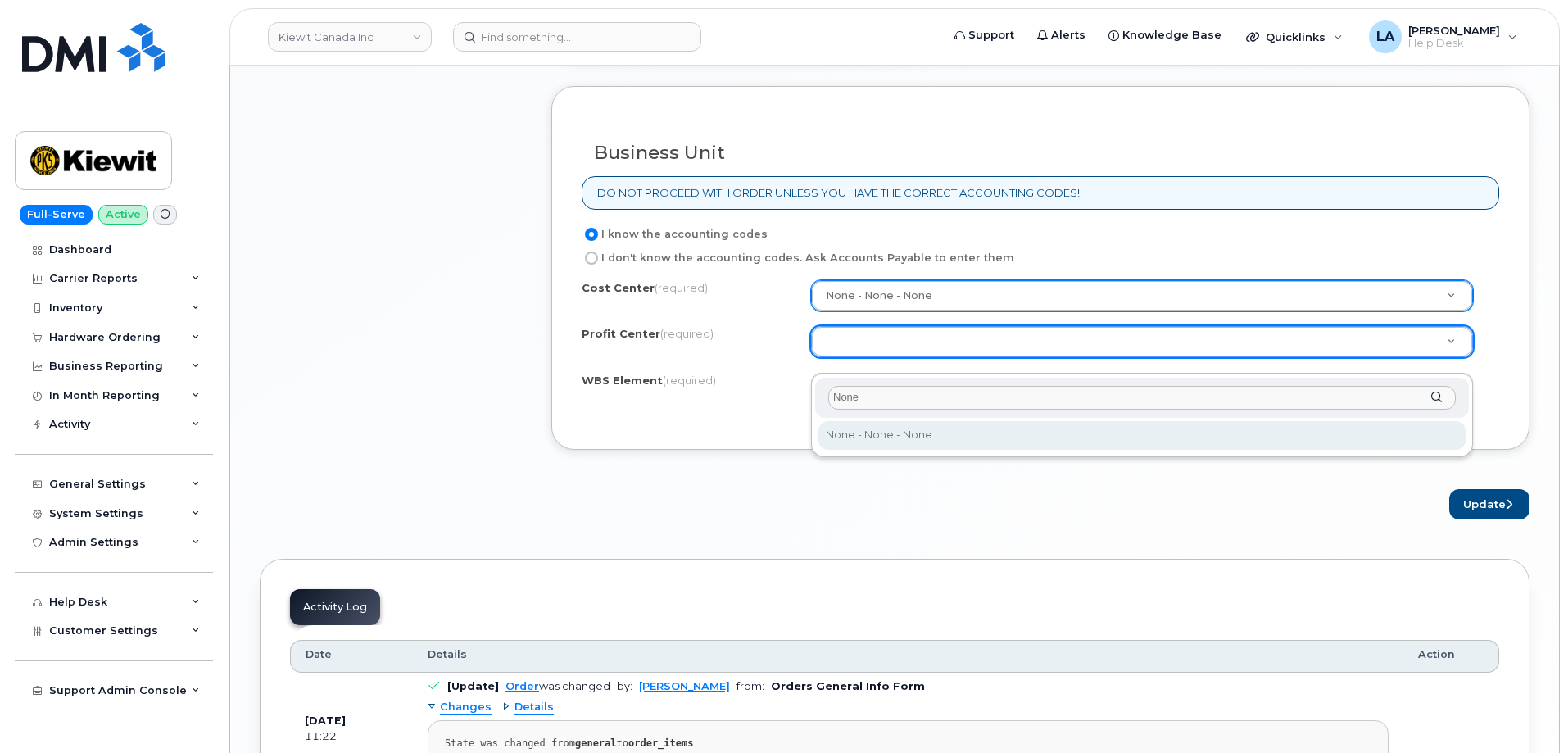
type input "None"
select select "None"
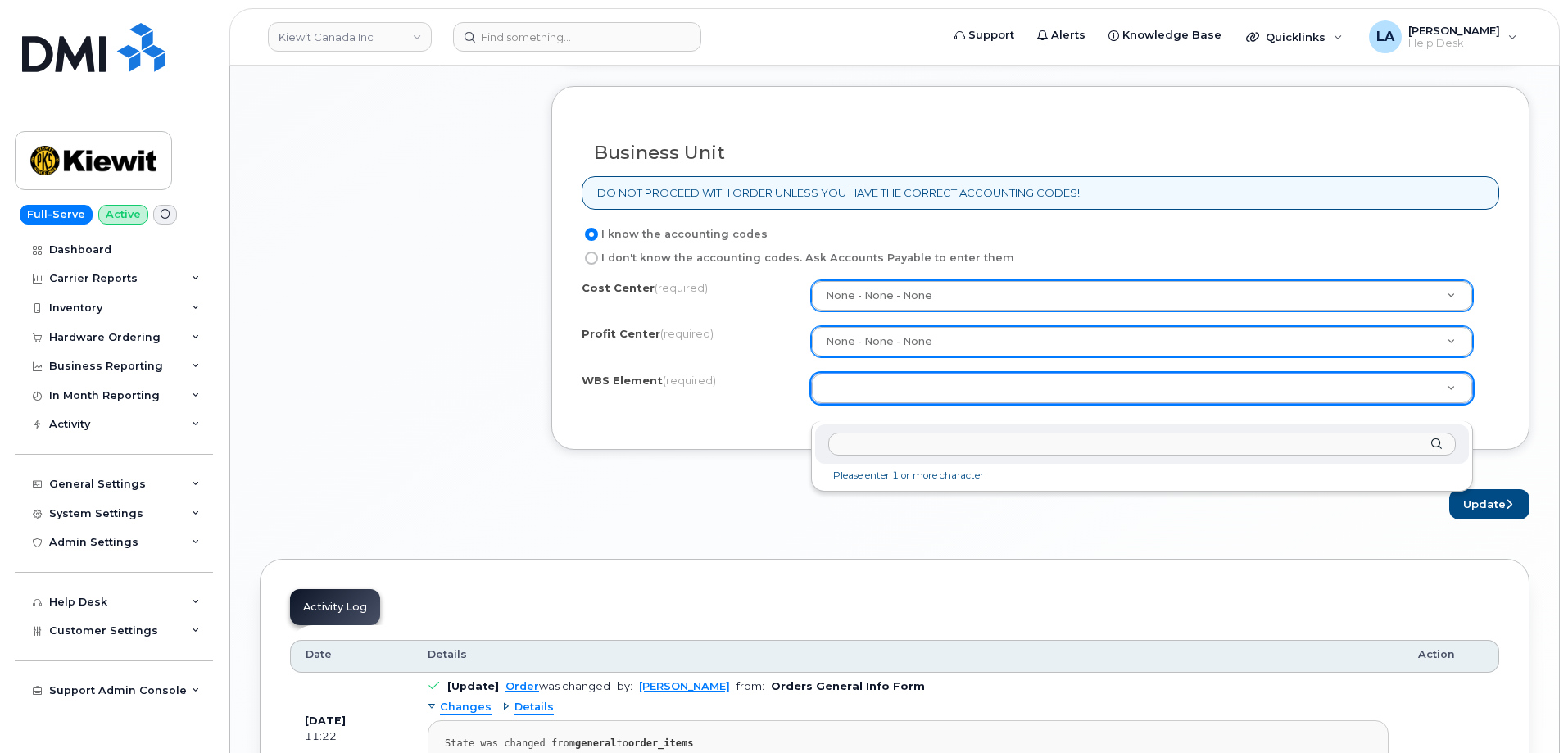
click at [991, 446] on input "text" at bounding box center [1143, 445] width 628 height 24
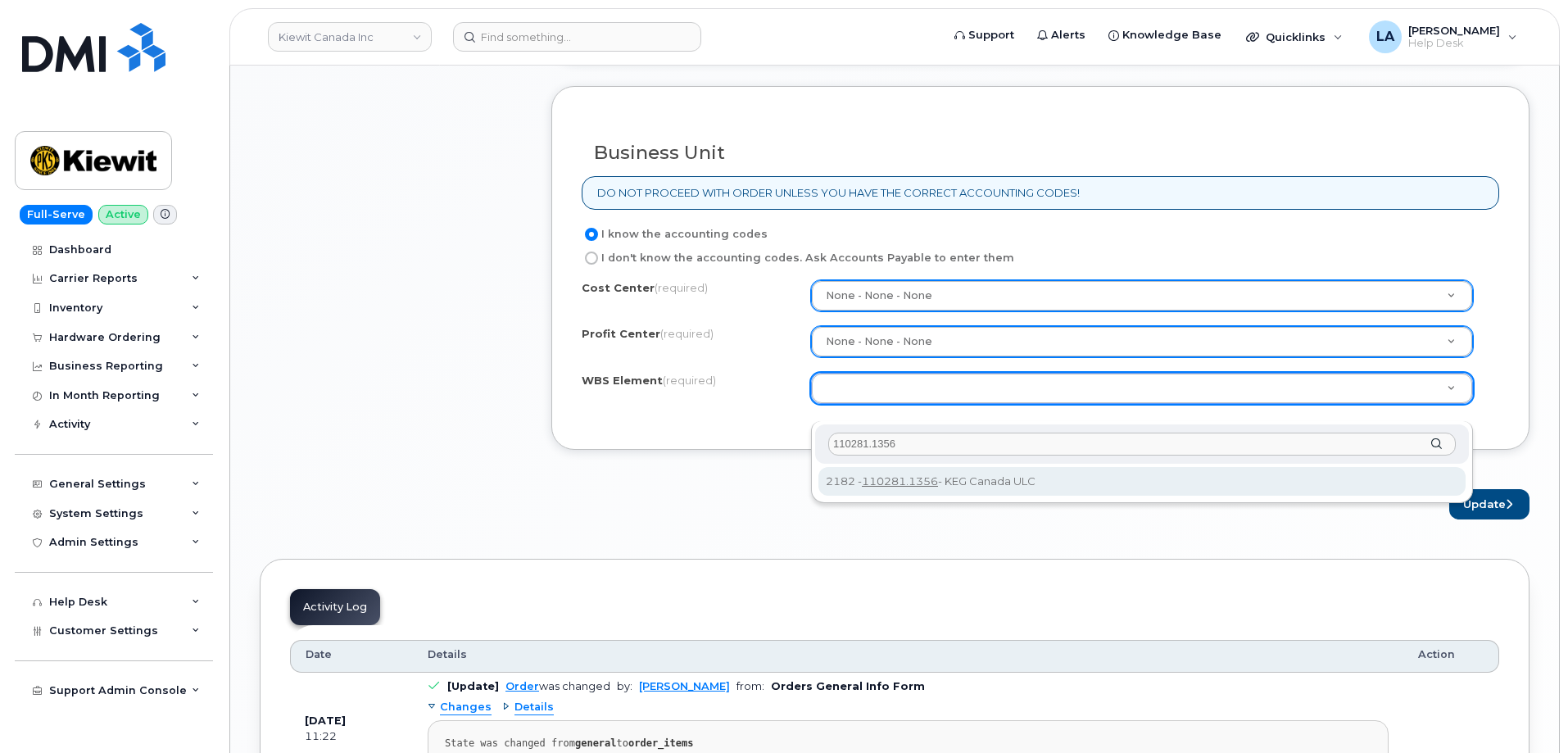
type input "110281.1356"
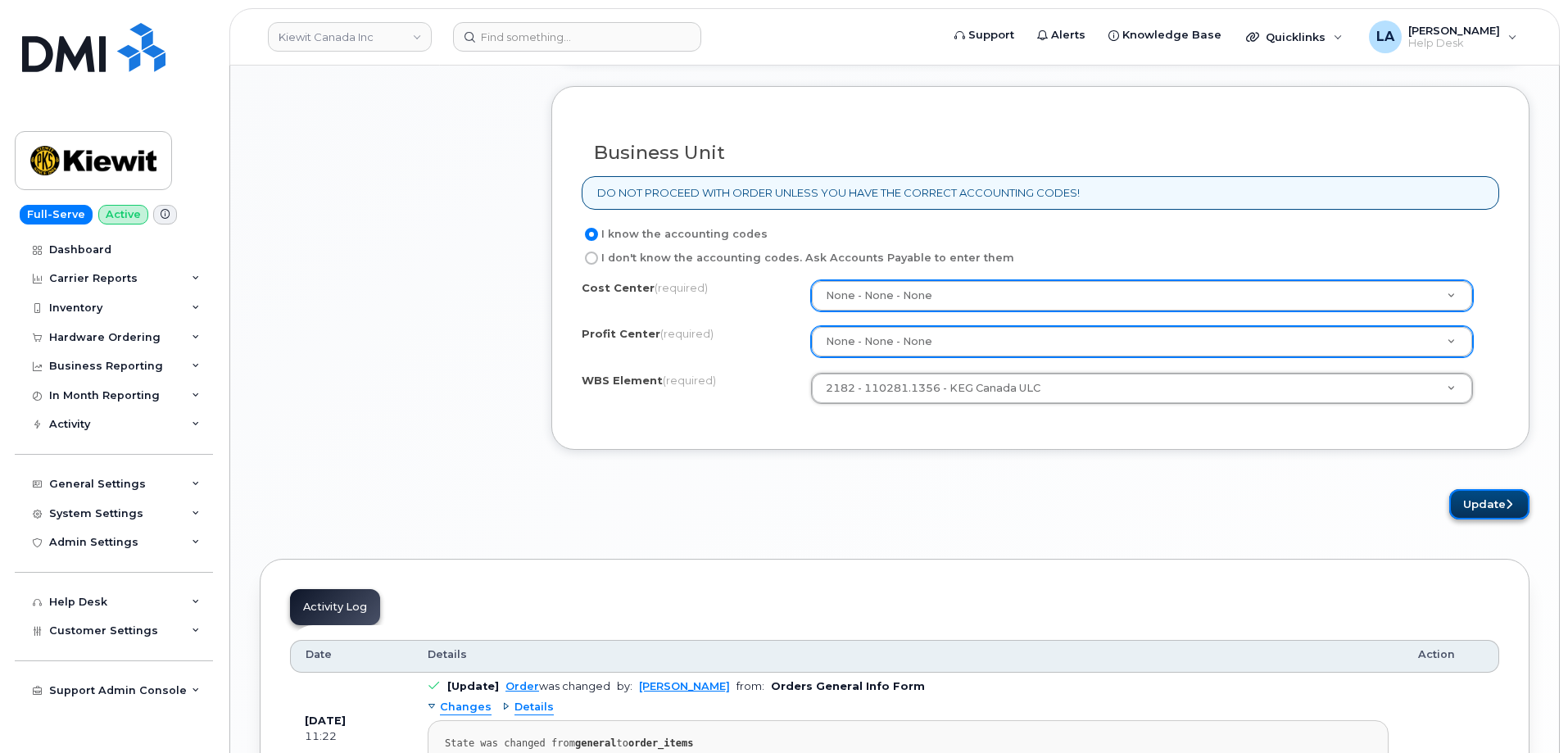
click at [1487, 517] on button "Update" at bounding box center [1489, 504] width 81 height 30
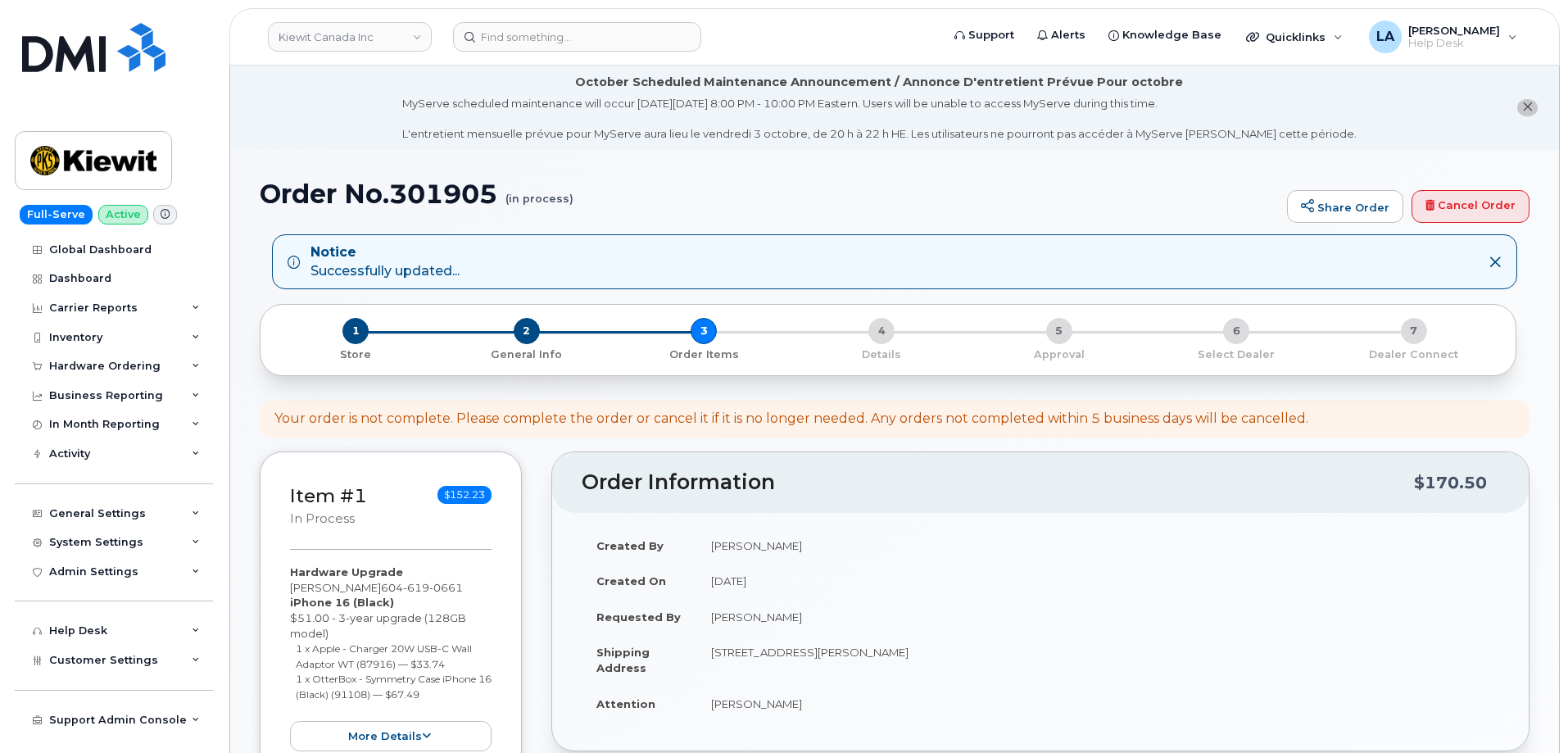
click at [953, 228] on div "Order No.301905 (in process) Share Order Cancel Order" at bounding box center [894, 207] width 1271 height 55
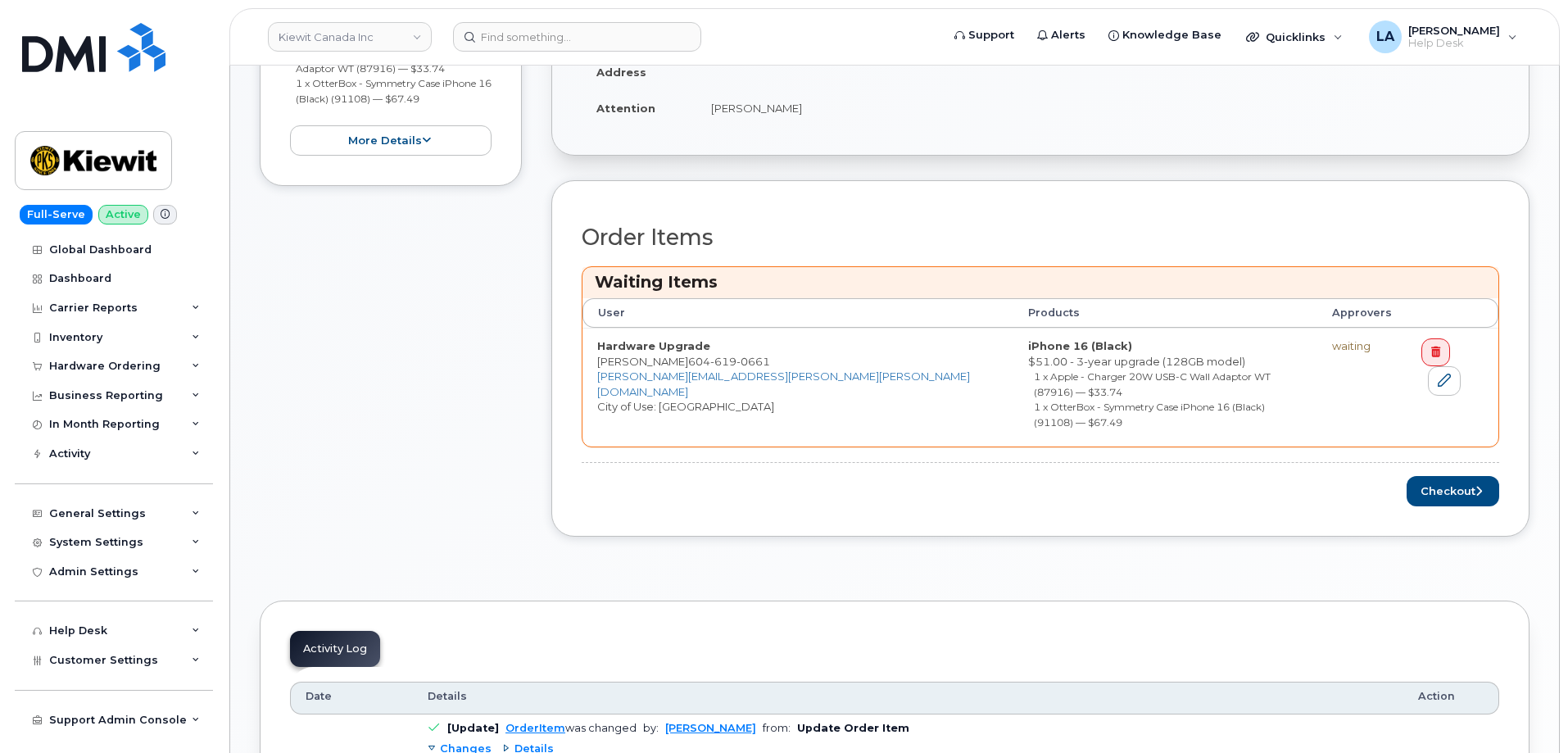
scroll to position [659, 0]
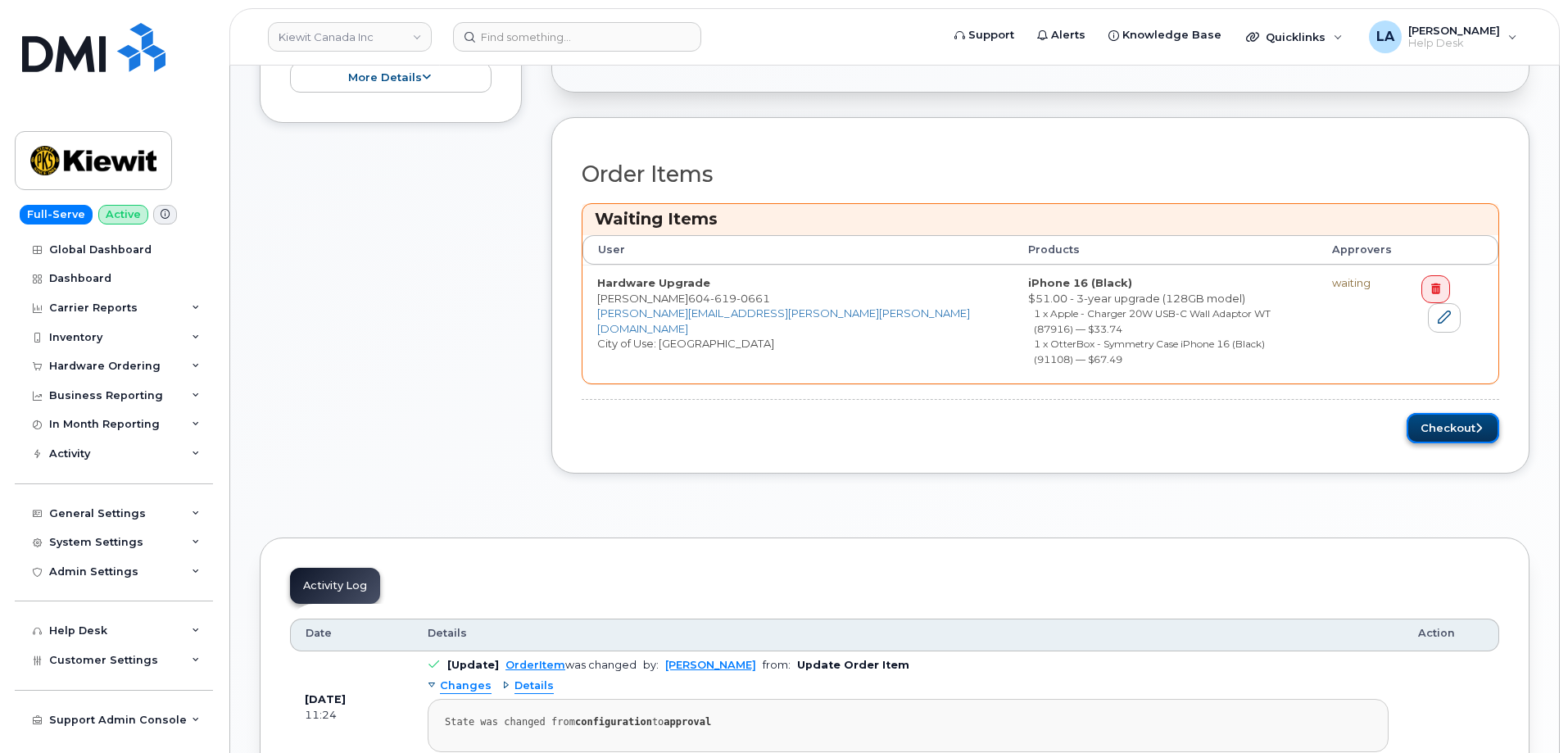
click at [1439, 413] on button "Checkout" at bounding box center [1453, 427] width 93 height 30
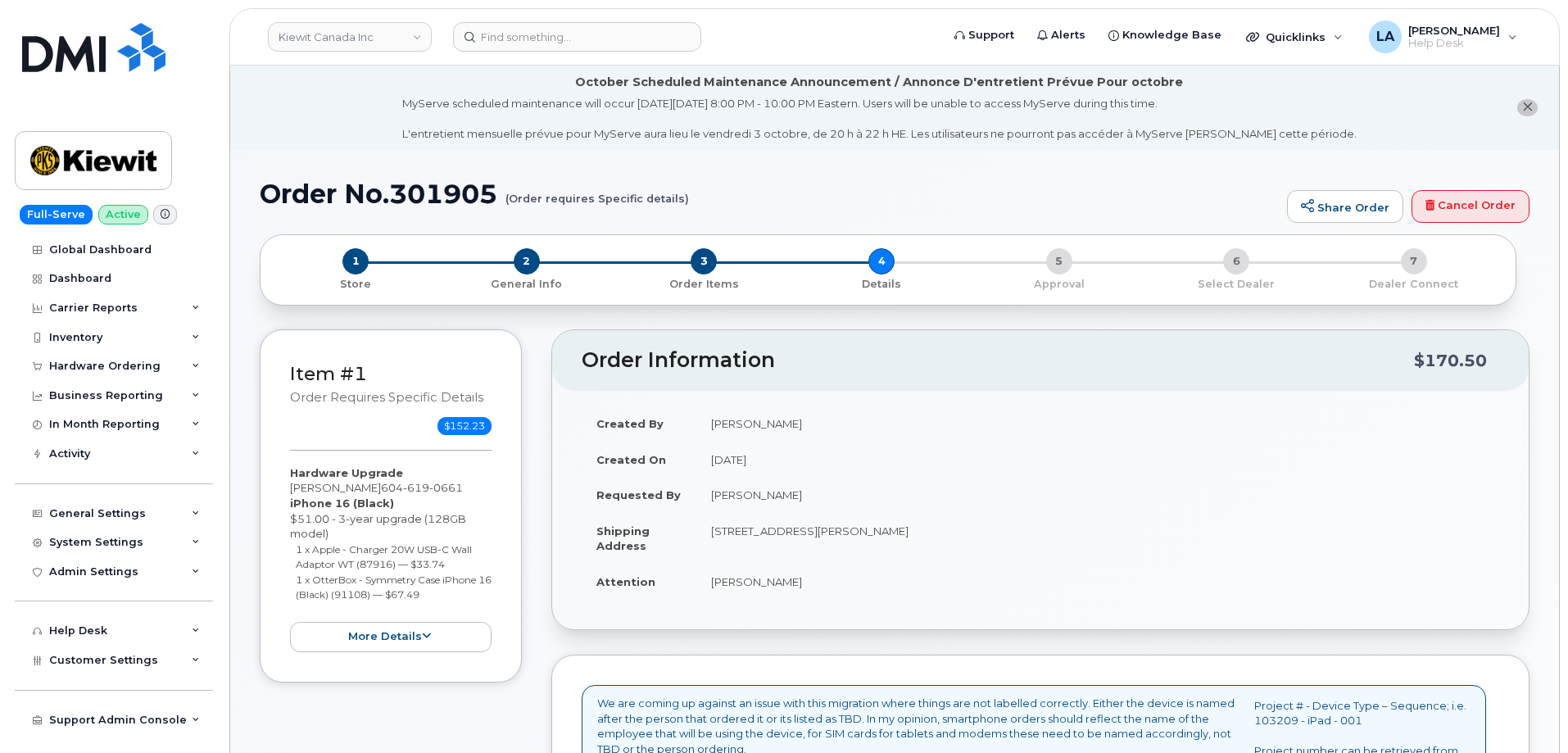
click at [1192, 333] on header "Order Information $170.50" at bounding box center [1040, 360] width 977 height 61
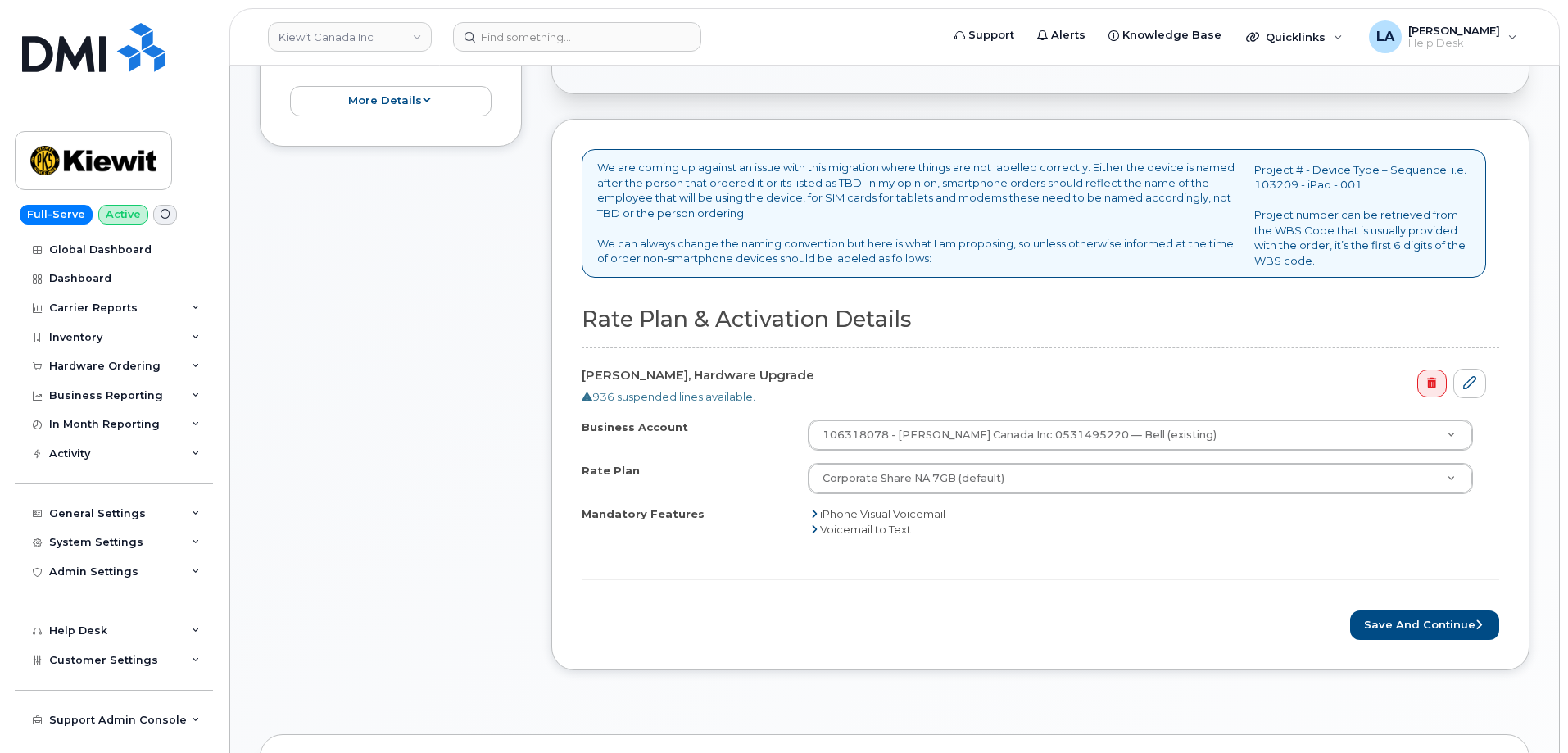
scroll to position [659, 0]
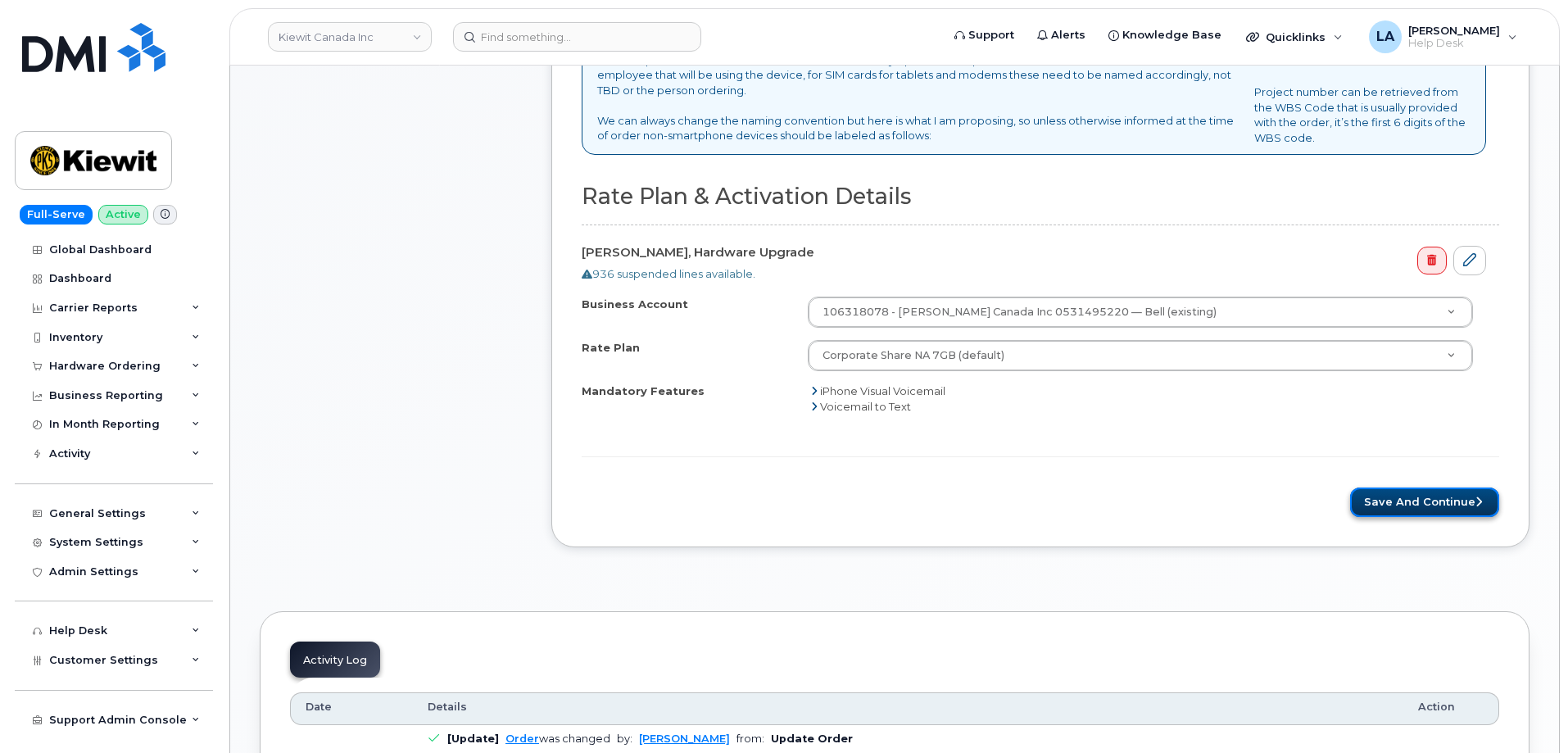
click at [1409, 508] on button "Save and Continue" at bounding box center [1425, 503] width 149 height 30
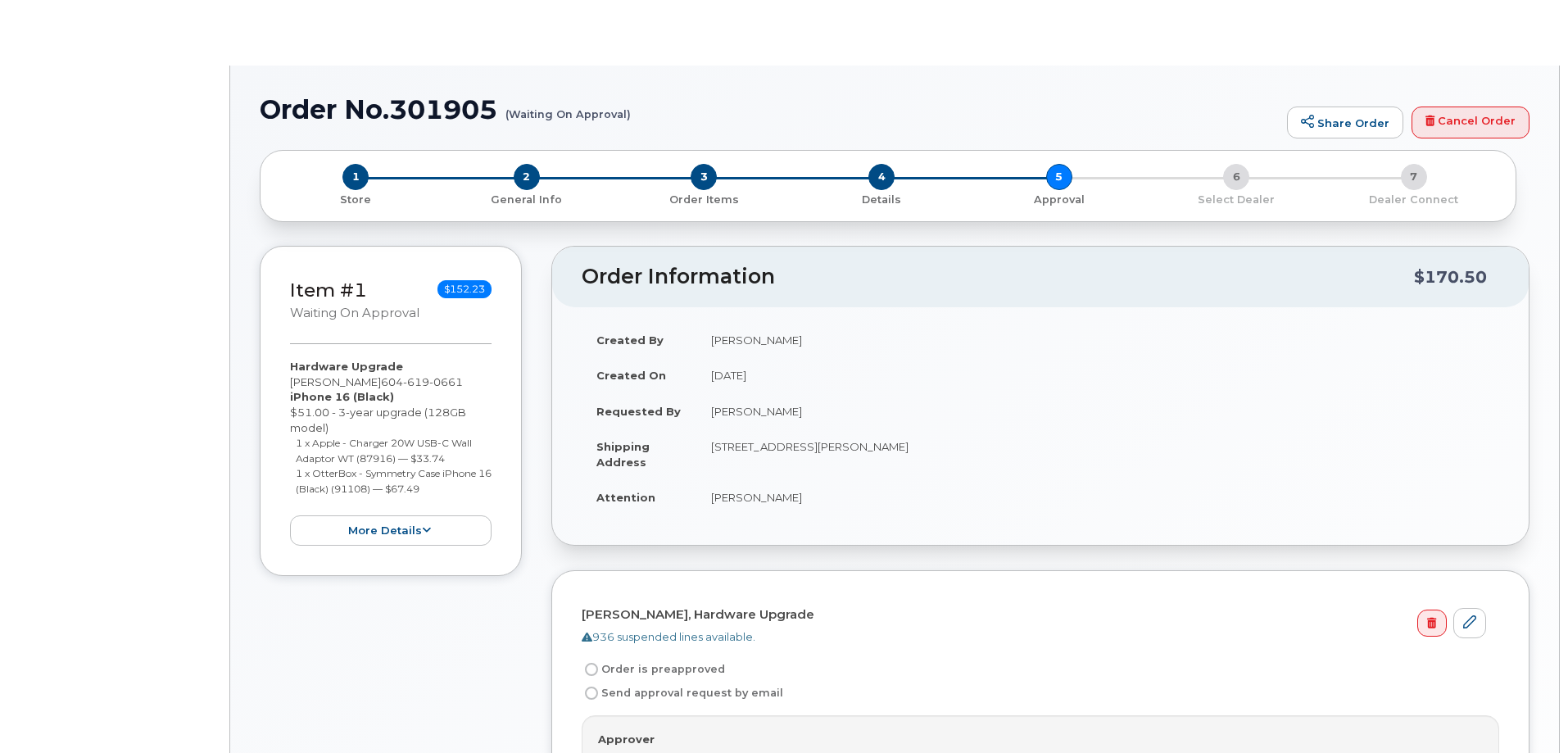
radio input "true"
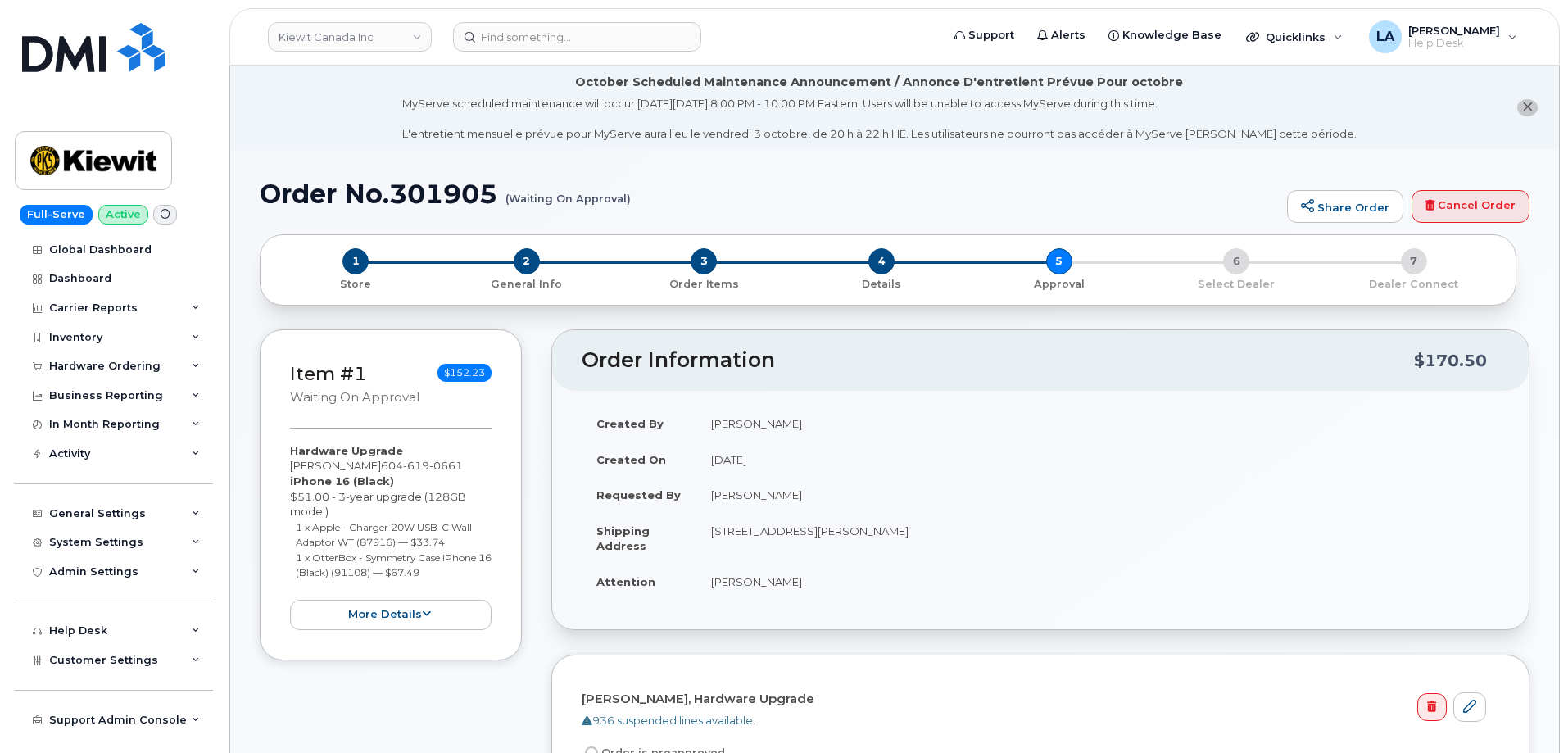
click at [1160, 421] on td "[PERSON_NAME]" at bounding box center [1097, 424] width 803 height 36
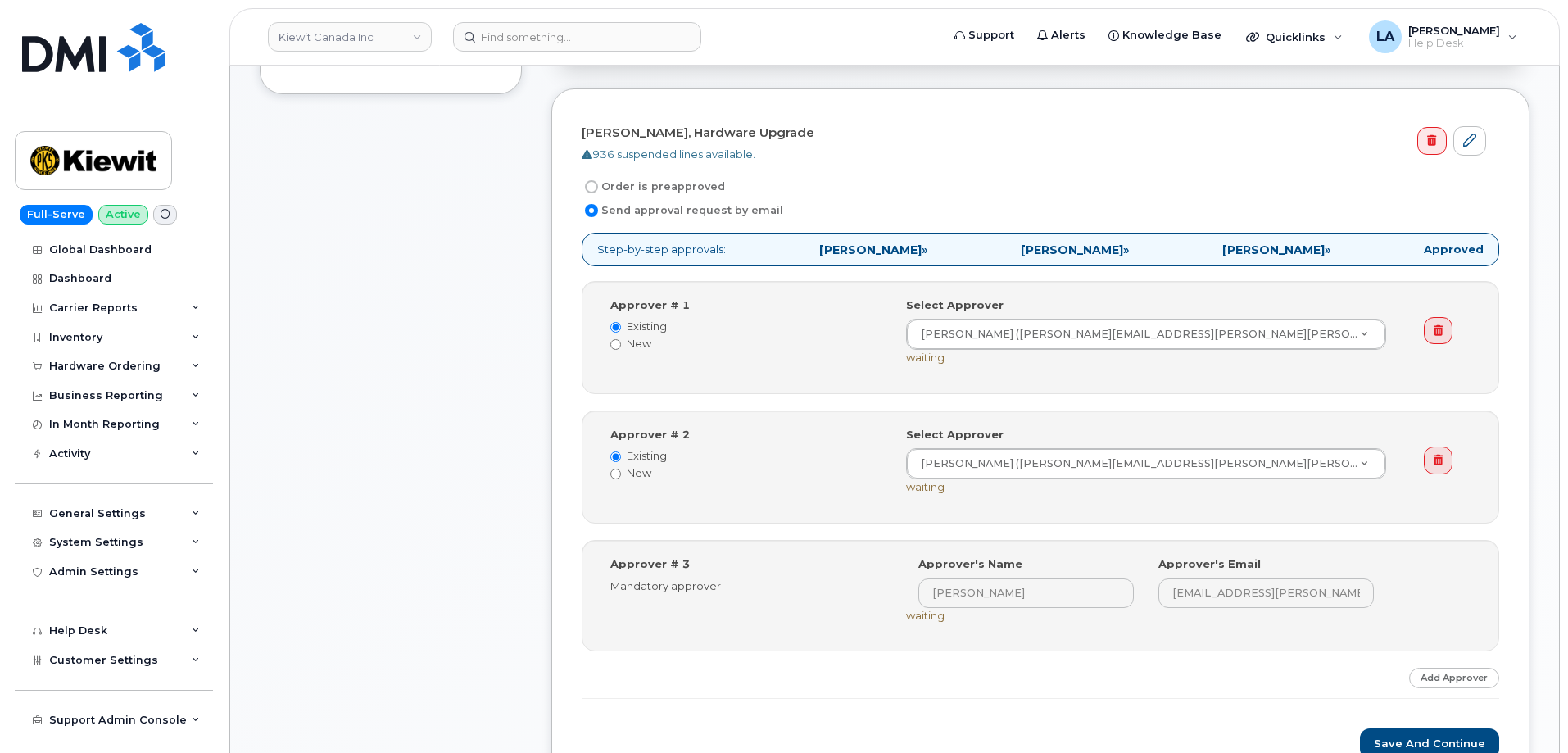
scroll to position [659, 0]
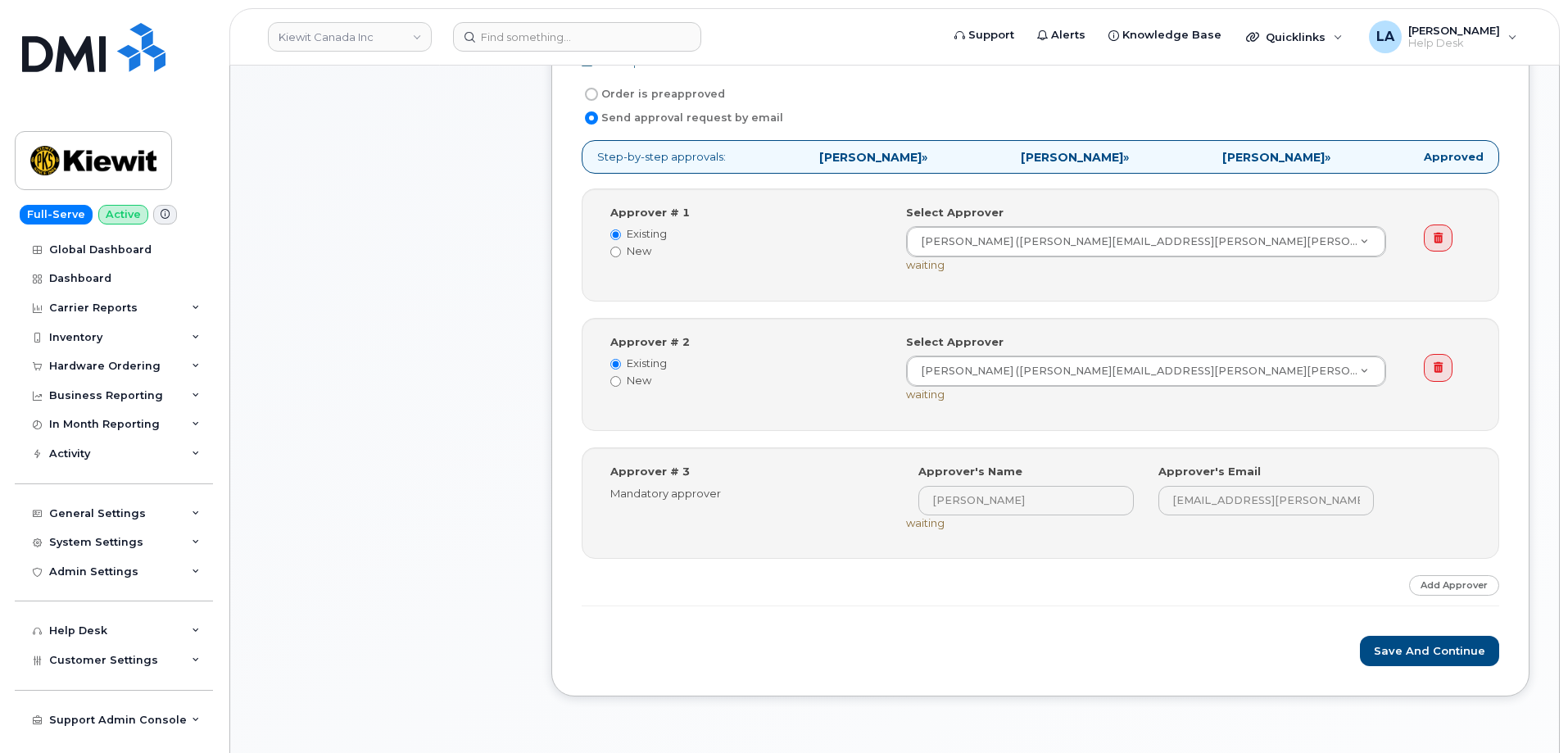
click at [478, 448] on div "Item #1 Waiting On Approval $152.23 Hardware Upgrade [PERSON_NAME] [PHONE_NUMBE…" at bounding box center [390, 196] width 262 height 1051
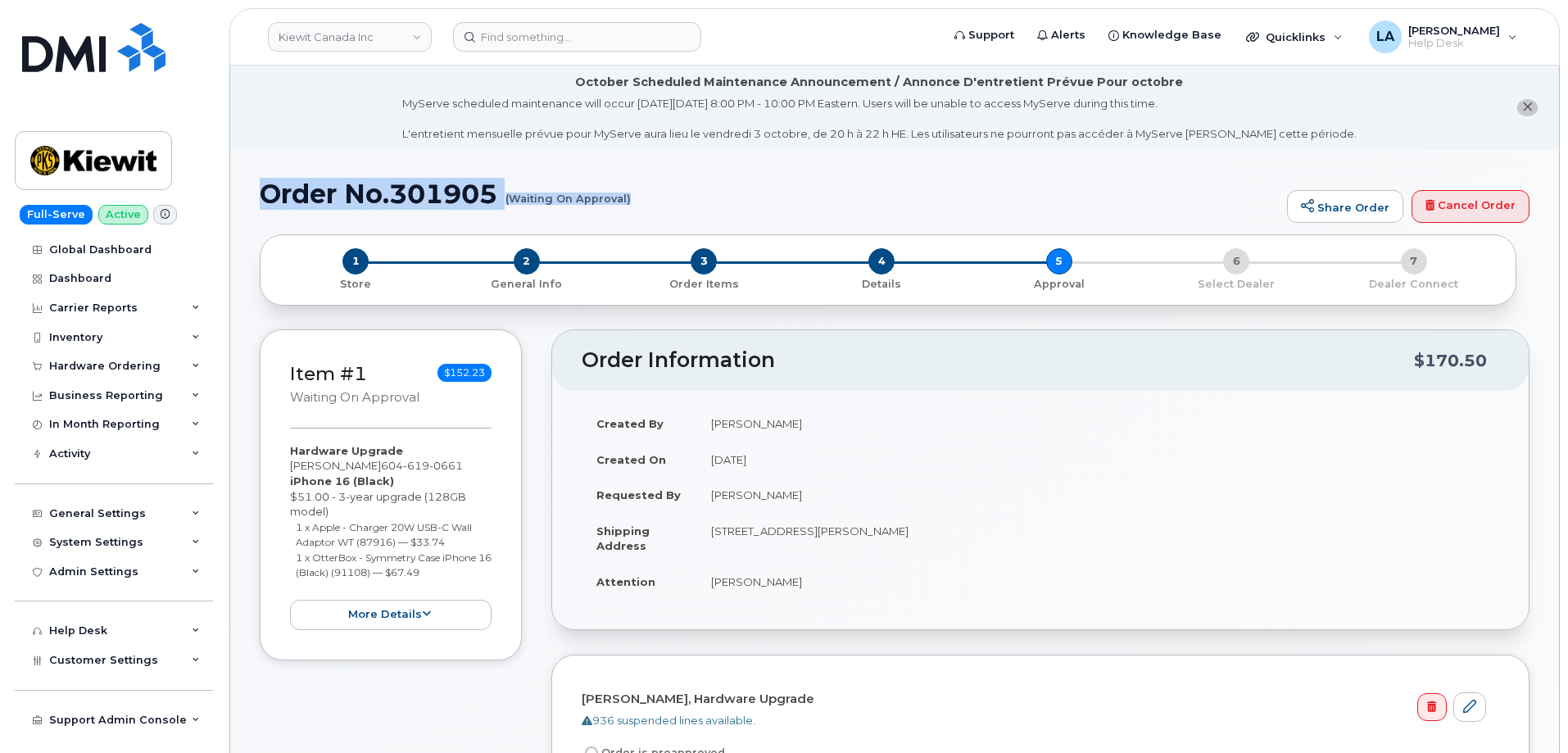
drag, startPoint x: 256, startPoint y: 176, endPoint x: 645, endPoint y: 221, distance: 391.6
copy h1 "Order No.301905 (Waiting On Approval)"
